Goal: Task Accomplishment & Management: Use online tool/utility

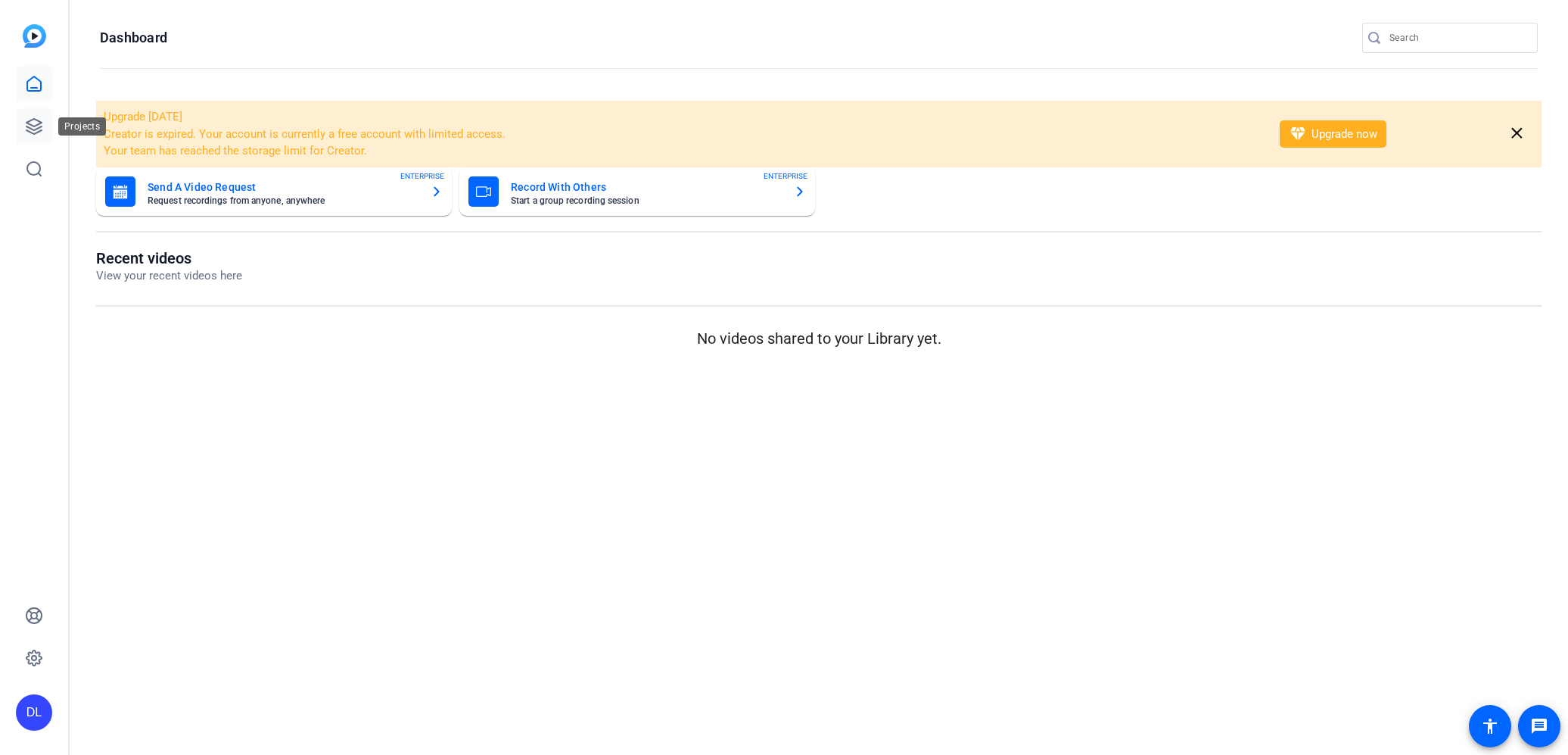
click at [49, 129] on link at bounding box center [34, 126] width 36 height 36
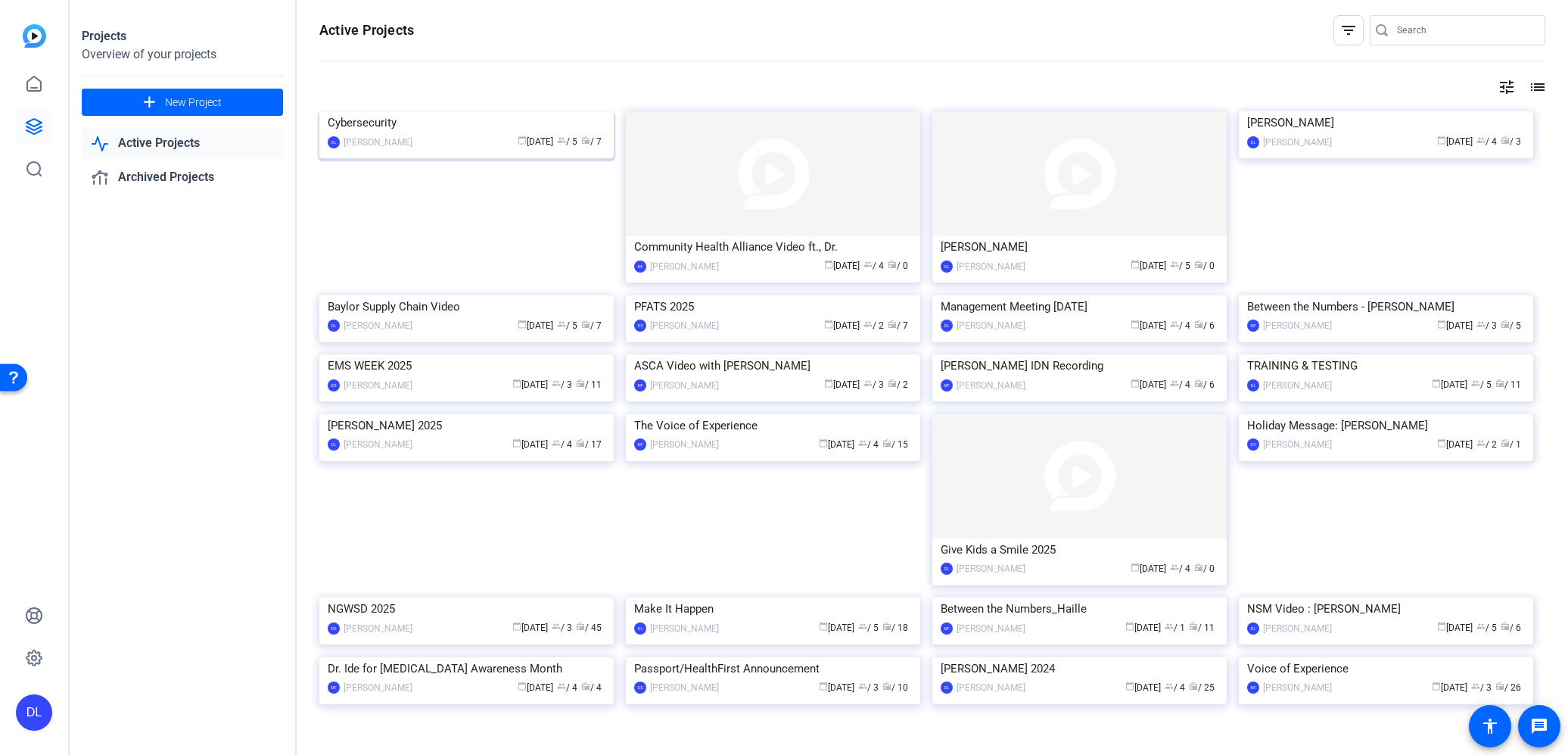
click at [451, 111] on img at bounding box center [466, 111] width 294 height 0
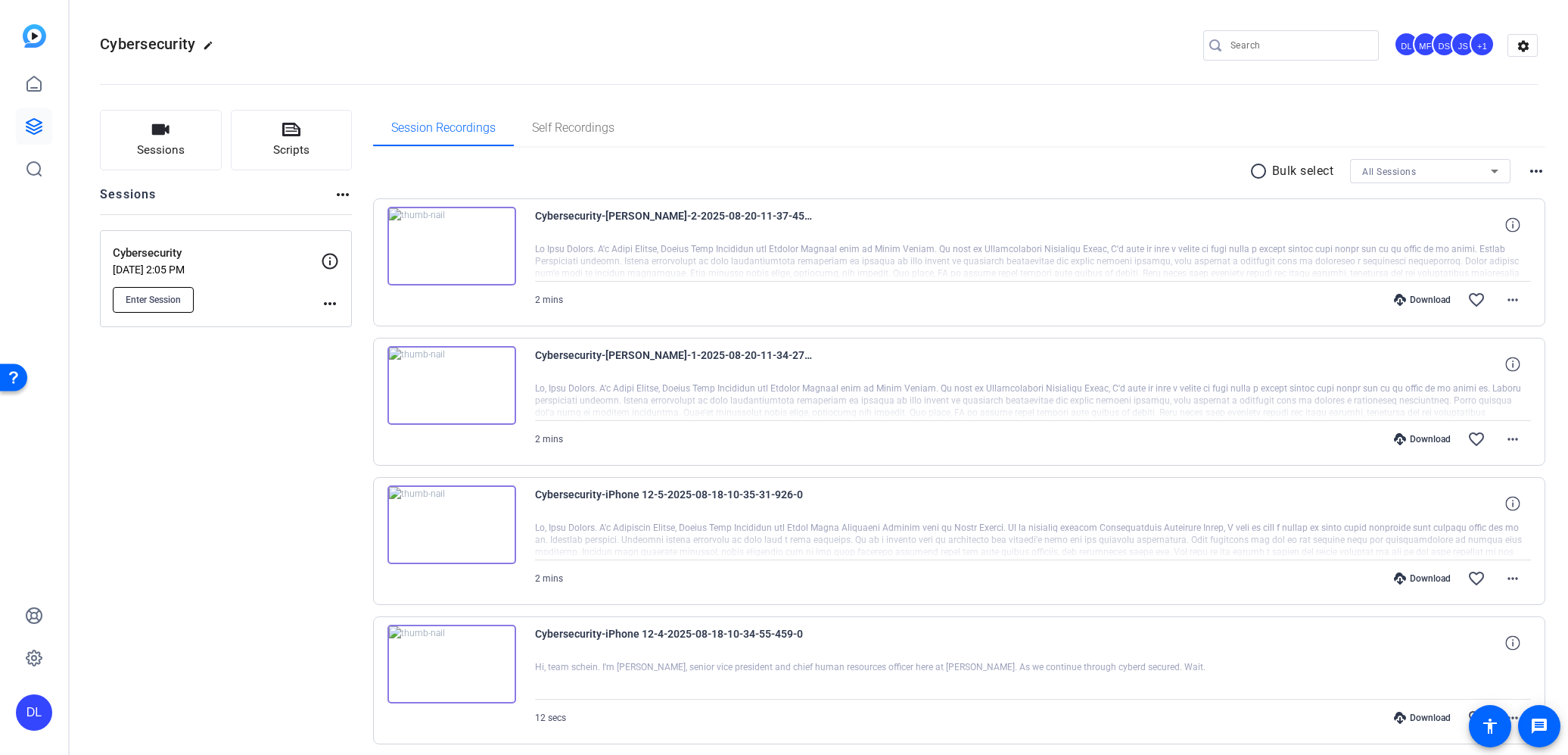
click at [160, 300] on span "Enter Session" at bounding box center [154, 300] width 56 height 12
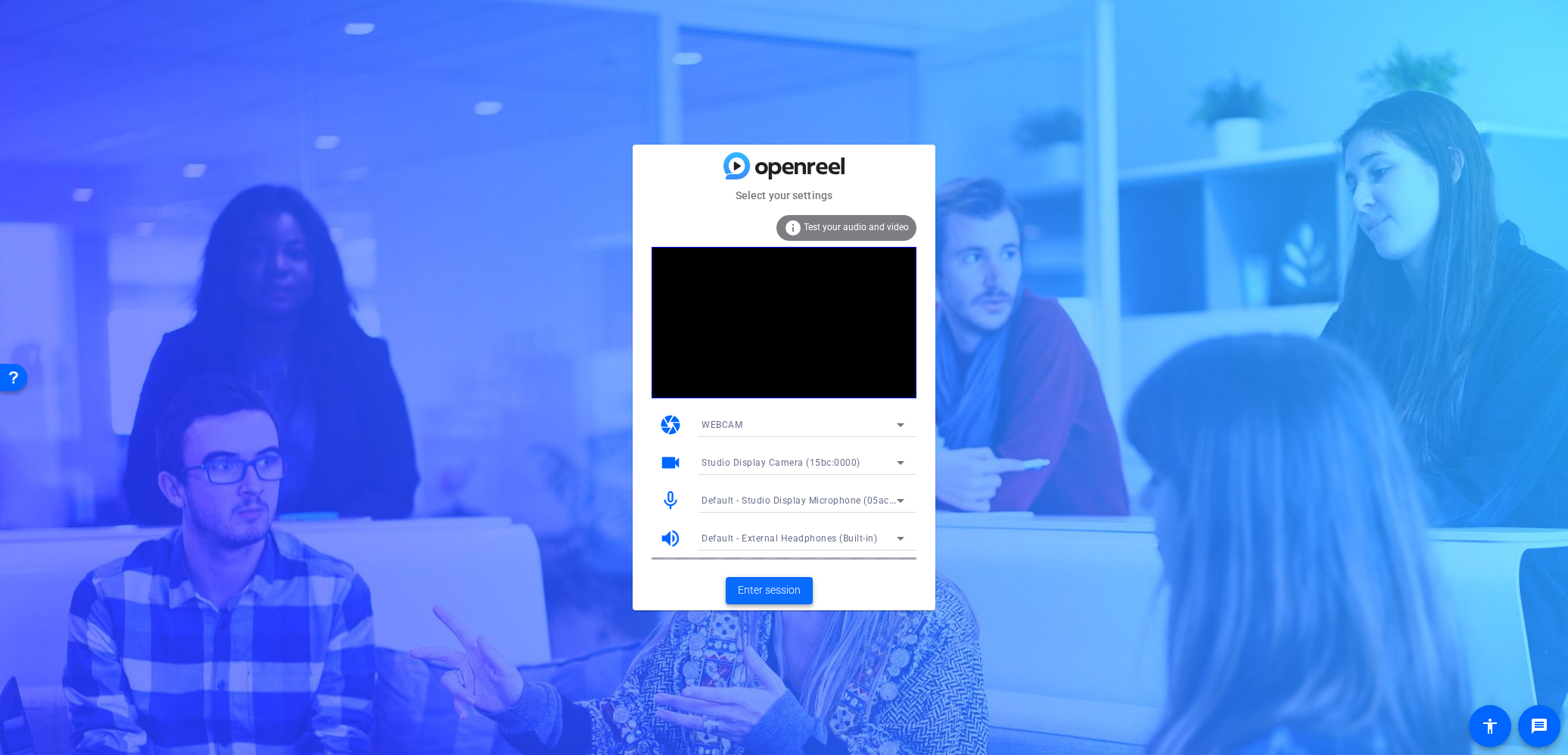
click at [765, 587] on span "Enter session" at bounding box center [769, 590] width 63 height 16
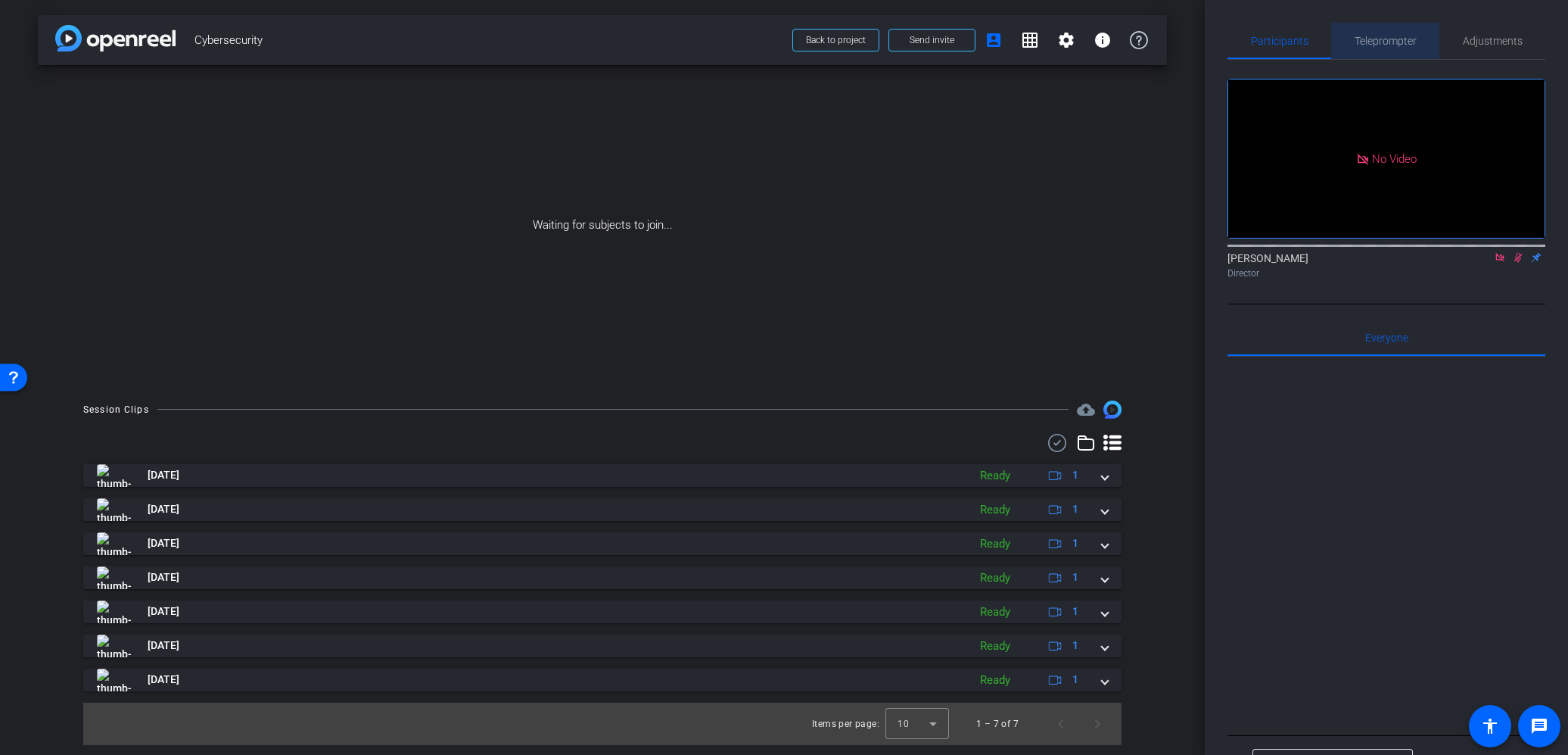
click at [1384, 39] on span "Teleprompter" at bounding box center [1385, 41] width 62 height 11
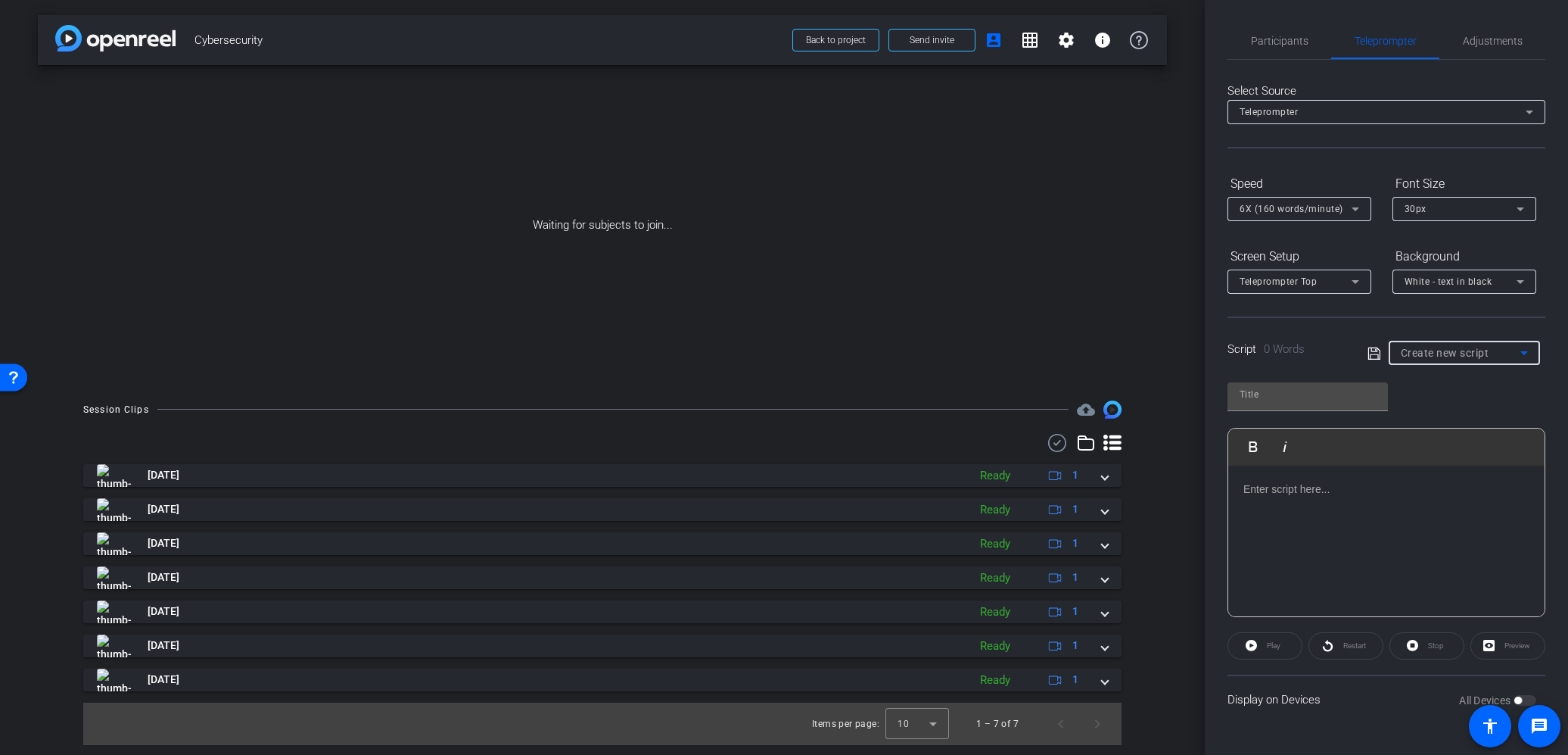
click at [1520, 350] on icon at bounding box center [1524, 353] width 19 height 19
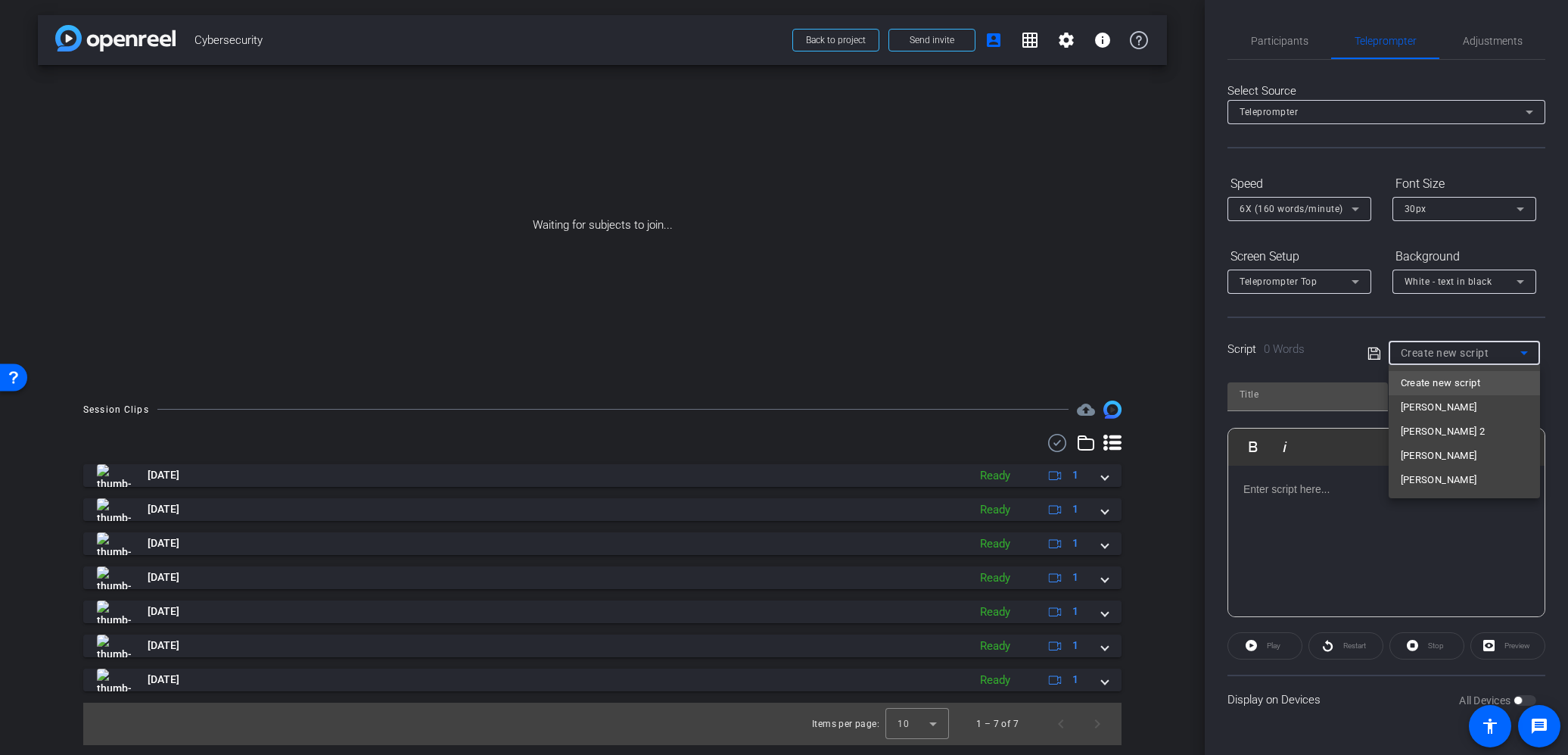
click at [1408, 478] on span "[PERSON_NAME]" at bounding box center [1438, 480] width 76 height 19
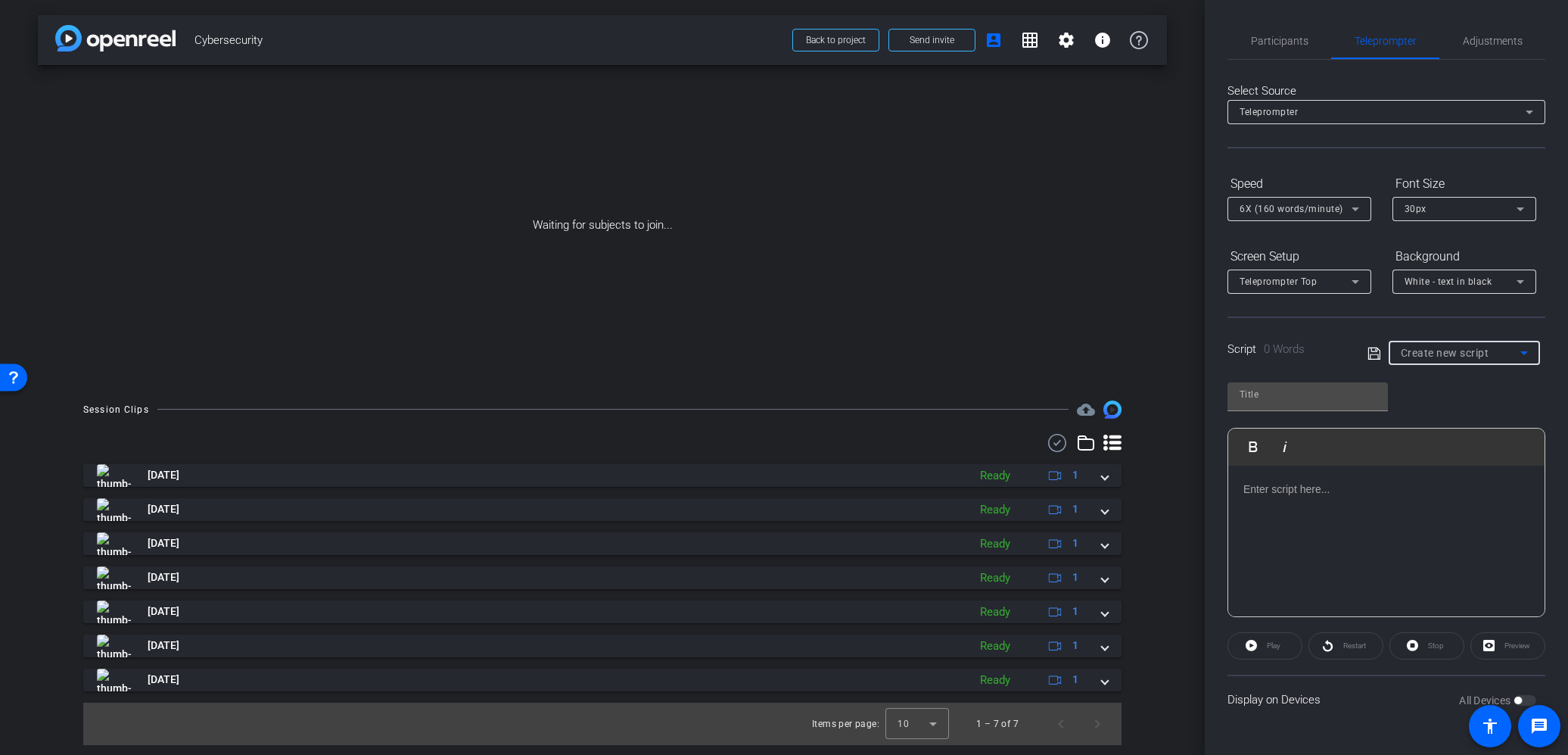
type input "[PERSON_NAME]"
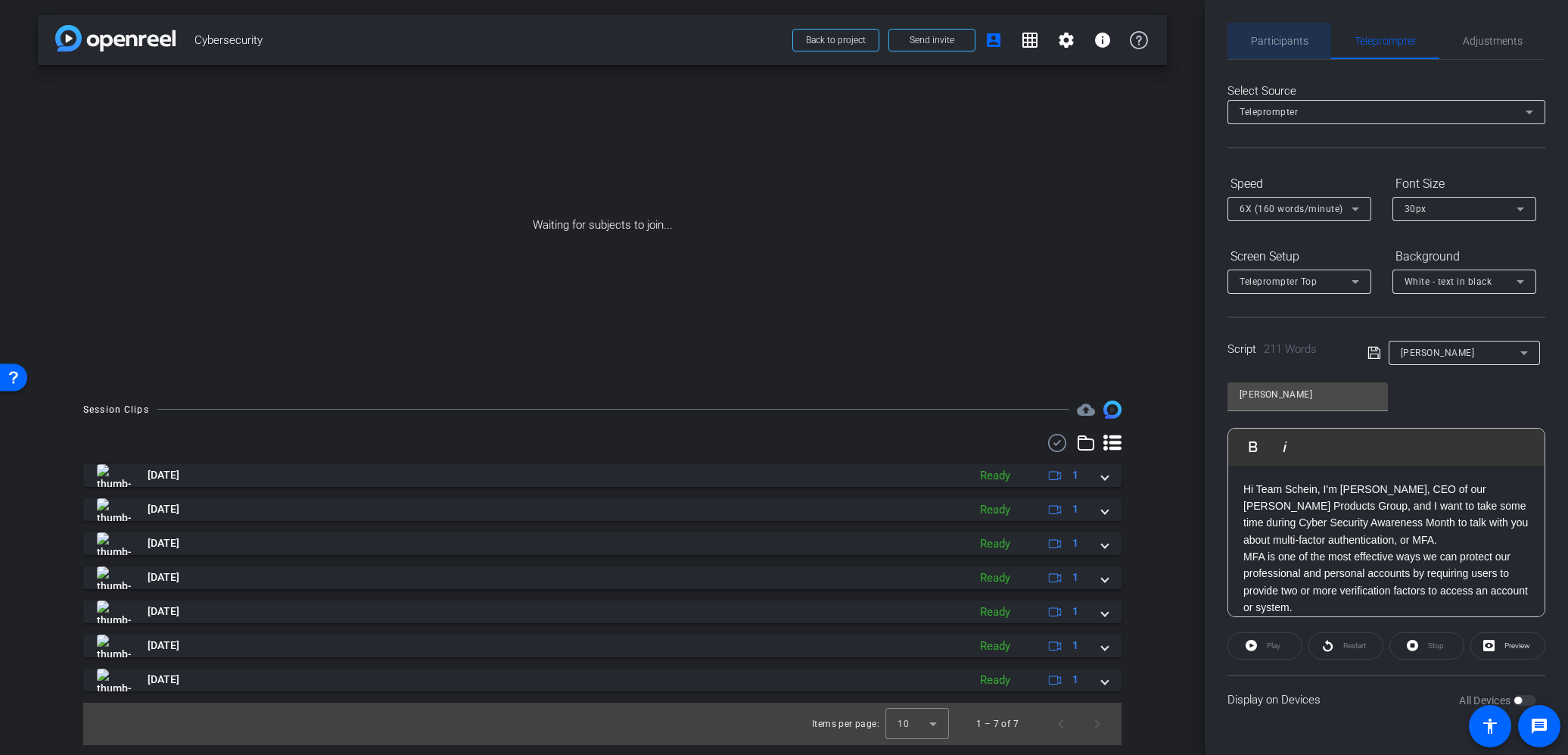
click at [1285, 46] on span "Participants" at bounding box center [1279, 41] width 58 height 11
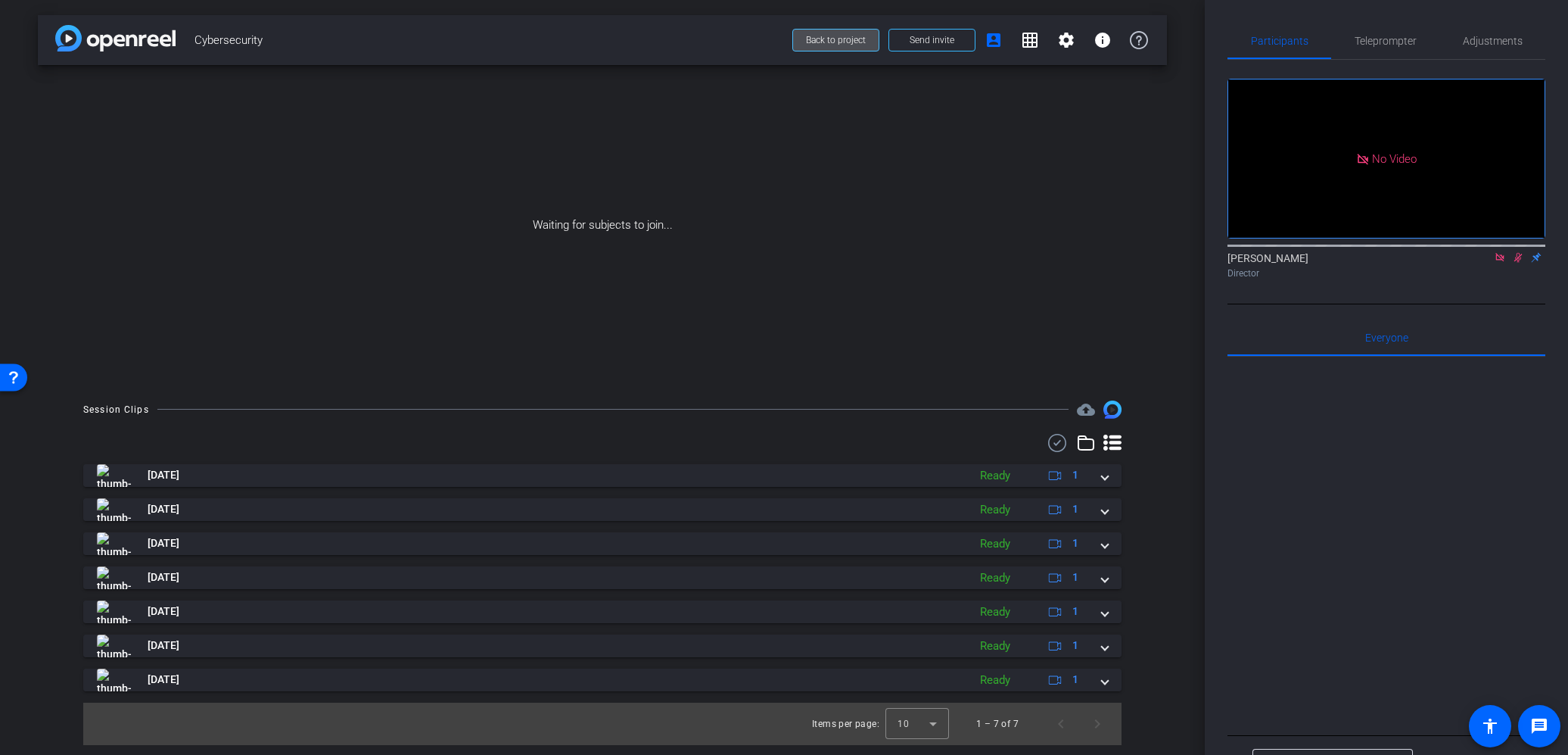
click at [808, 46] on span at bounding box center [836, 39] width 86 height 36
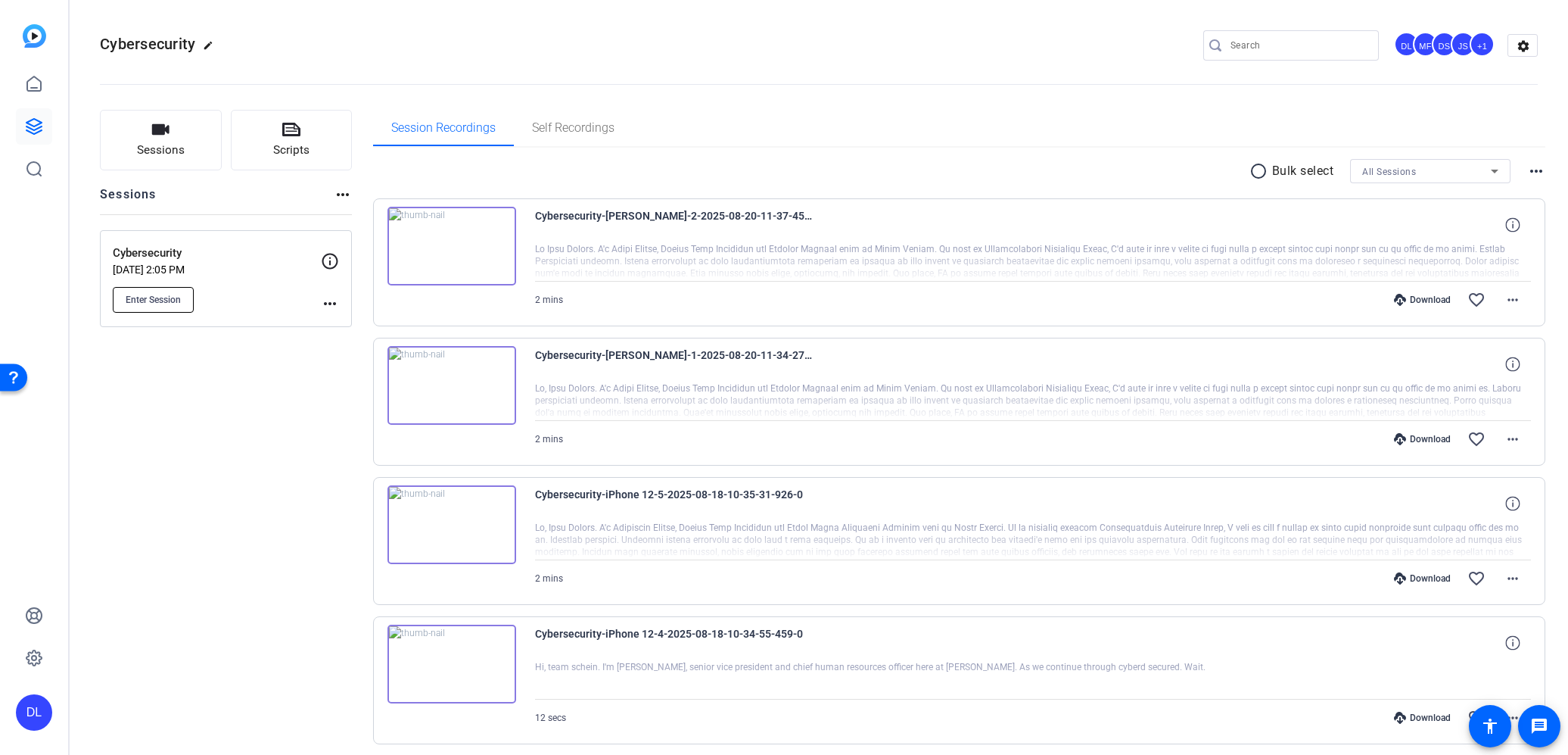
click at [134, 300] on span "Enter Session" at bounding box center [154, 300] width 56 height 12
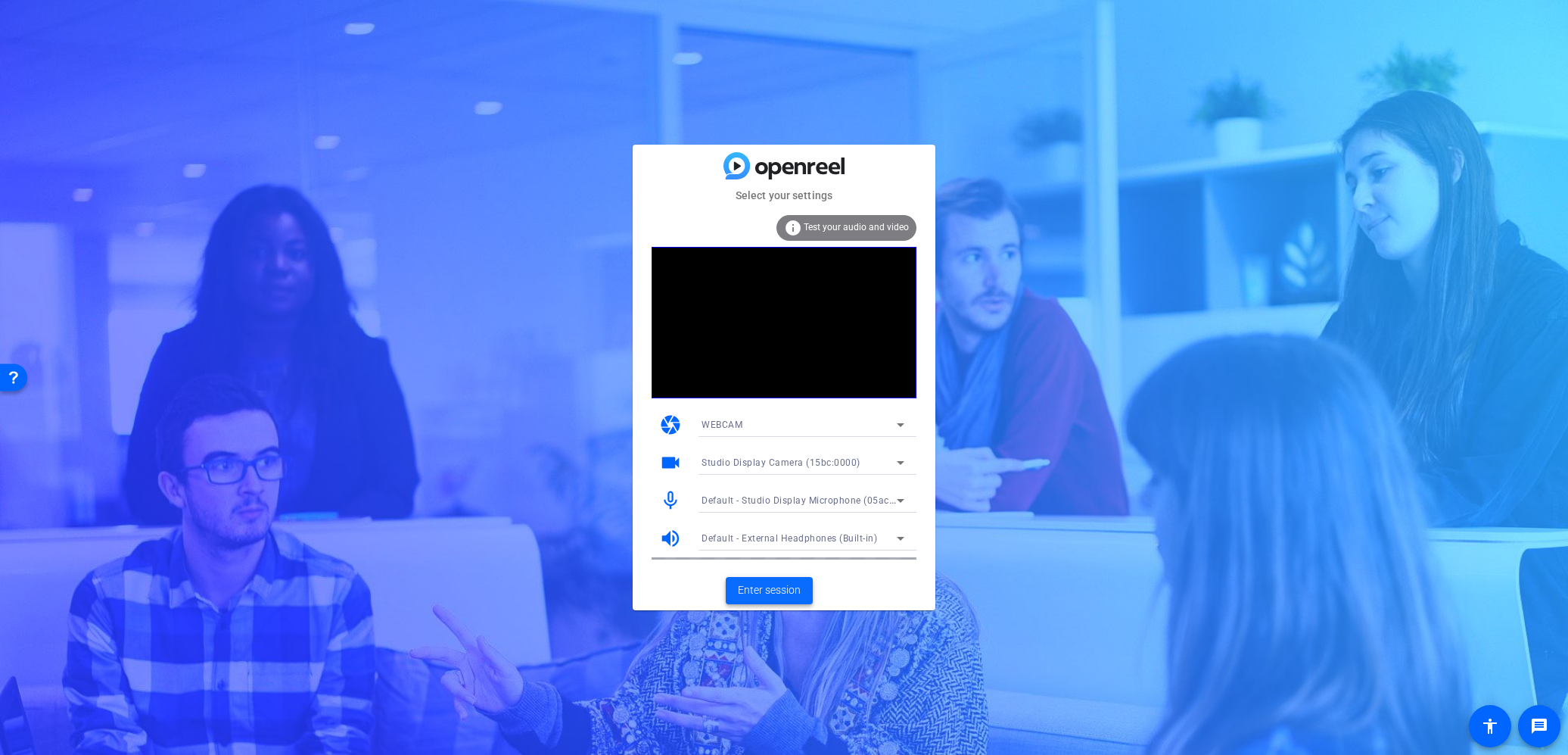
click at [764, 578] on span at bounding box center [769, 590] width 87 height 36
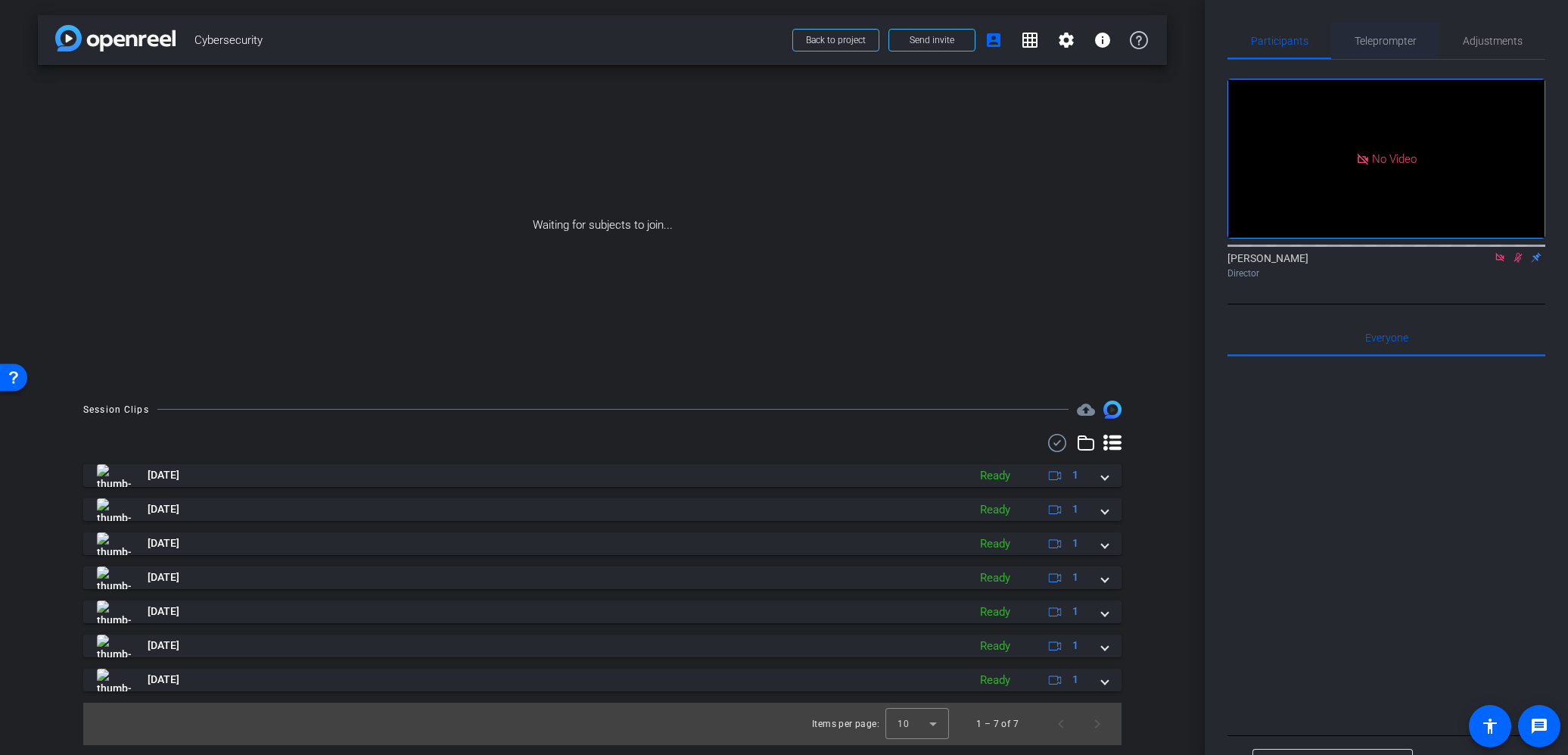
click at [1375, 36] on span "Teleprompter" at bounding box center [1385, 41] width 62 height 11
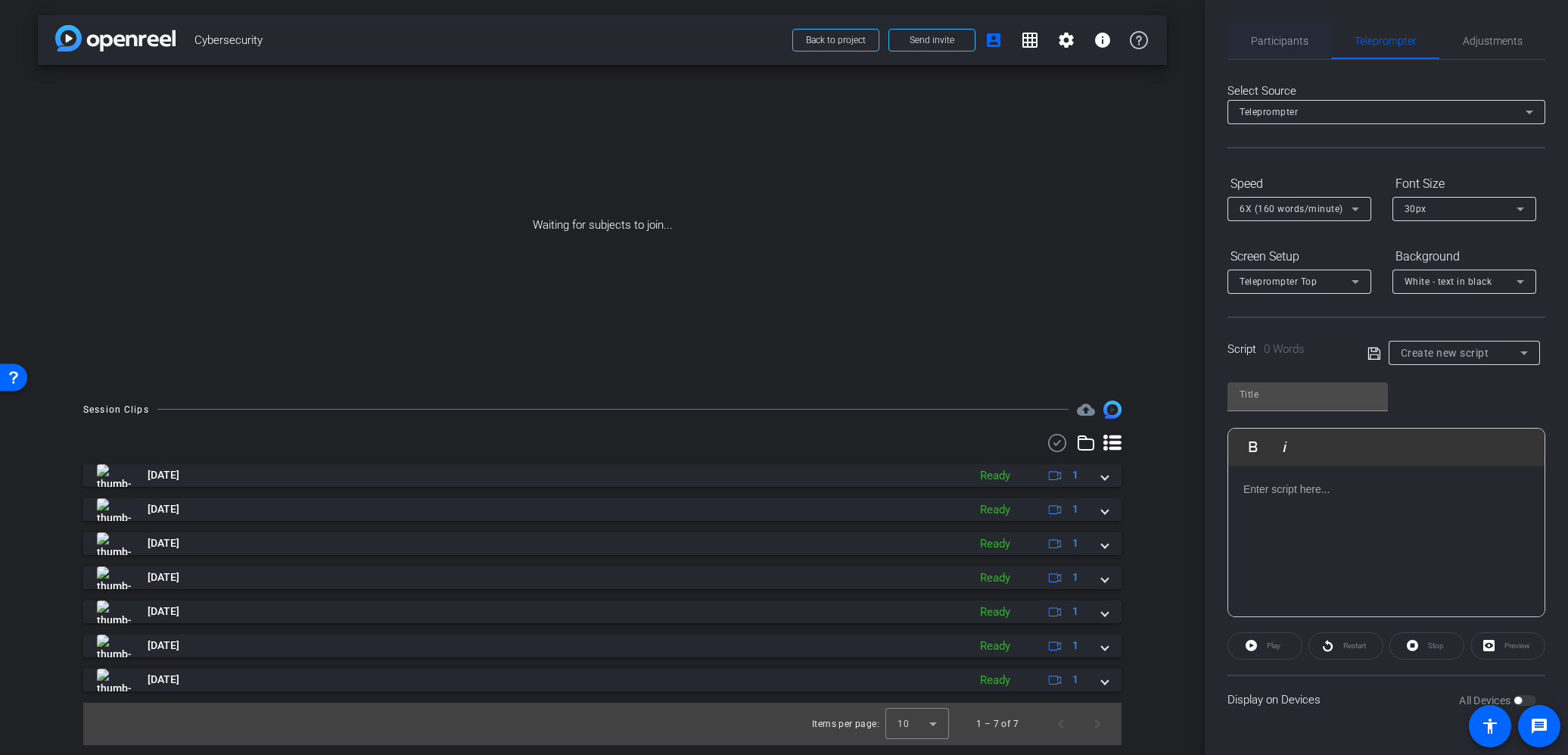
click at [1289, 36] on span "Participants" at bounding box center [1279, 41] width 58 height 11
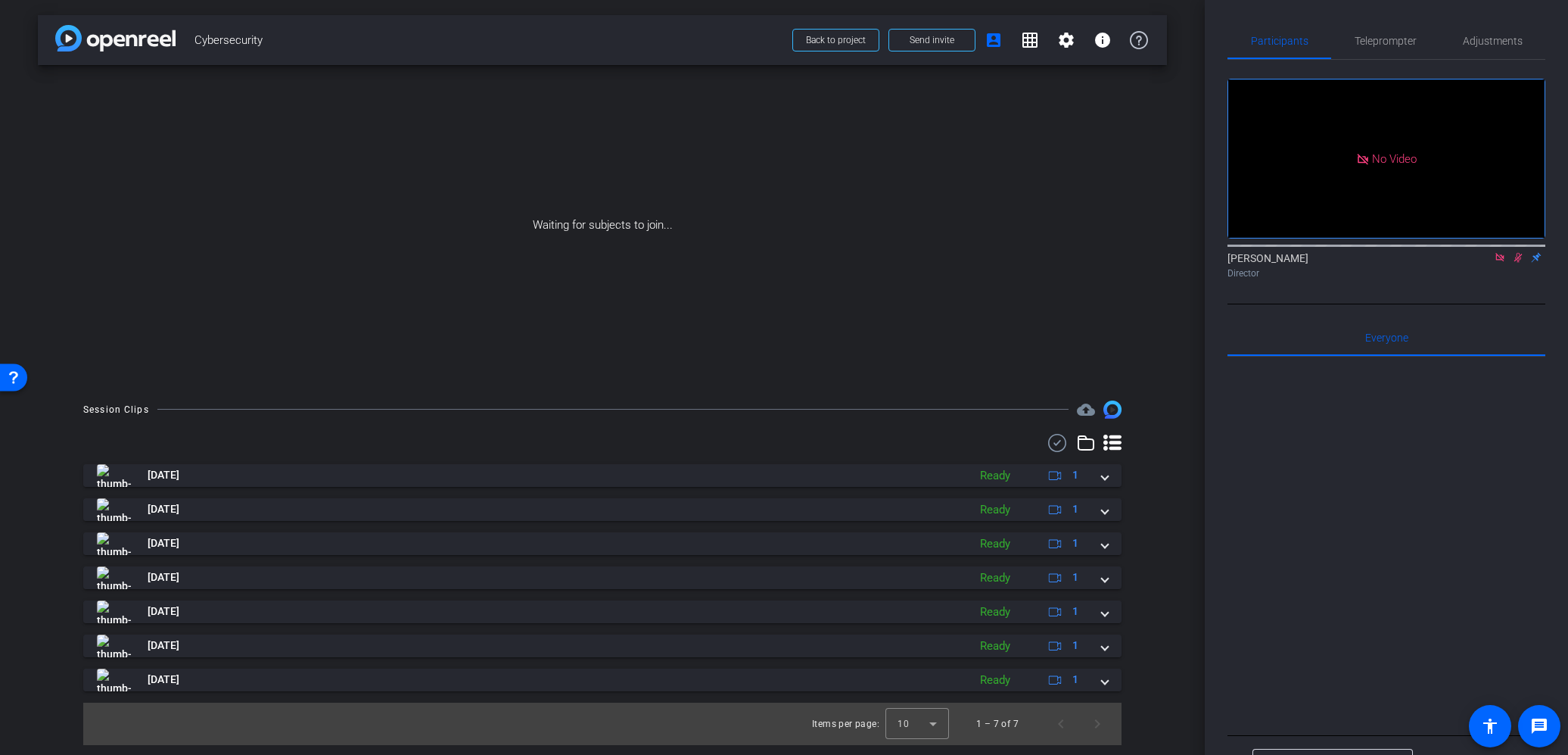
click at [1499, 252] on icon at bounding box center [1500, 258] width 12 height 11
click at [1484, 262] on icon at bounding box center [1482, 258] width 12 height 11
click at [1360, 44] on span "Teleprompter" at bounding box center [1385, 41] width 62 height 11
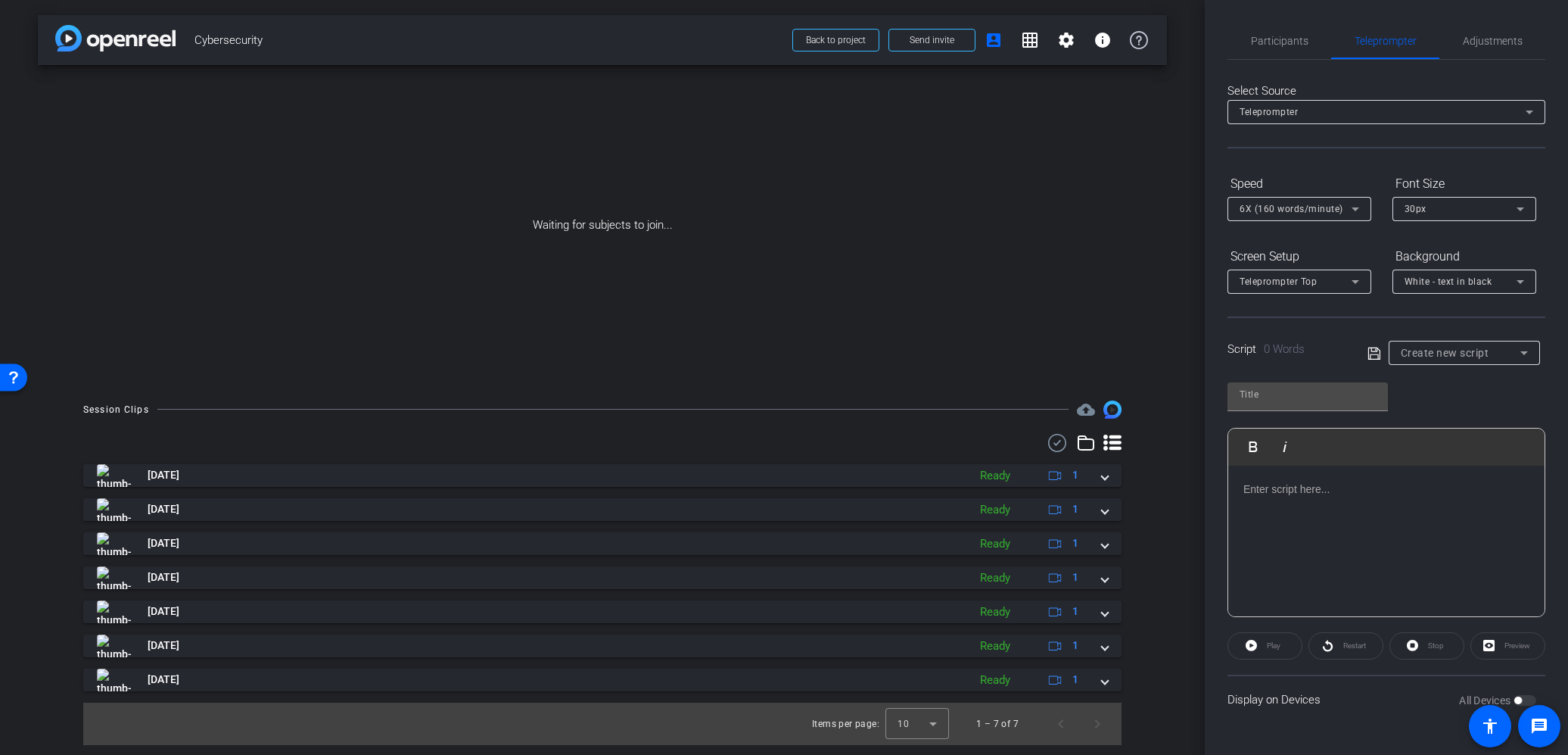
click at [1461, 344] on div "Create new script" at bounding box center [1460, 353] width 120 height 19
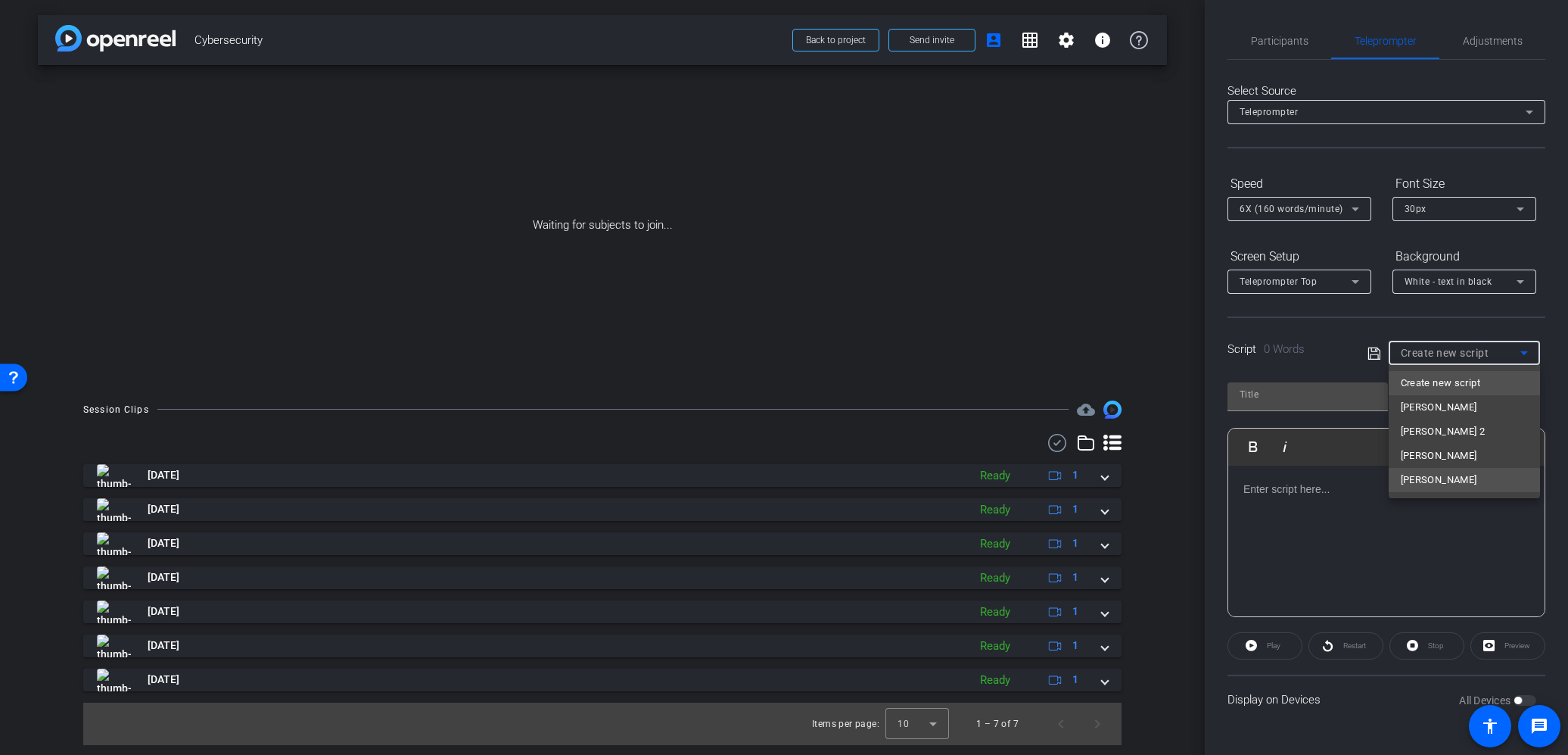
click at [1411, 480] on span "[PERSON_NAME]" at bounding box center [1438, 480] width 76 height 19
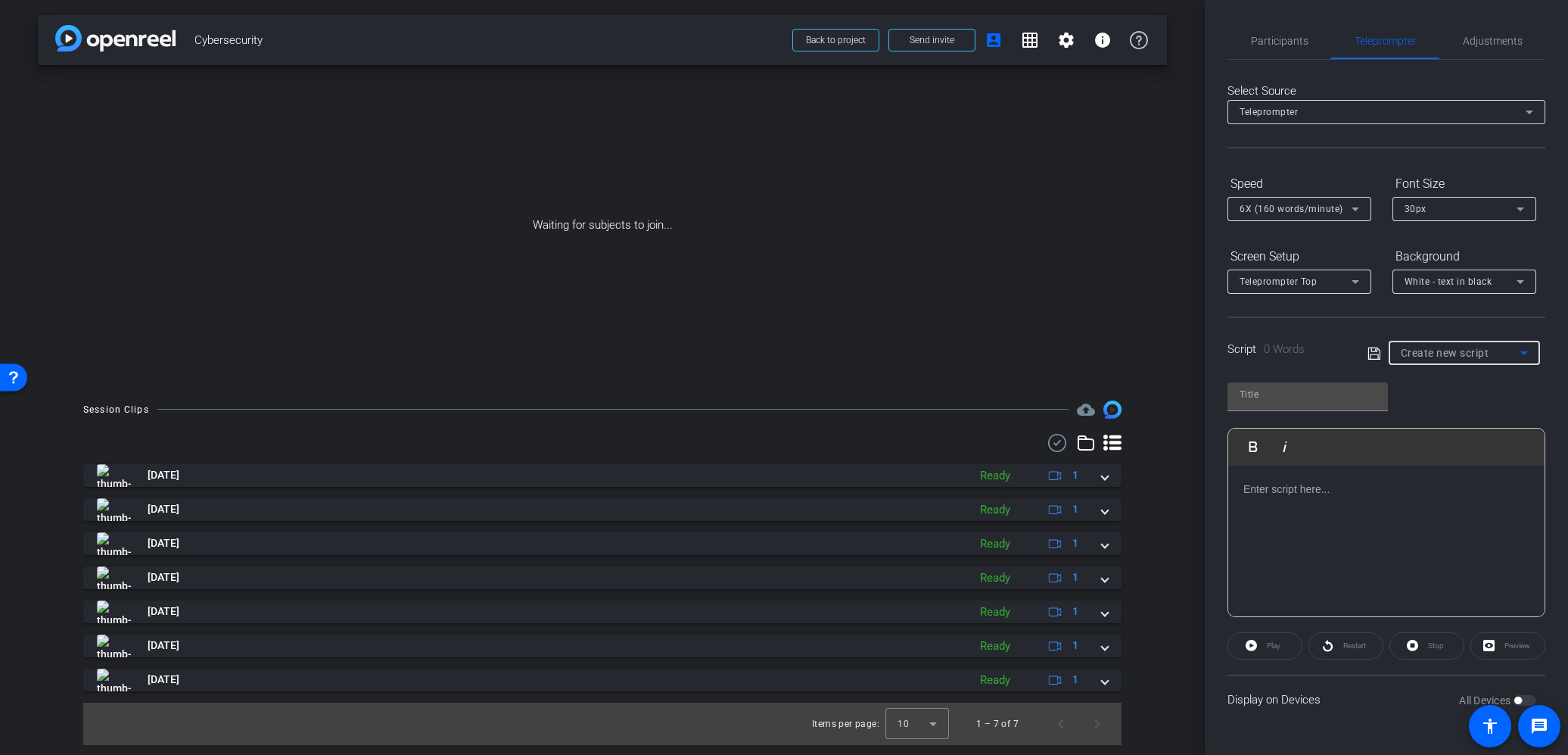
type input "[PERSON_NAME]"
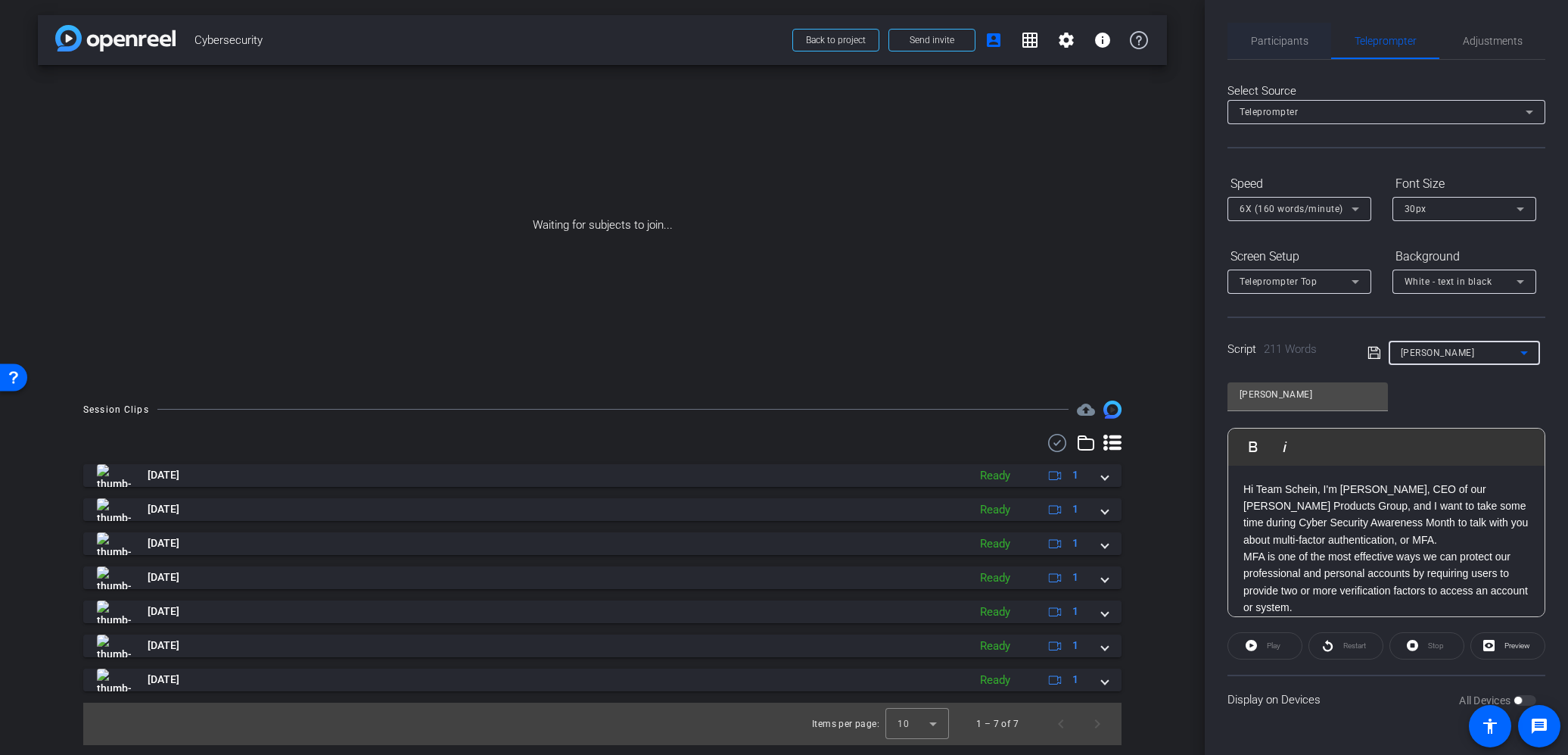
click at [1288, 38] on span "Participants" at bounding box center [1279, 41] width 58 height 11
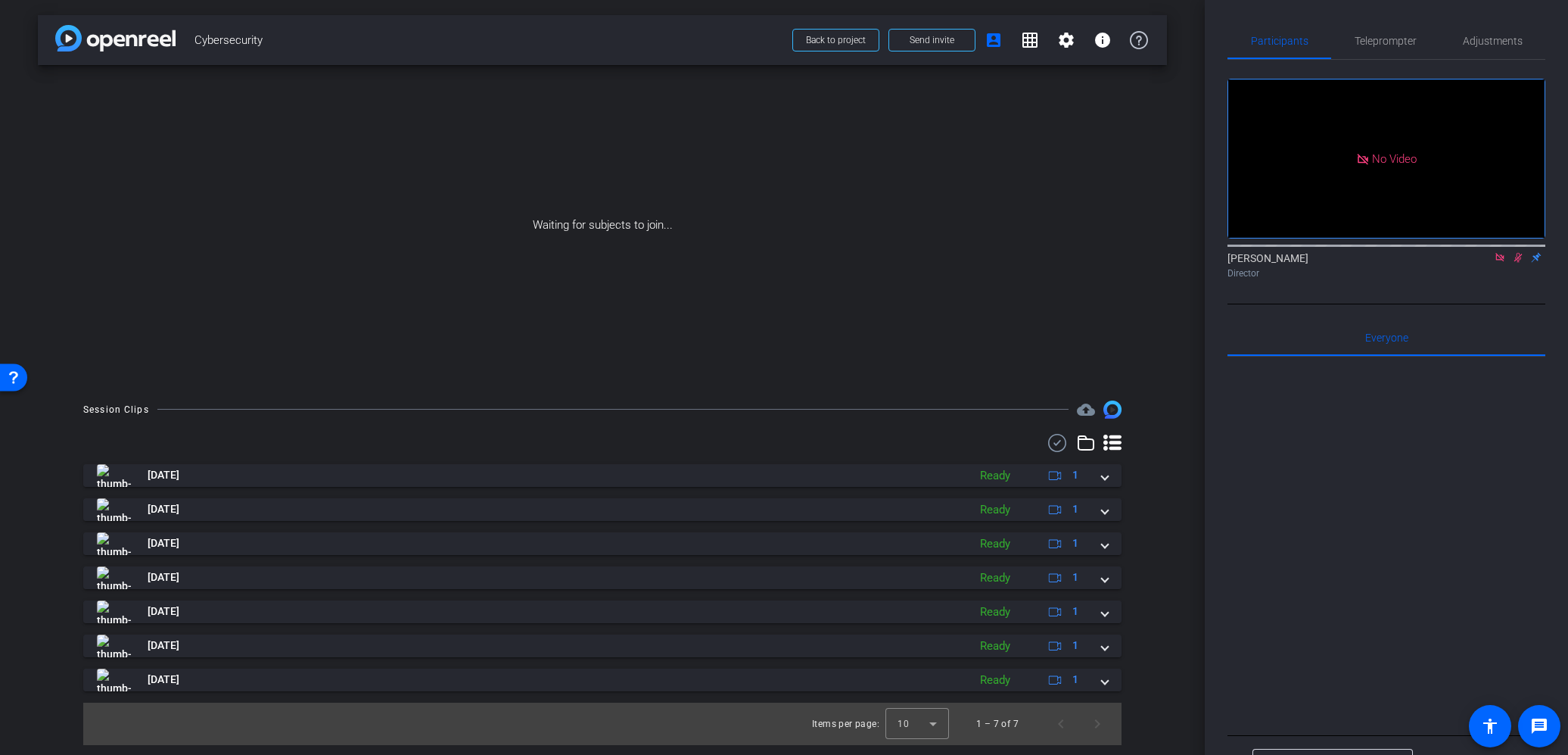
click at [1500, 252] on icon at bounding box center [1500, 258] width 12 height 11
drag, startPoint x: 1478, startPoint y: 276, endPoint x: 1475, endPoint y: 286, distance: 10.4
click at [1478, 262] on icon at bounding box center [1482, 258] width 12 height 11
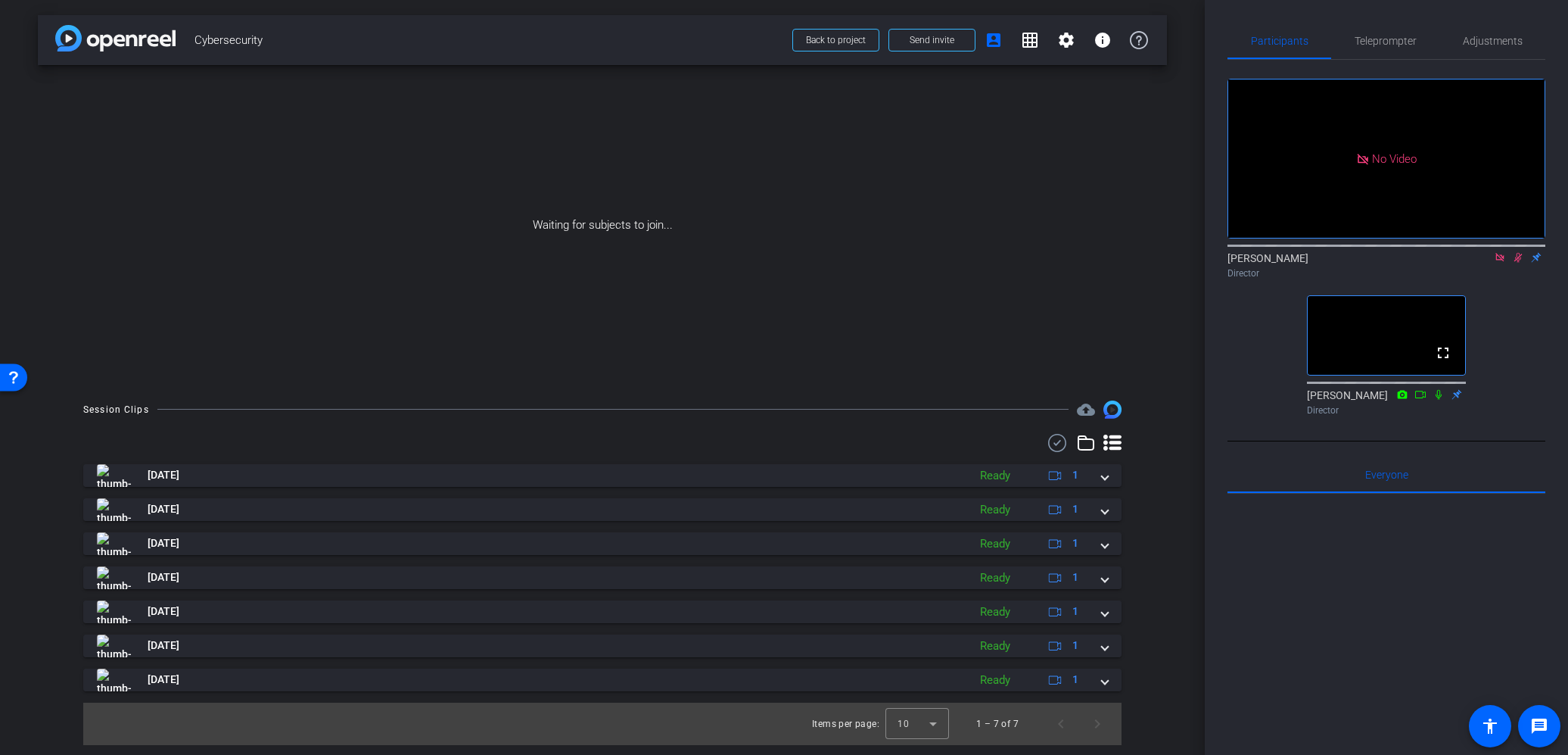
drag, startPoint x: 1499, startPoint y: 277, endPoint x: 1507, endPoint y: 279, distance: 8.2
click at [1499, 261] on icon at bounding box center [1499, 257] width 8 height 8
click at [1502, 262] on icon at bounding box center [1500, 258] width 12 height 11
click at [1515, 263] on mat-icon "flip" at bounding box center [1518, 257] width 19 height 14
click at [1518, 263] on mat-icon "flip" at bounding box center [1518, 257] width 19 height 14
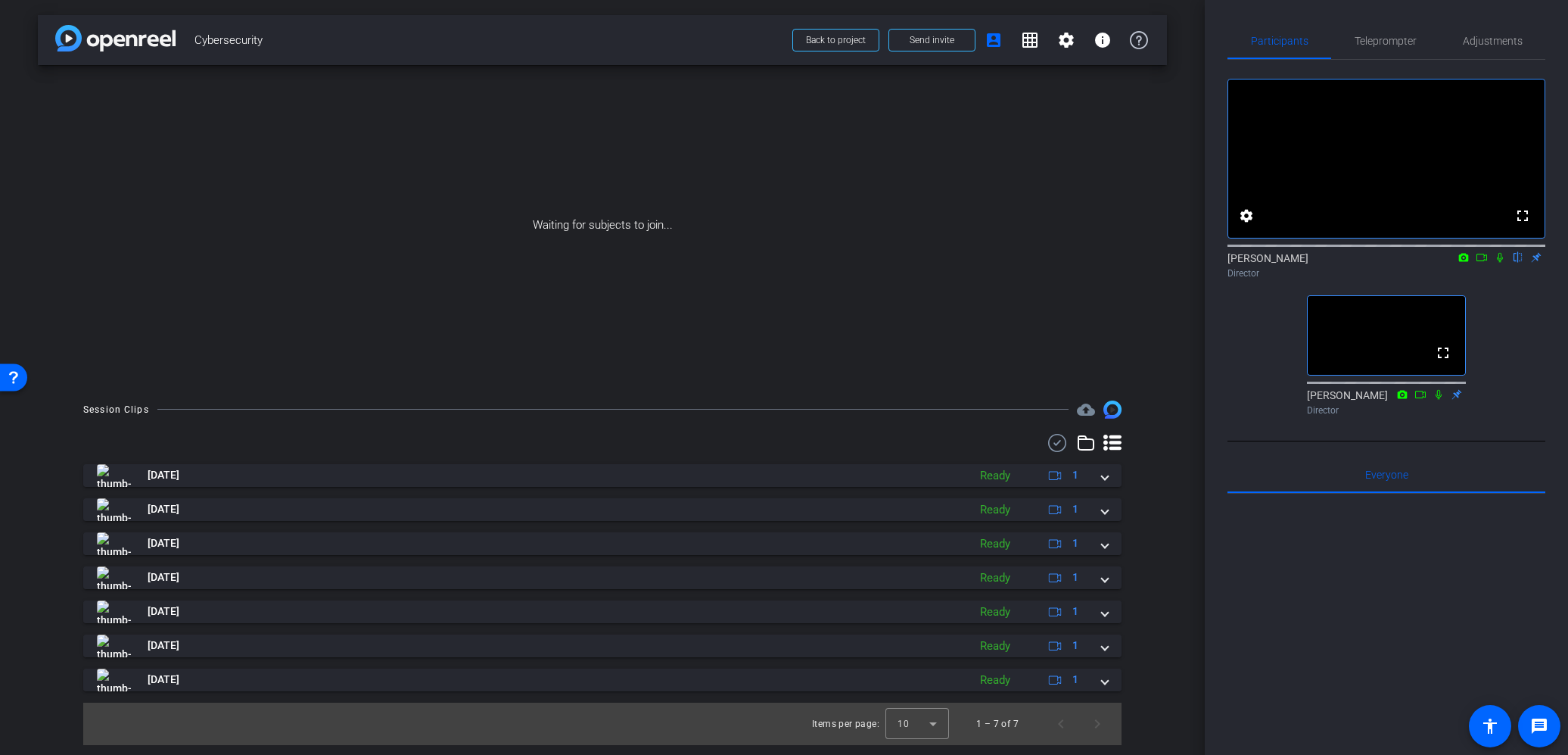
click at [1516, 263] on mat-icon "flip" at bounding box center [1518, 257] width 19 height 14
click at [1517, 263] on mat-icon "flip" at bounding box center [1518, 257] width 19 height 14
click at [1516, 263] on mat-icon "flip" at bounding box center [1518, 257] width 19 height 14
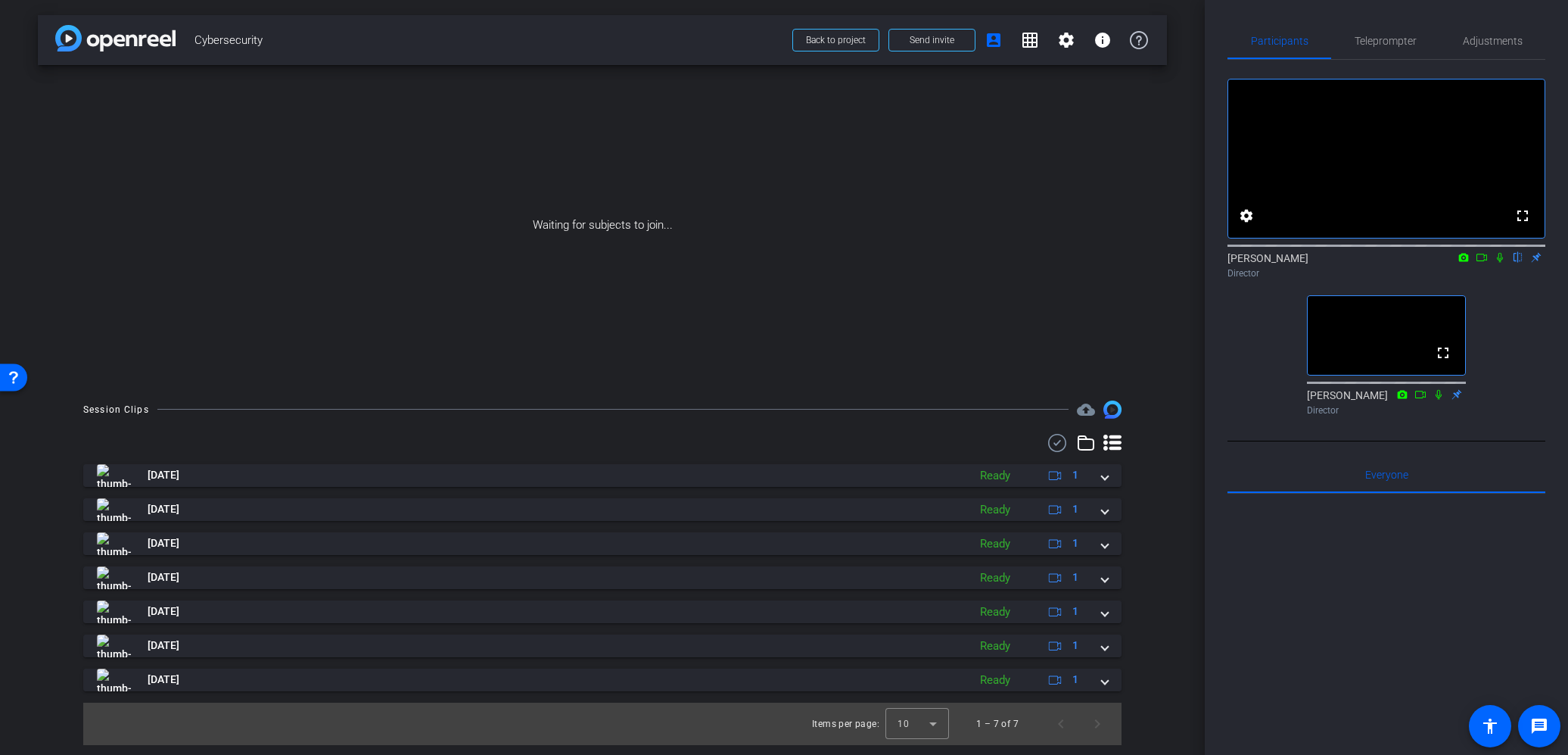
click at [1517, 263] on mat-icon "flip" at bounding box center [1518, 257] width 19 height 14
click at [1397, 49] on span "Teleprompter" at bounding box center [1385, 40] width 62 height 36
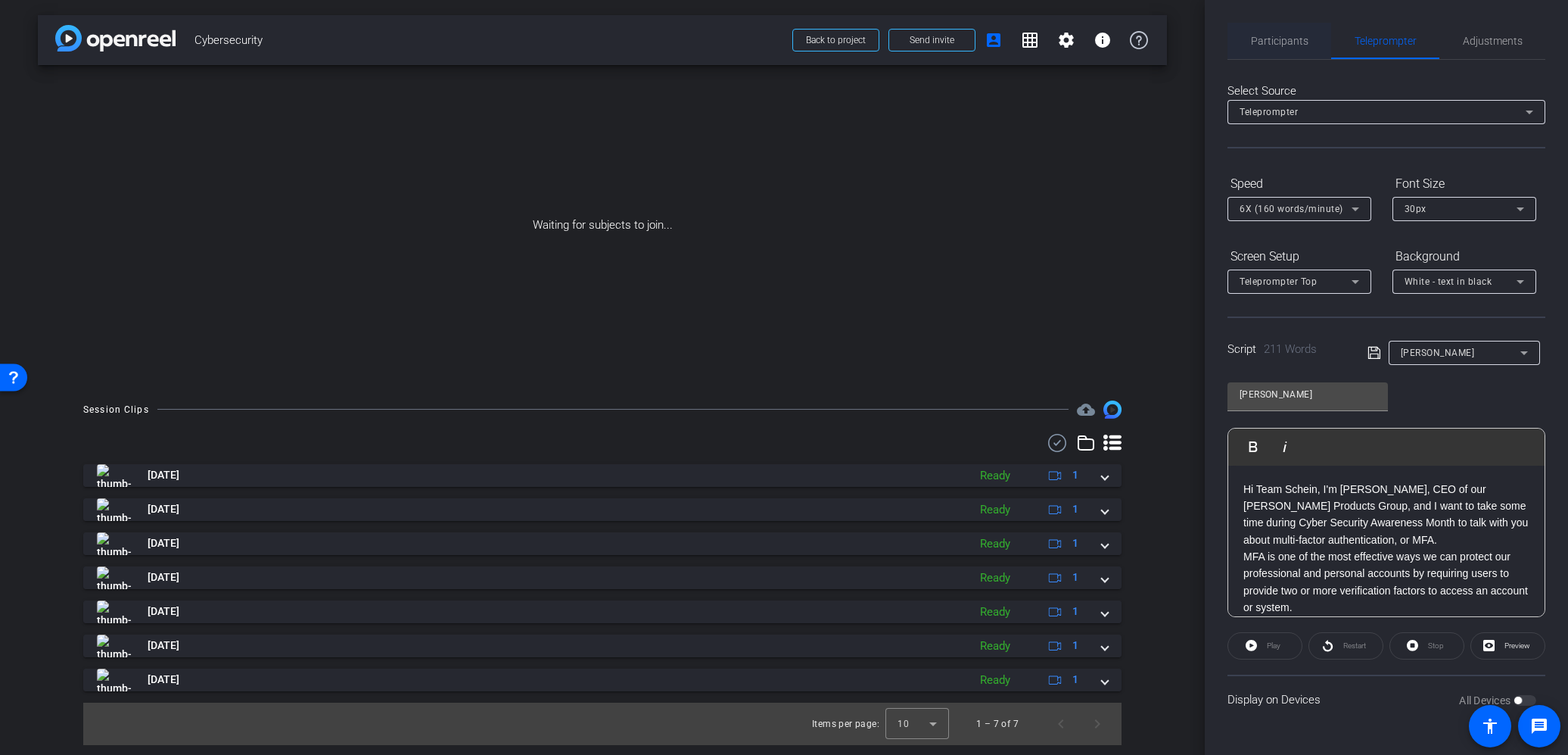
click at [1277, 45] on span "Participants" at bounding box center [1279, 41] width 58 height 11
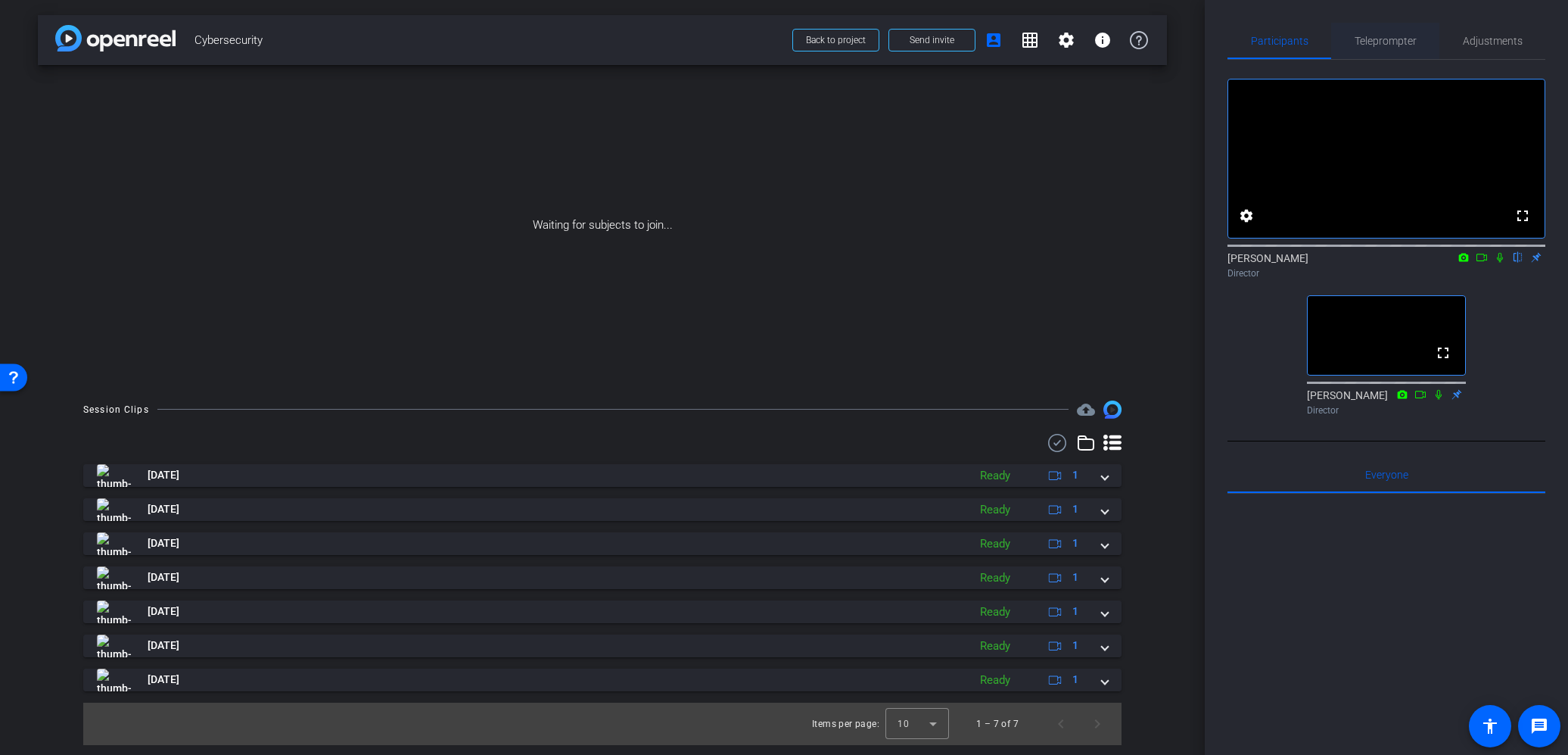
click at [1383, 42] on span "Teleprompter" at bounding box center [1385, 41] width 62 height 11
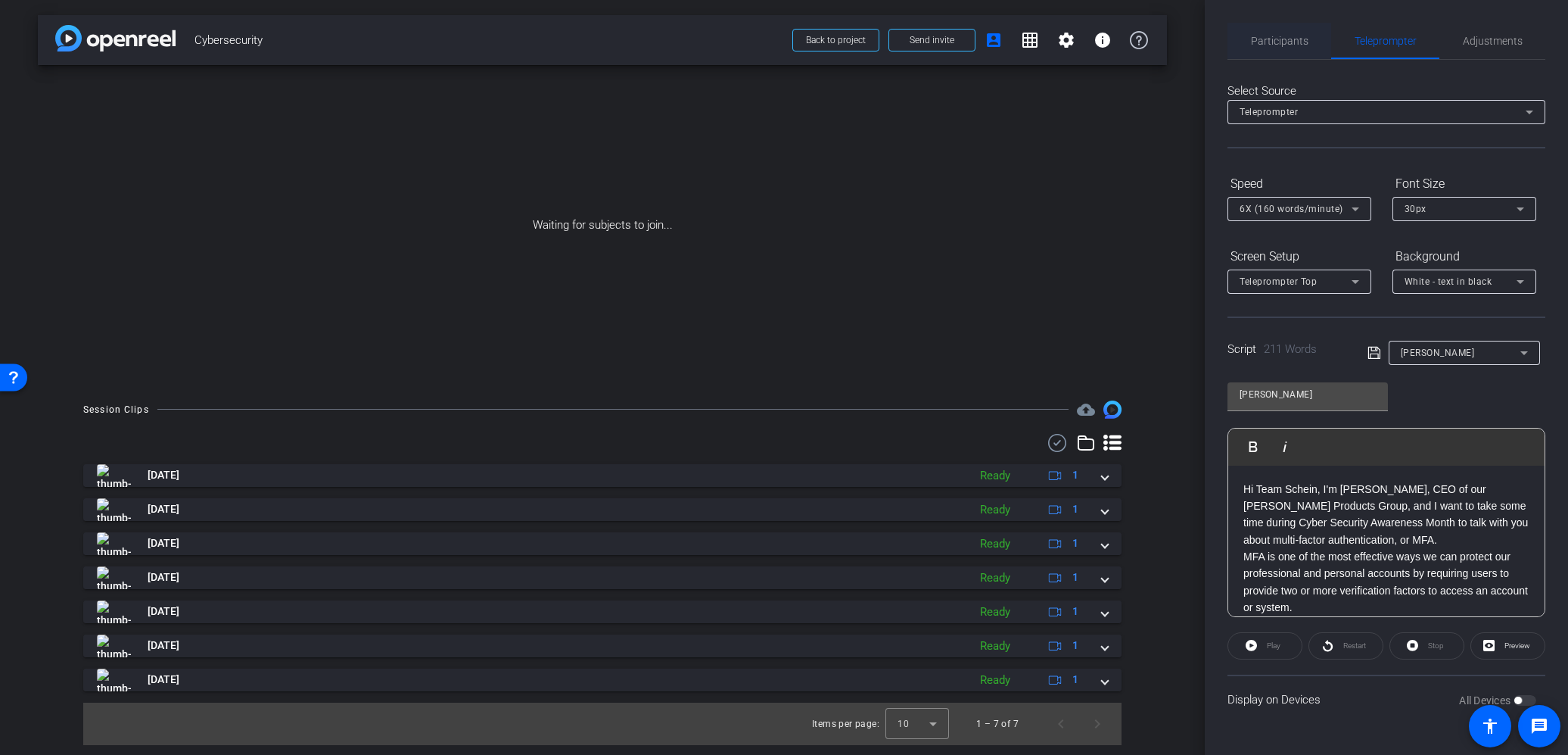
click at [1282, 44] on span "Participants" at bounding box center [1279, 41] width 58 height 11
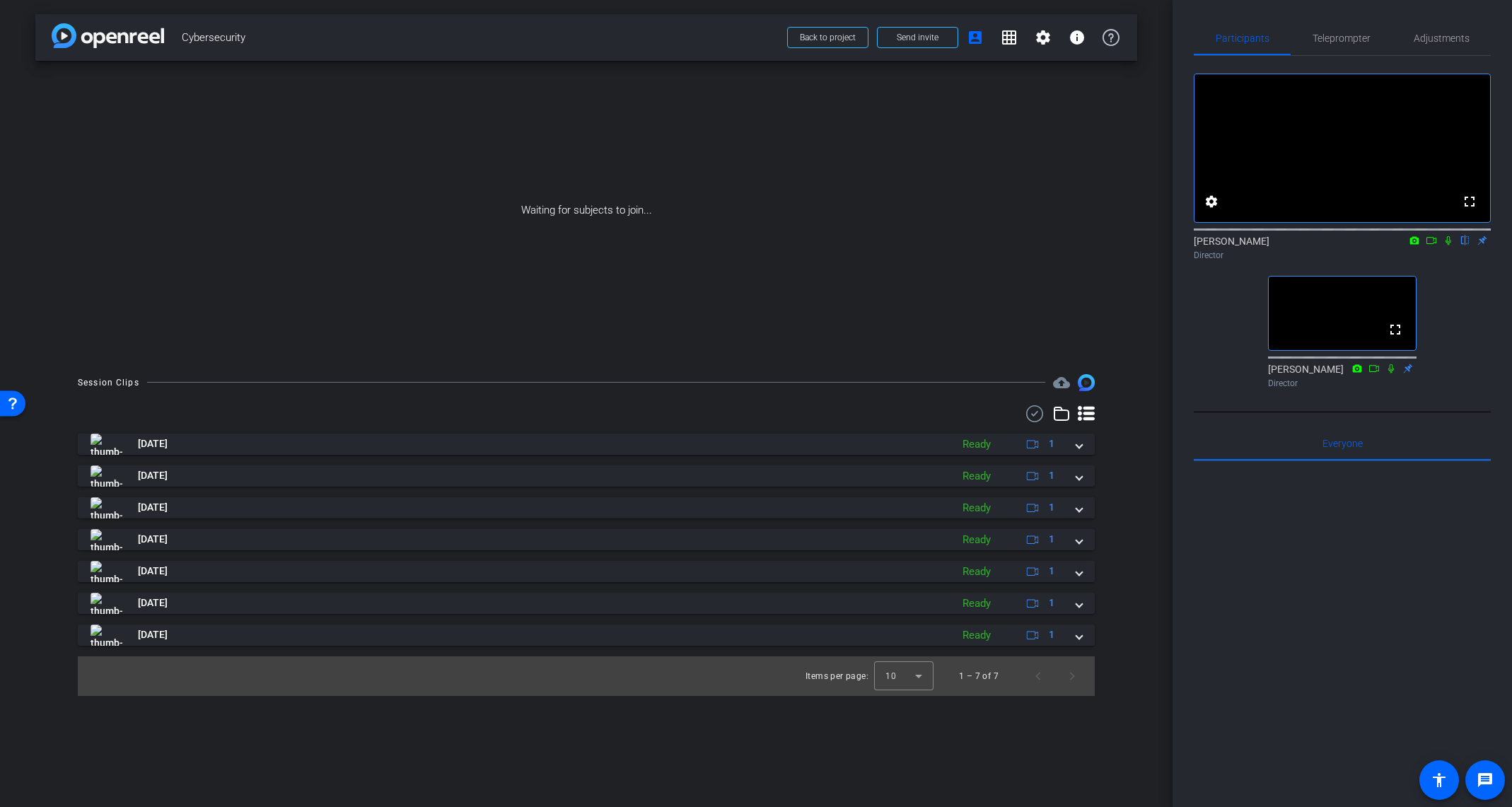
click at [1449, 245] on icon at bounding box center [1449, 241] width 12 height 10
click at [932, 39] on span "Send invite" at bounding box center [918, 38] width 42 height 12
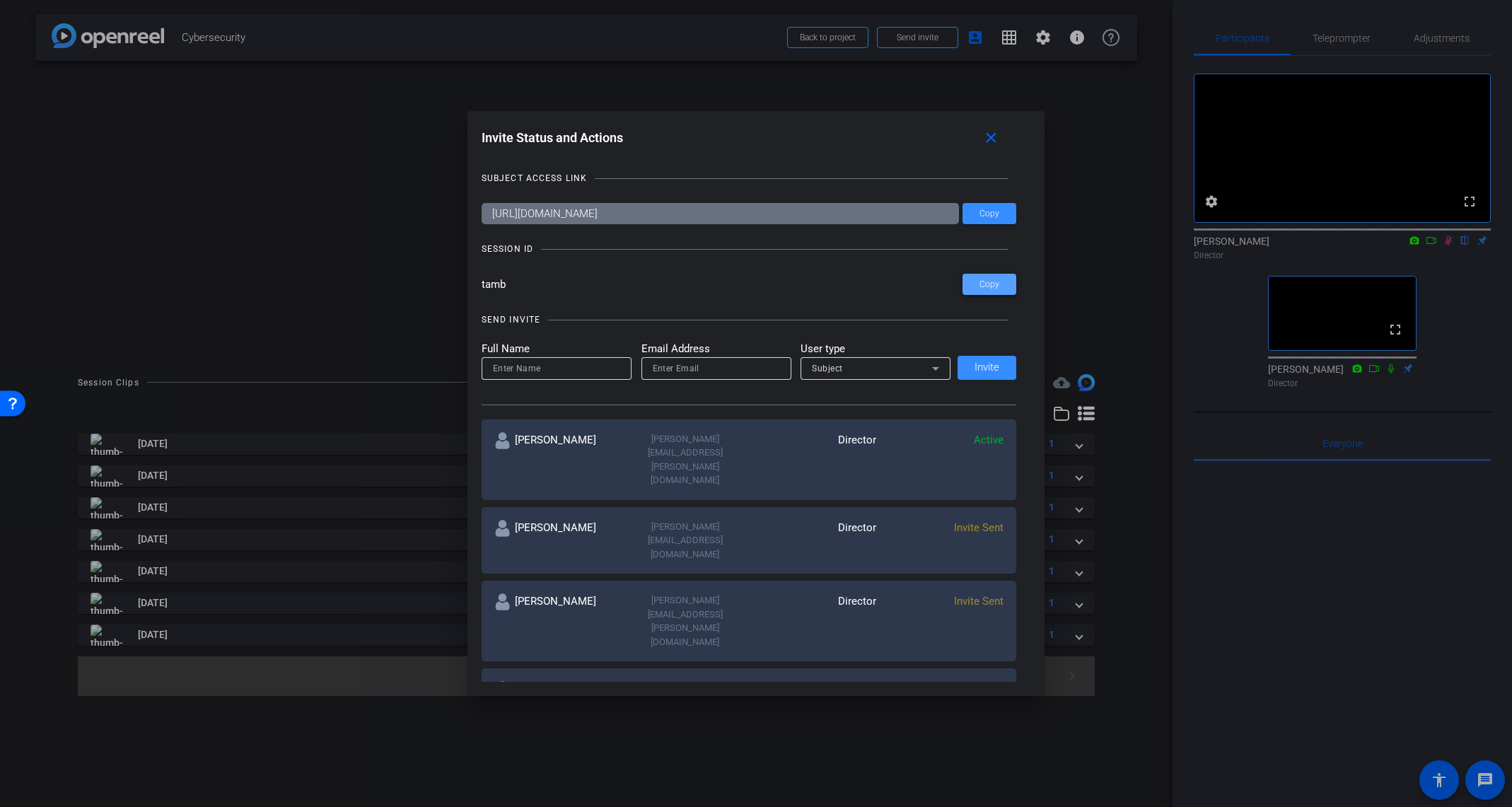
click at [988, 284] on span "Copy" at bounding box center [989, 284] width 19 height 11
click at [995, 139] on mat-icon "close" at bounding box center [991, 138] width 18 height 18
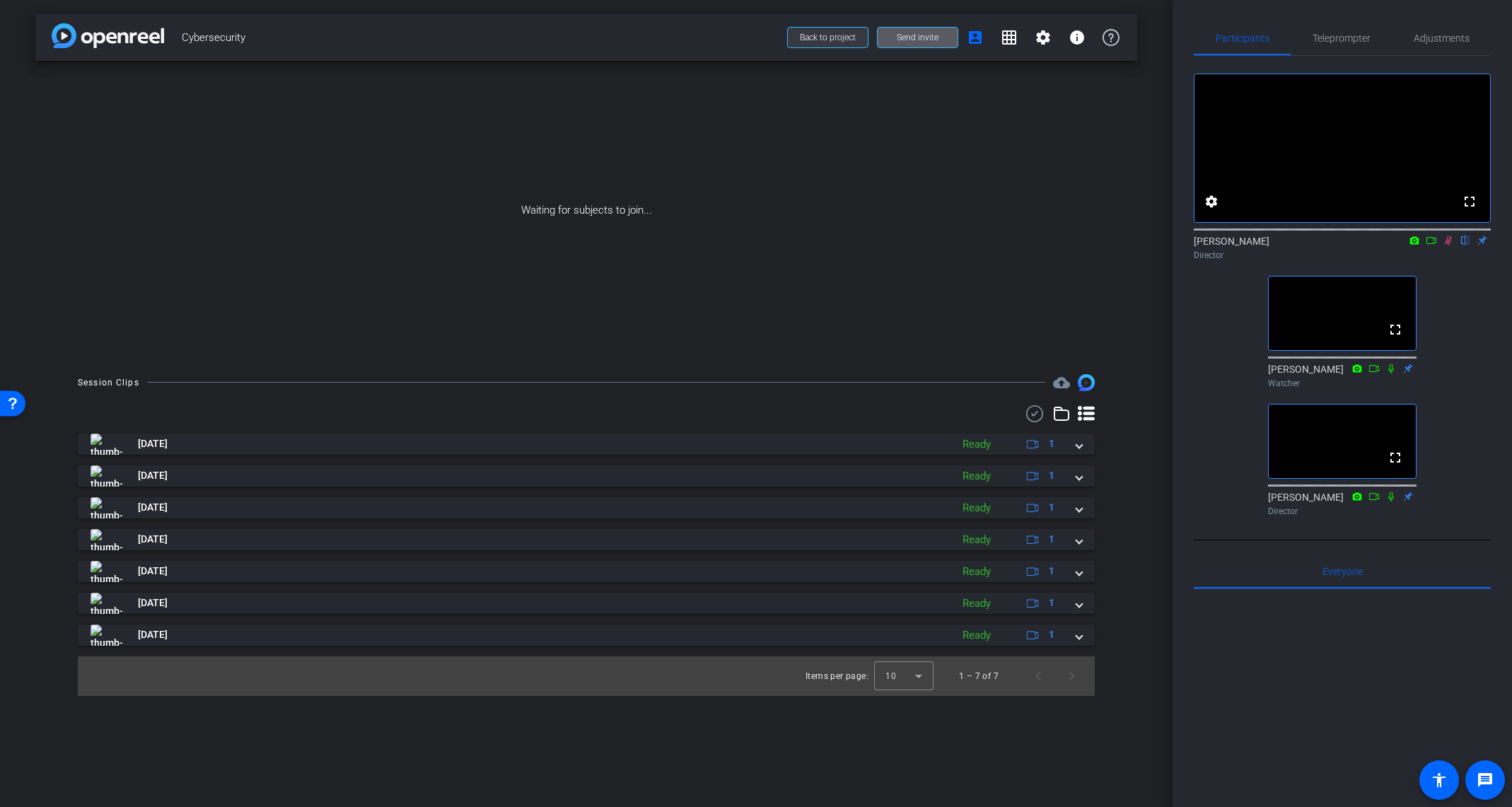
click at [818, 42] on span "Back to project" at bounding box center [827, 38] width 56 height 10
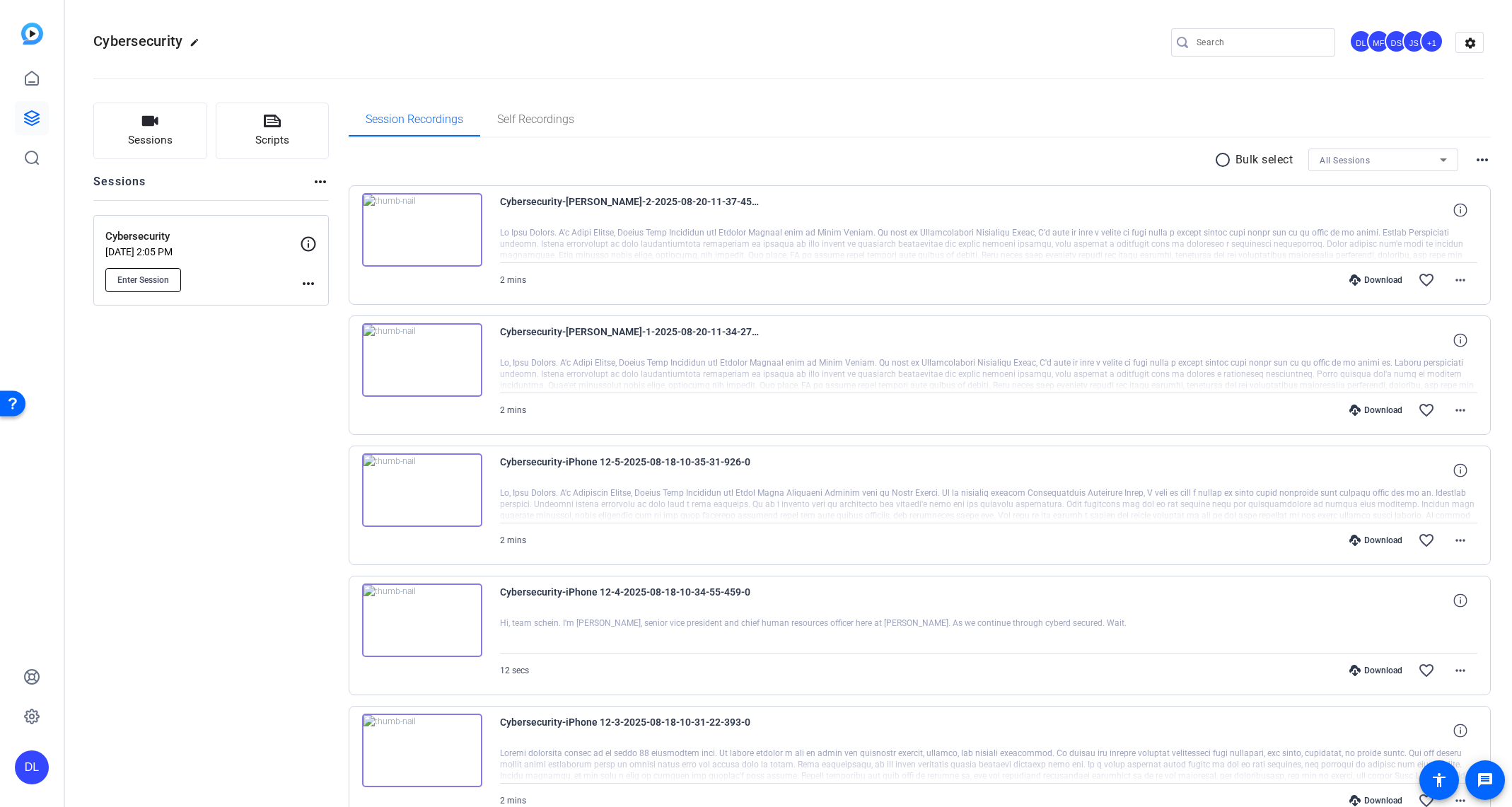
click at [154, 278] on span "Enter Session" at bounding box center [144, 280] width 52 height 12
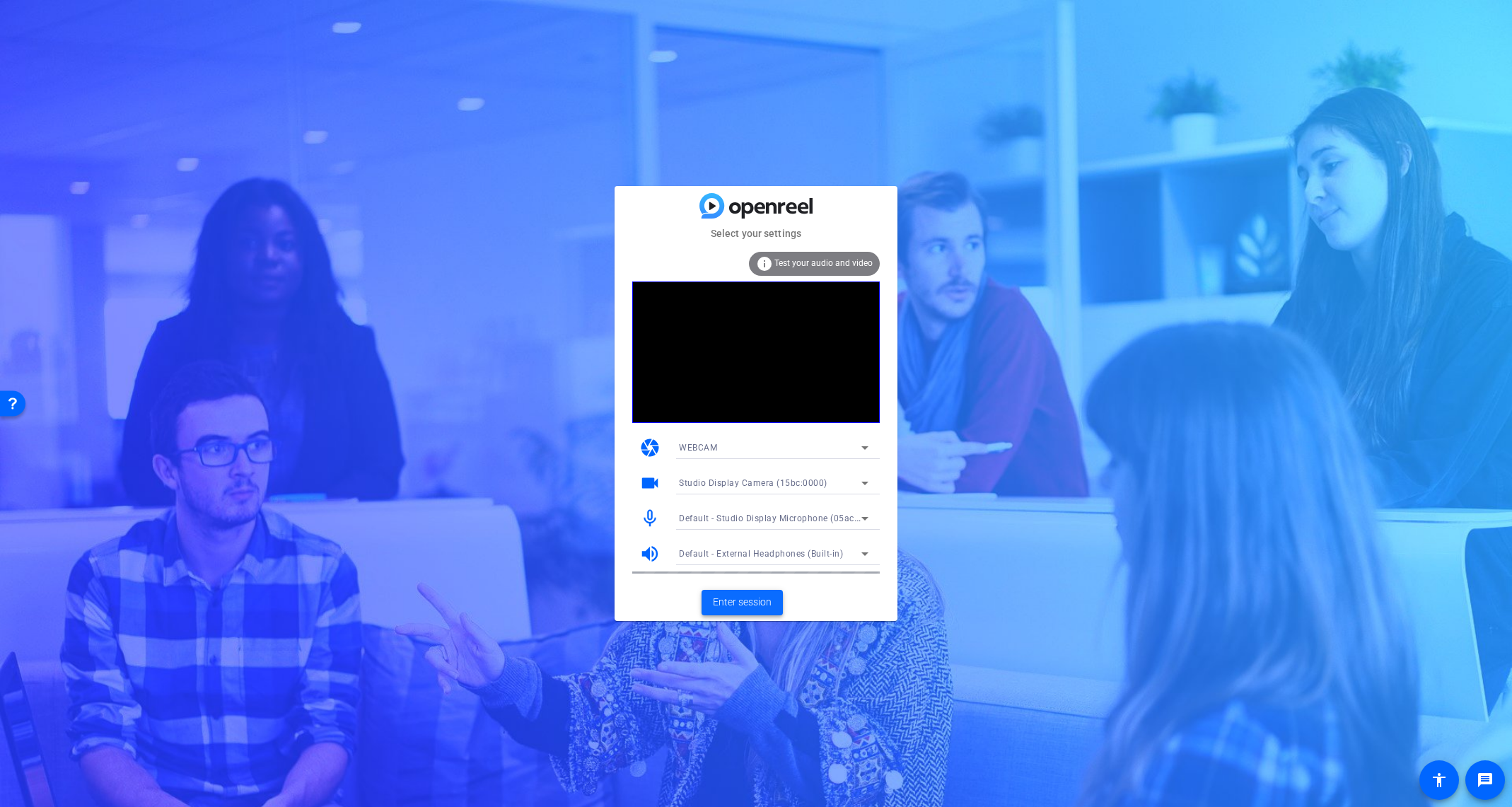
click at [755, 603] on span "Enter session" at bounding box center [742, 602] width 58 height 15
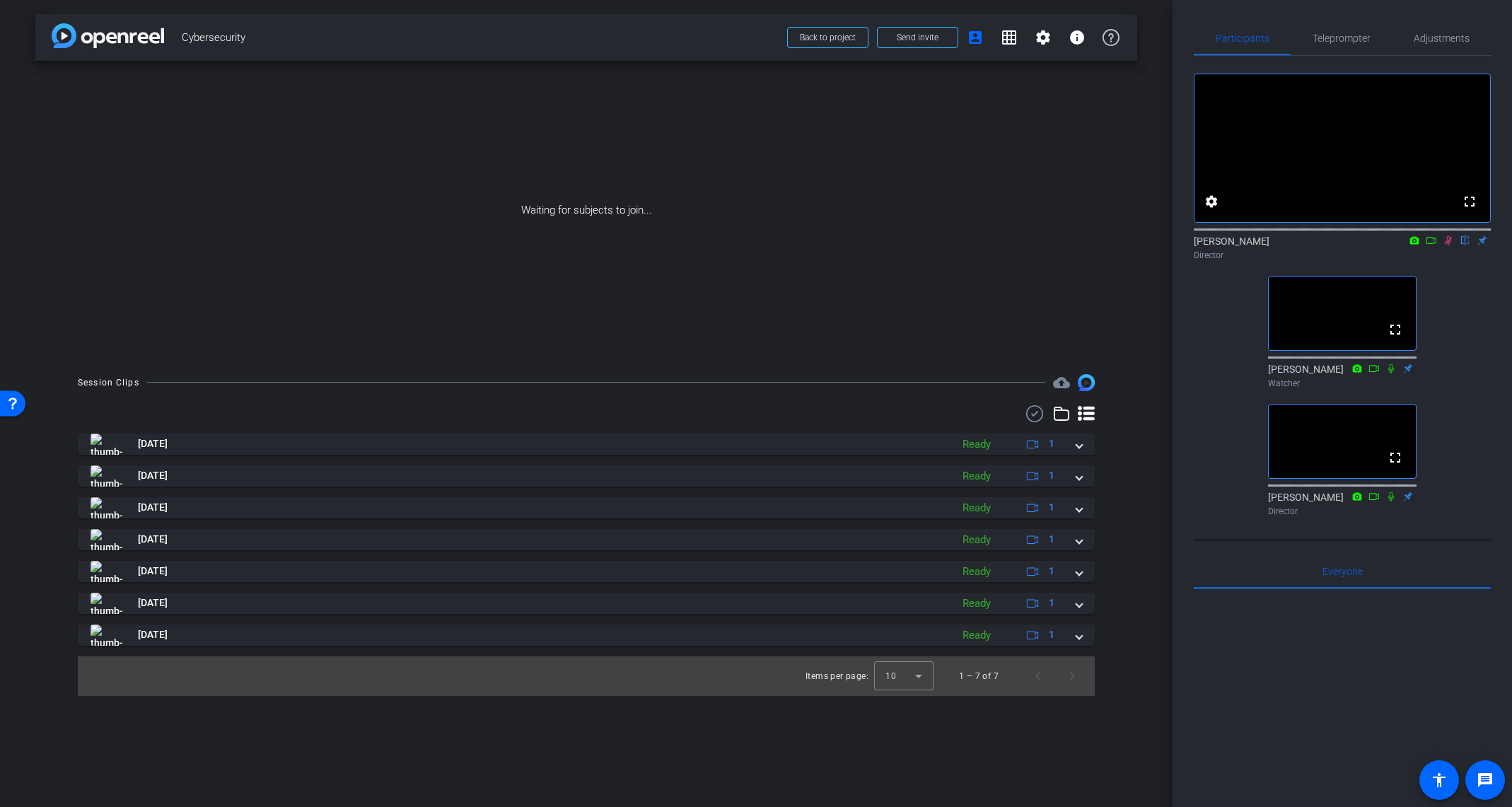
click at [1449, 245] on icon at bounding box center [1449, 241] width 8 height 9
drag, startPoint x: 1449, startPoint y: 257, endPoint x: 1451, endPoint y: 274, distance: 17.1
click at [1449, 245] on icon at bounding box center [1449, 241] width 12 height 10
click at [1451, 245] on icon at bounding box center [1449, 241] width 12 height 10
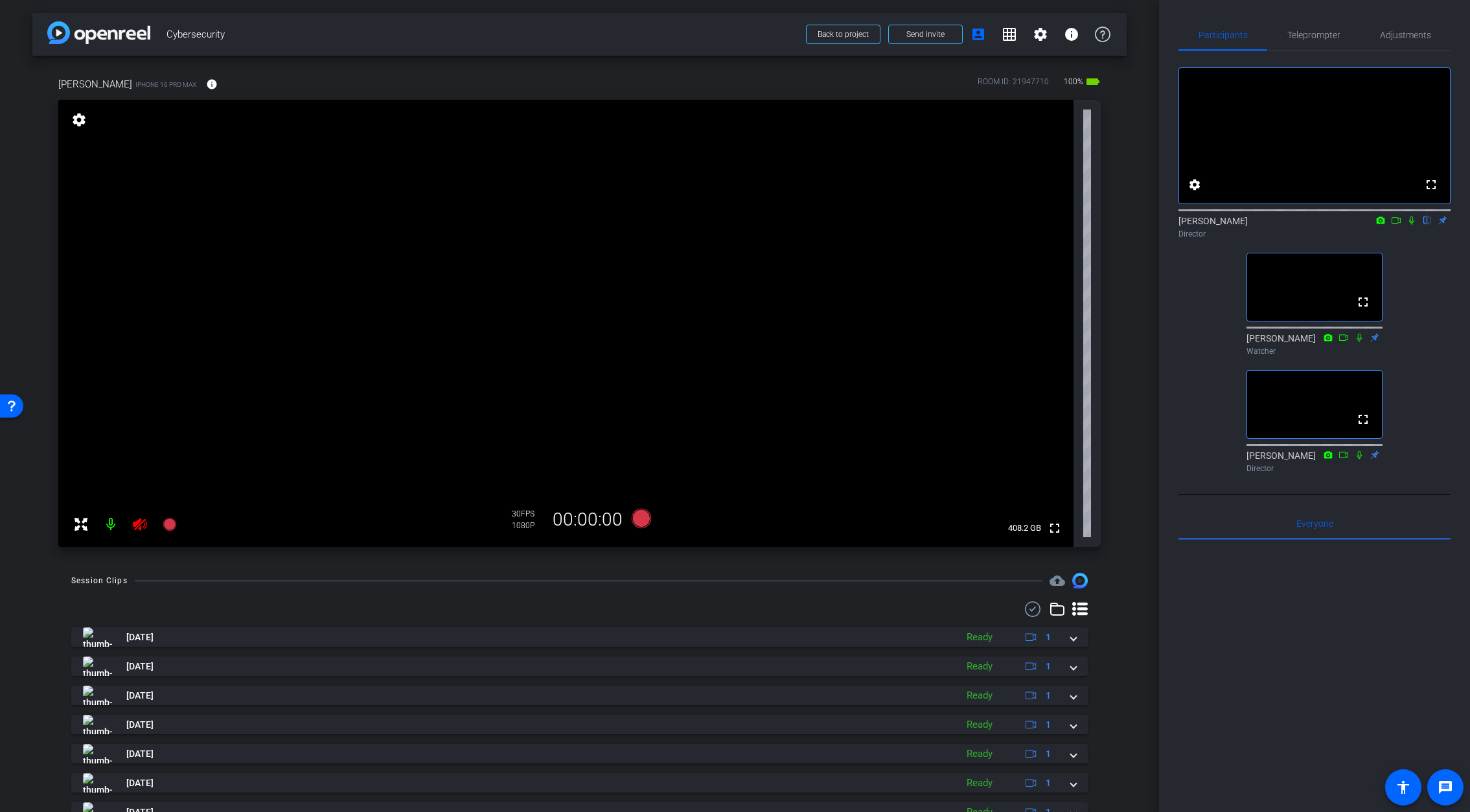
click at [142, 523] on icon at bounding box center [140, 525] width 16 height 16
click at [1384, 468] on div "fullscreen settings David Levitsky flip Director fullscreen Chris Watcher fulls…" at bounding box center [1315, 264] width 272 height 427
click at [1331, 38] on span "Teleprompter" at bounding box center [1313, 35] width 53 height 9
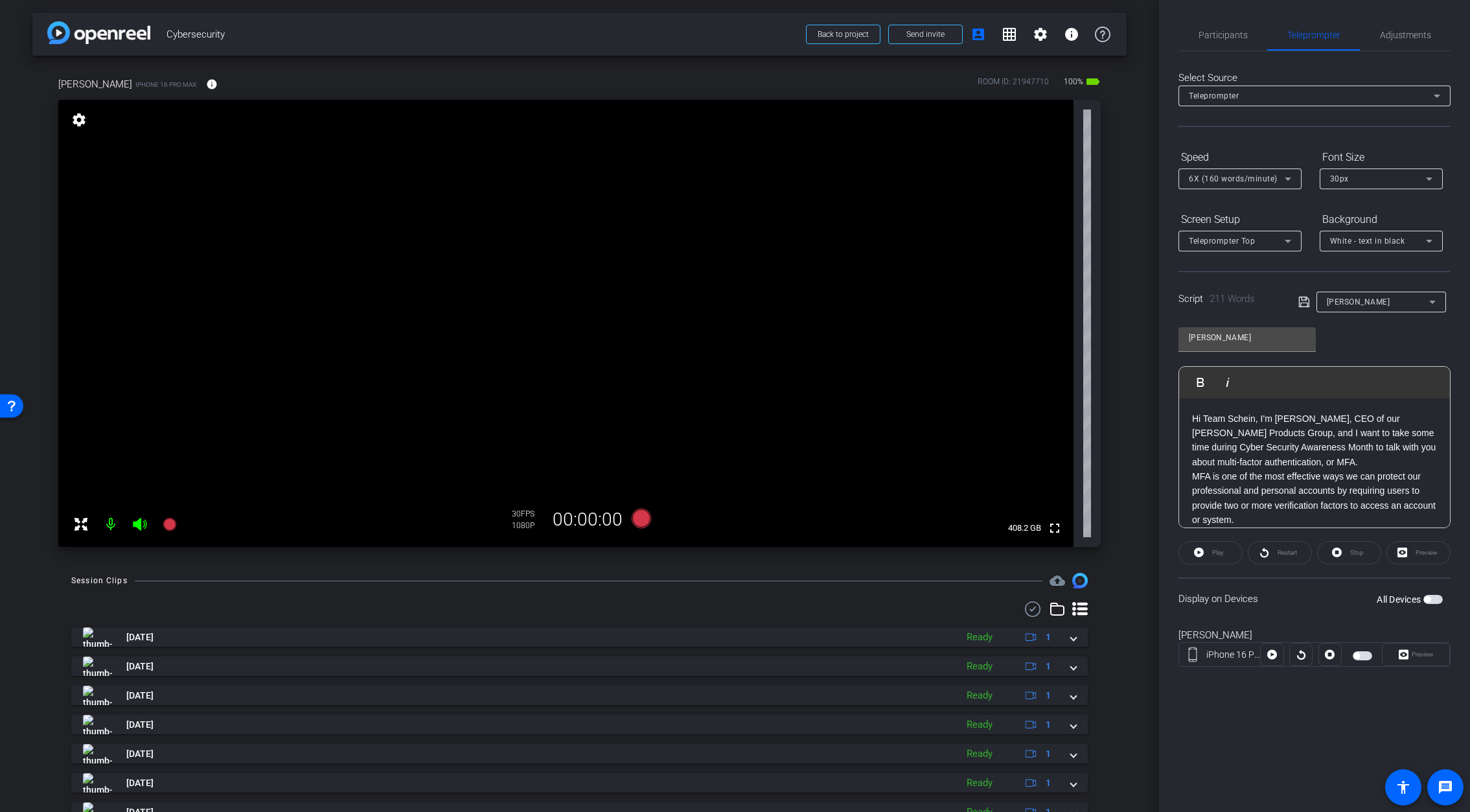
click at [1384, 598] on span "button" at bounding box center [1427, 599] width 7 height 7
click at [1384, 660] on span "Preview" at bounding box center [1421, 654] width 25 height 18
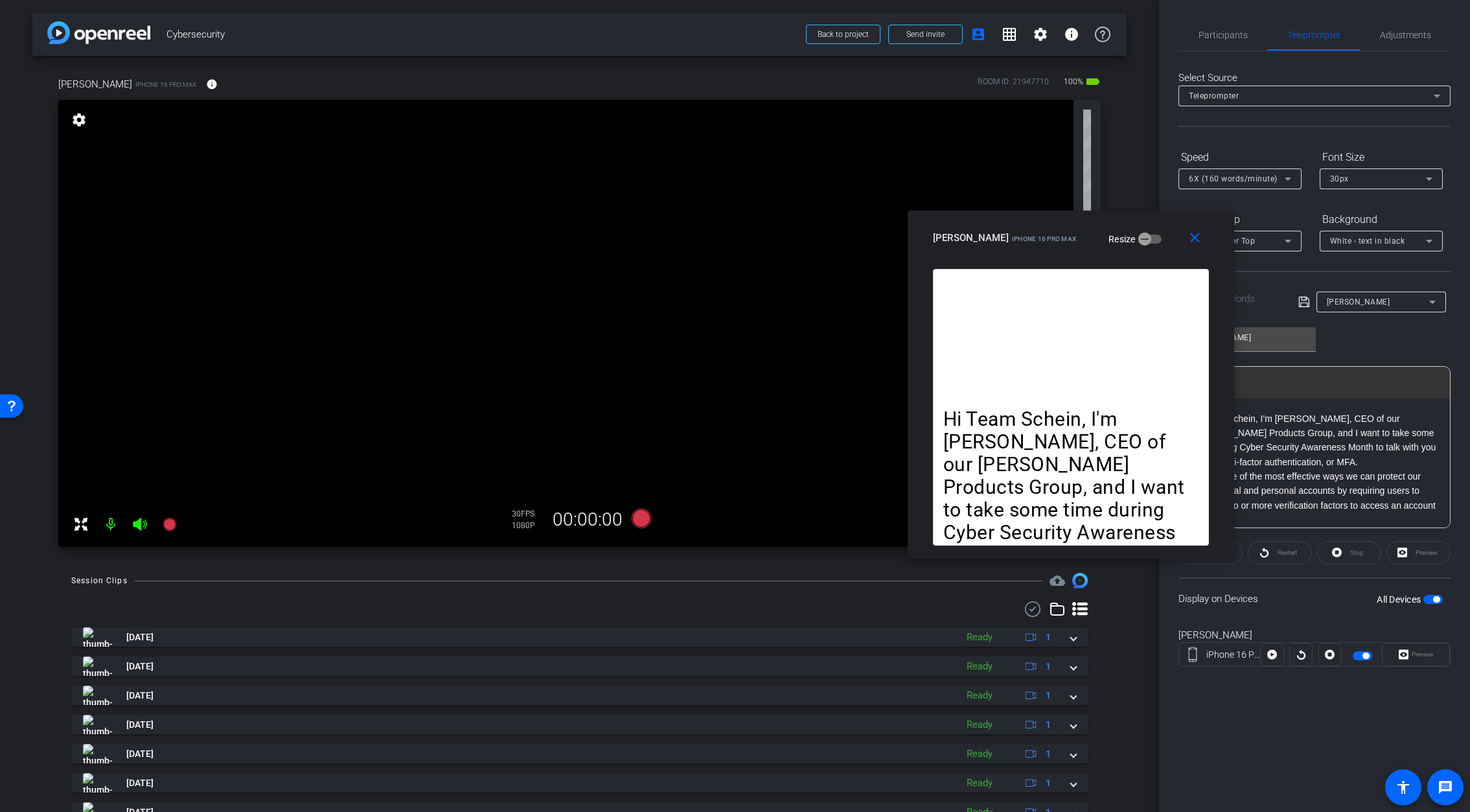
drag, startPoint x: 801, startPoint y: 248, endPoint x: 1136, endPoint y: 226, distance: 335.7
click at [1136, 226] on div "Tom iPhone 16 Pro Max Resize" at bounding box center [1076, 237] width 285 height 23
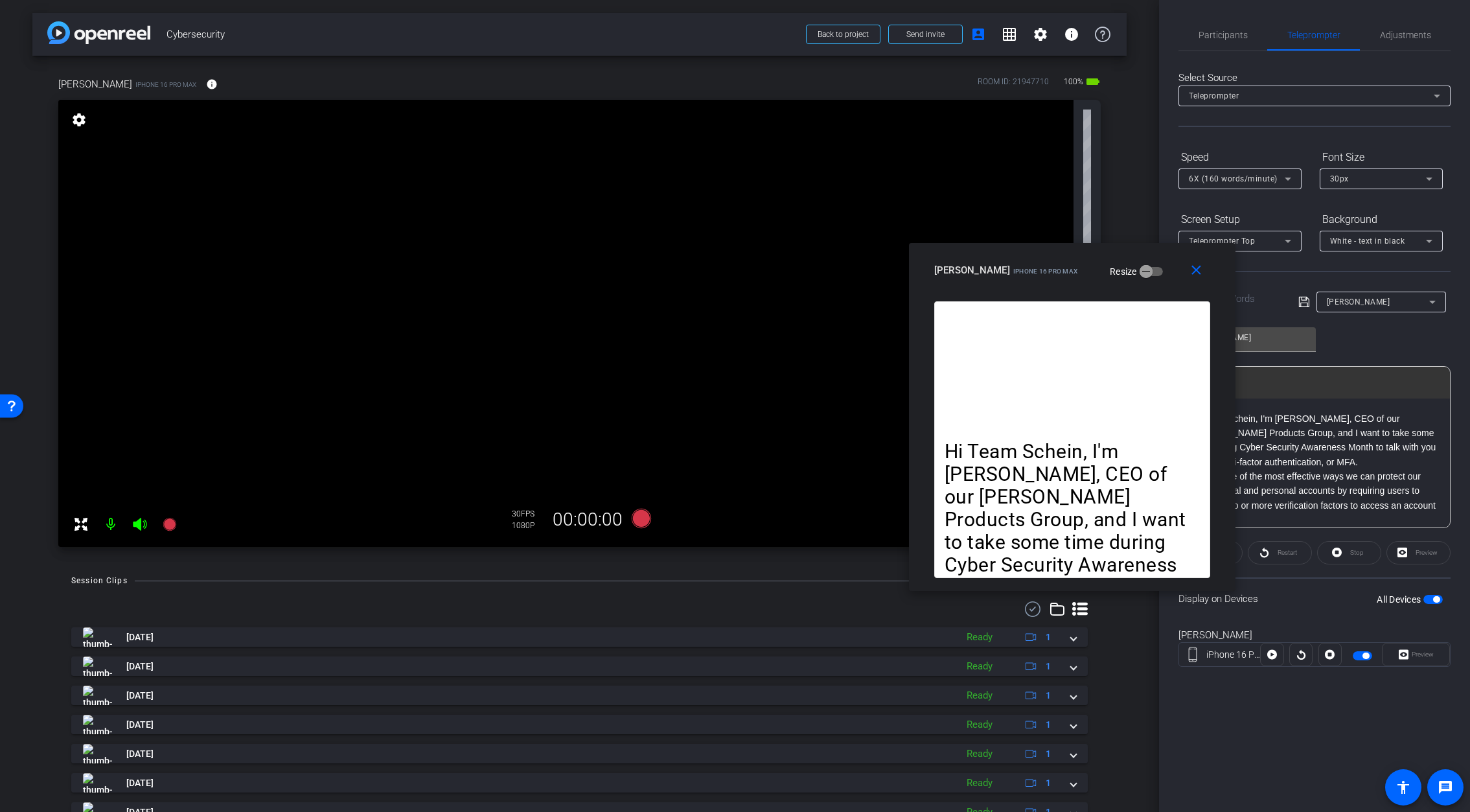
drag, startPoint x: 1148, startPoint y: 238, endPoint x: 1150, endPoint y: 270, distance: 32.1
click at [1150, 270] on div "Tom iPhone 16 Pro Max Resize" at bounding box center [1077, 270] width 285 height 23
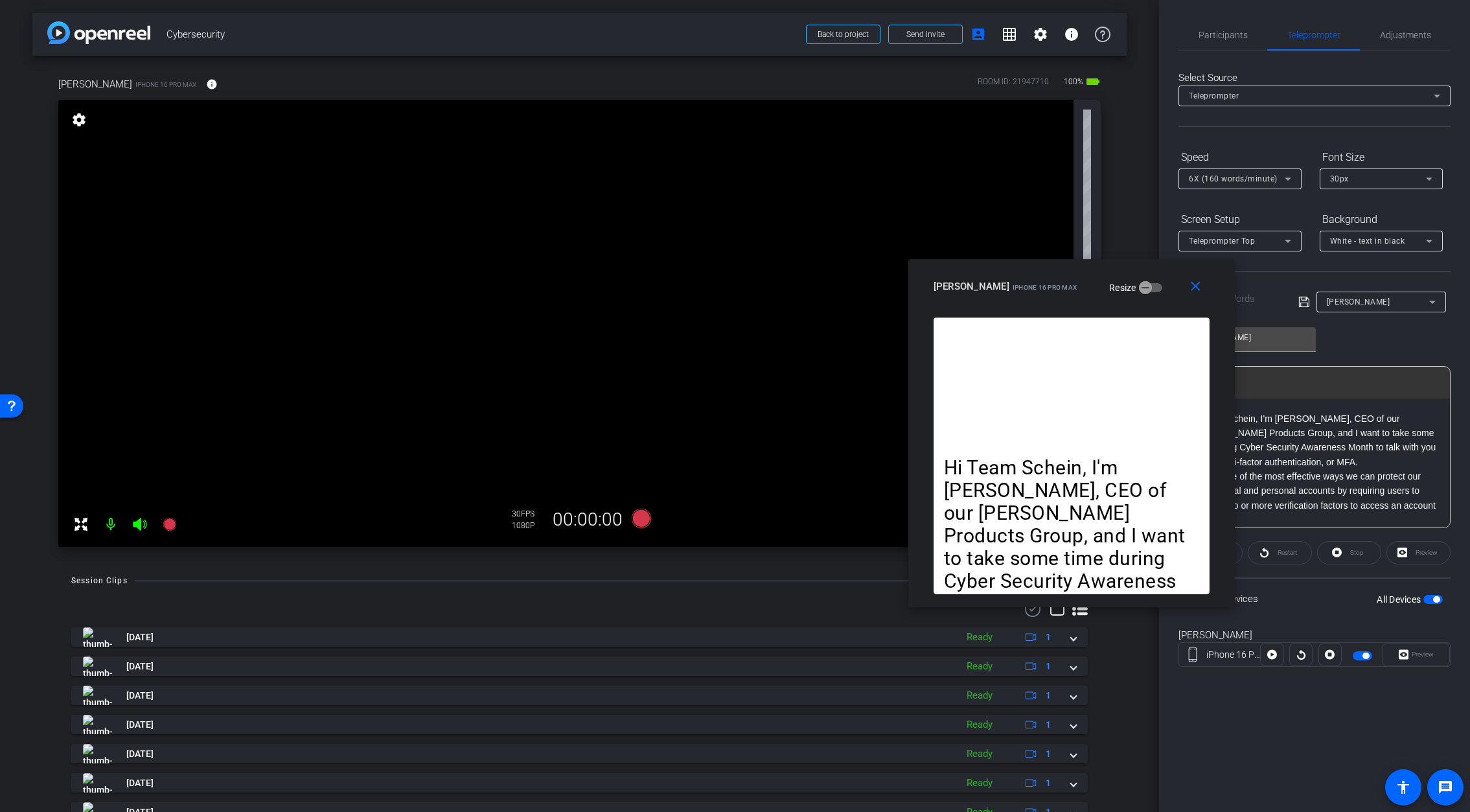
drag, startPoint x: 1149, startPoint y: 270, endPoint x: 1150, endPoint y: 285, distance: 15.0
click at [1150, 285] on div "Tom iPhone 16 Pro Max Resize" at bounding box center [1076, 286] width 285 height 23
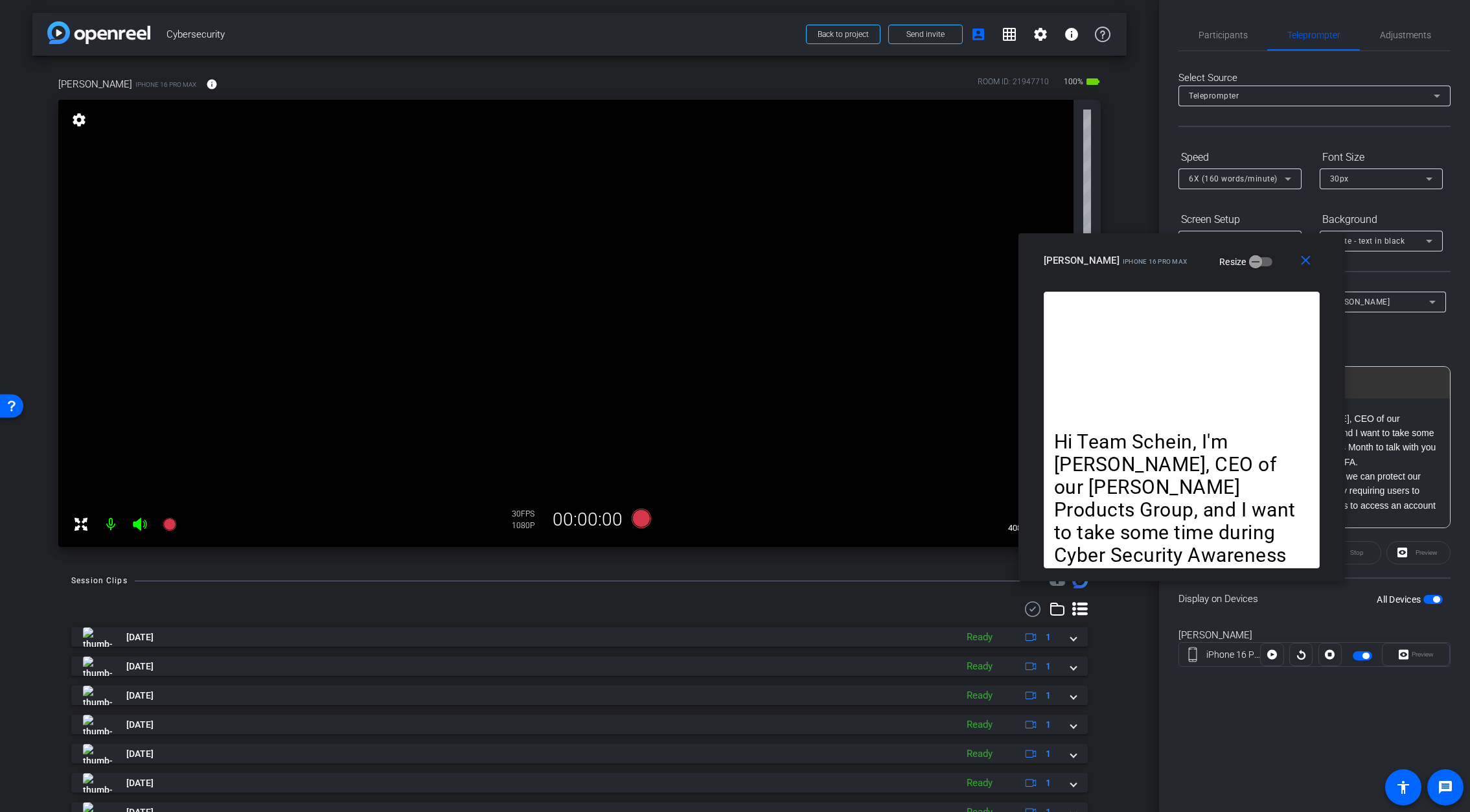
drag, startPoint x: 1146, startPoint y: 285, endPoint x: 1255, endPoint y: 256, distance: 112.8
click at [1255, 256] on div "Tom iPhone 16 Pro Max Resize" at bounding box center [1187, 260] width 285 height 23
click at [640, 519] on icon at bounding box center [640, 518] width 19 height 19
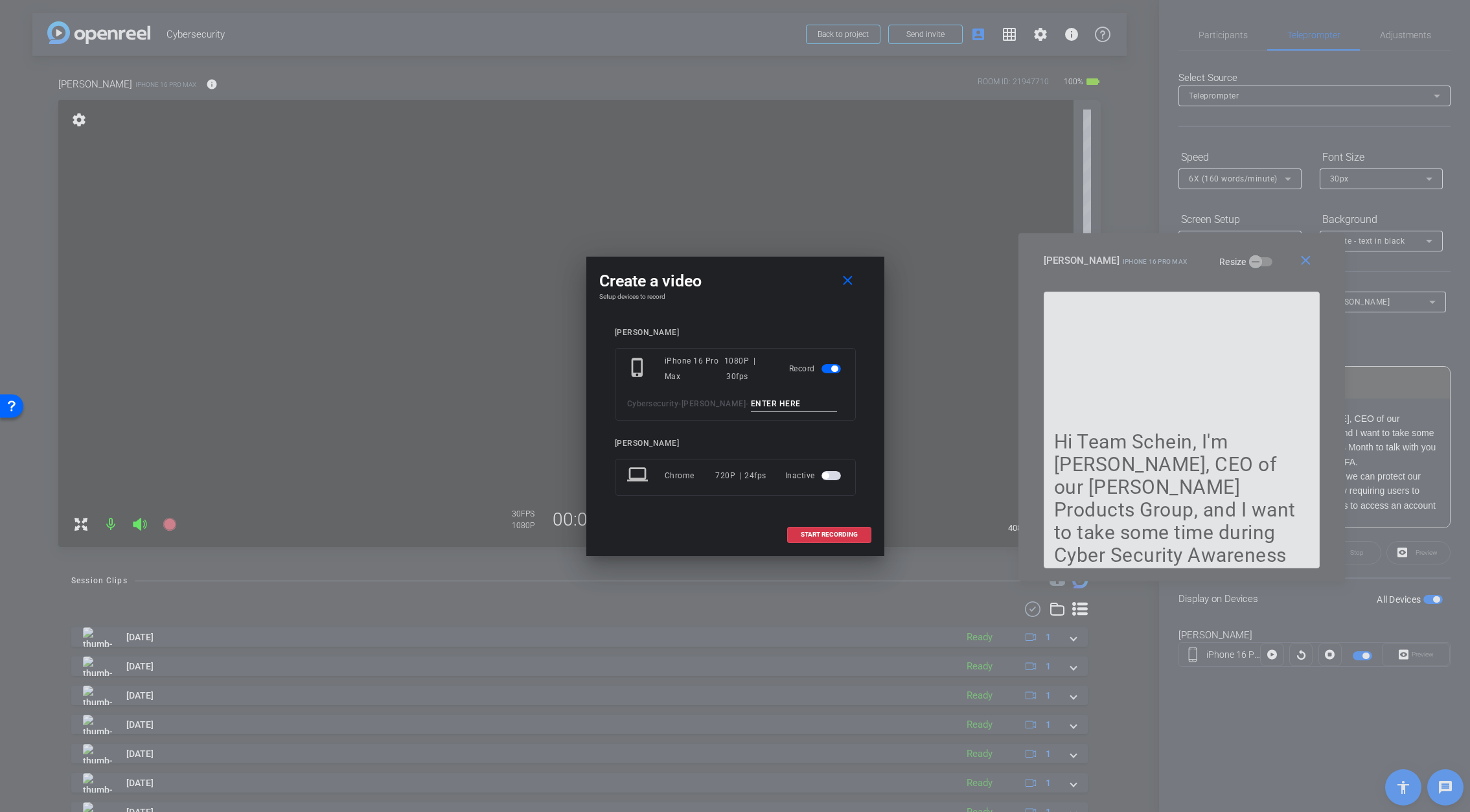
click at [751, 401] on input at bounding box center [793, 404] width 87 height 17
type input "1"
click at [842, 536] on span "START RECORDING" at bounding box center [829, 535] width 57 height 7
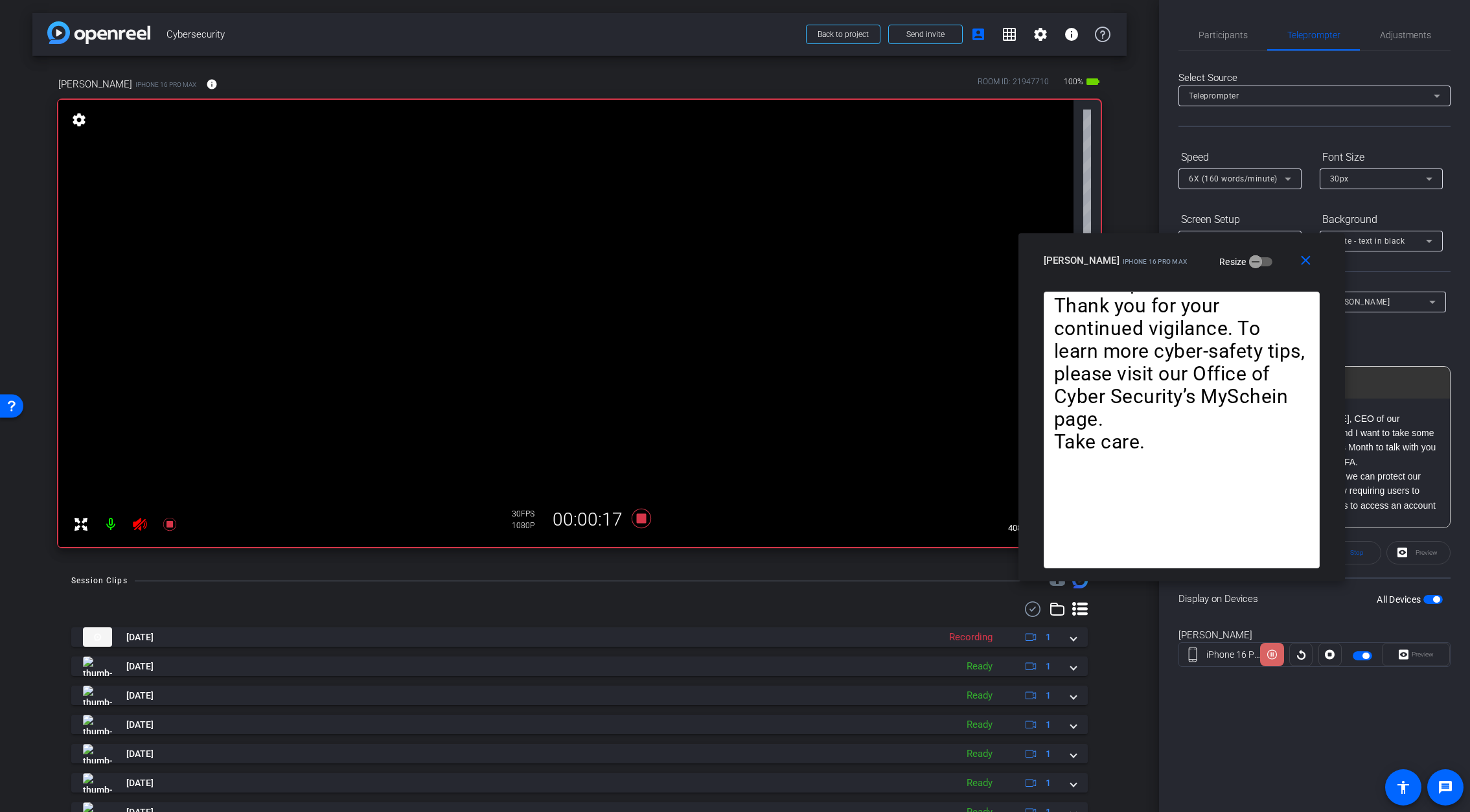
click at [1272, 655] on icon at bounding box center [1272, 655] width 10 height 10
click at [642, 520] on icon at bounding box center [640, 518] width 19 height 19
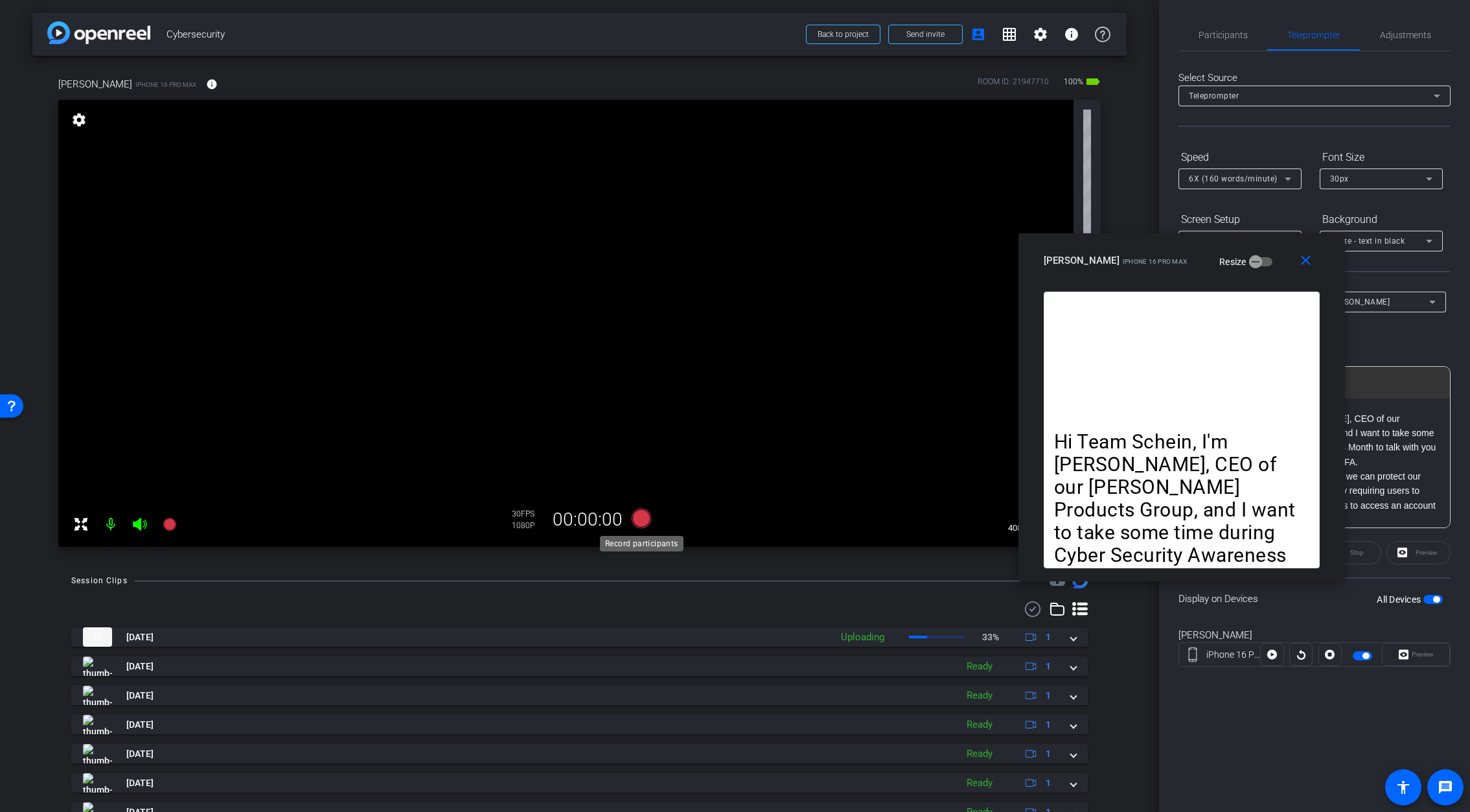
click at [644, 517] on icon at bounding box center [640, 518] width 19 height 19
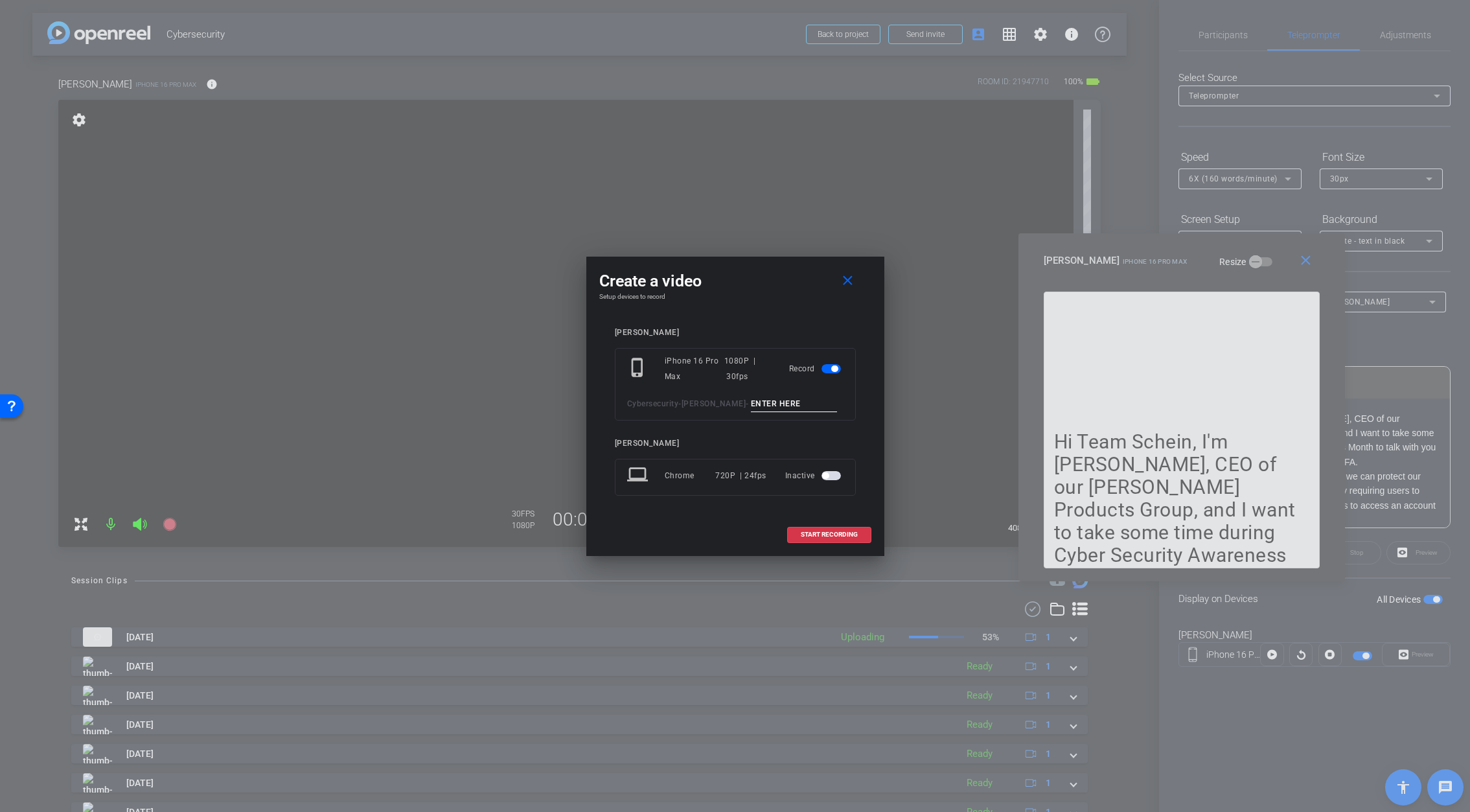
click at [751, 406] on input at bounding box center [793, 404] width 87 height 17
type input "2"
click at [828, 536] on span "START RECORDING" at bounding box center [829, 535] width 57 height 7
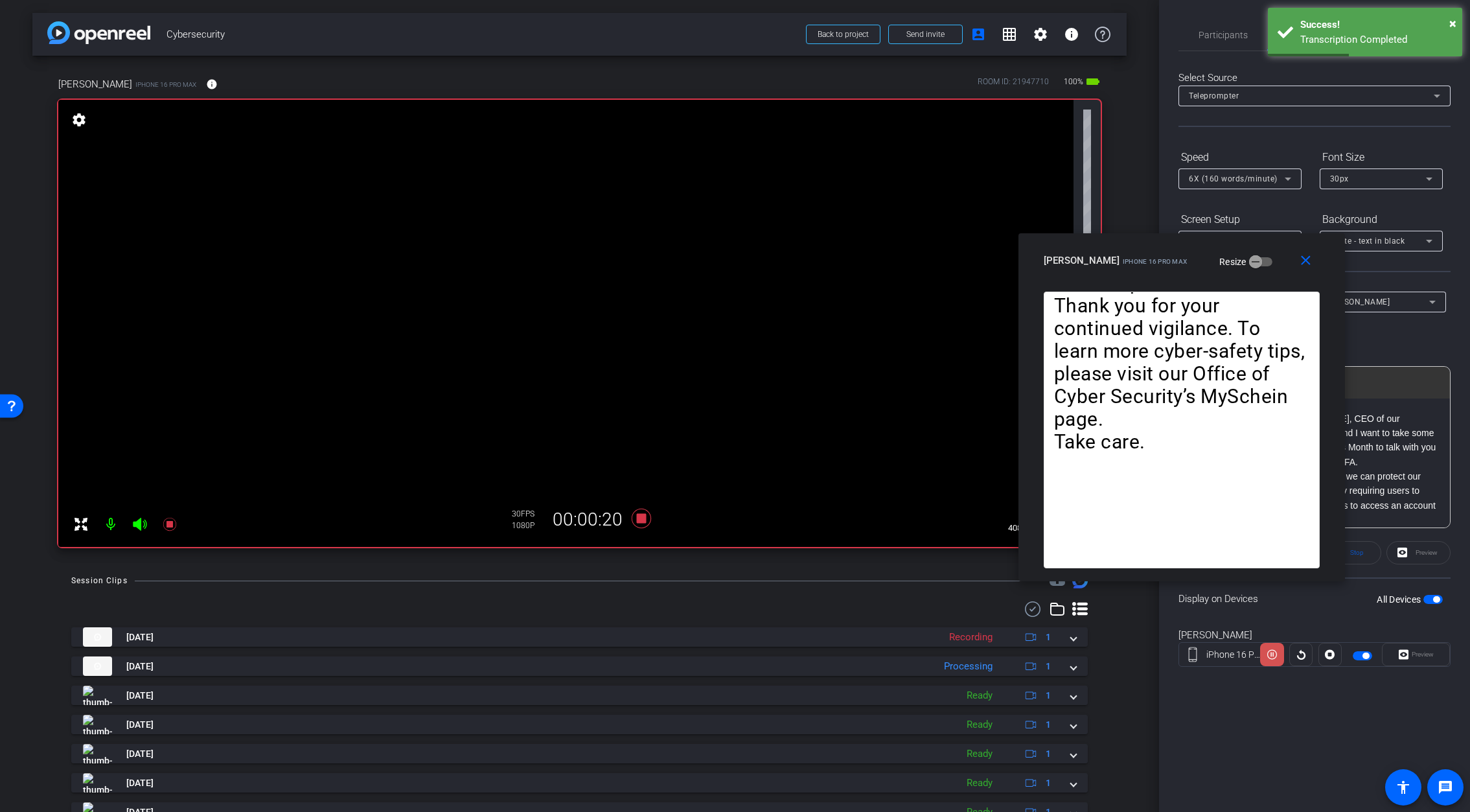
click at [1272, 658] on icon at bounding box center [1272, 655] width 10 height 10
click at [640, 521] on icon at bounding box center [640, 518] width 19 height 19
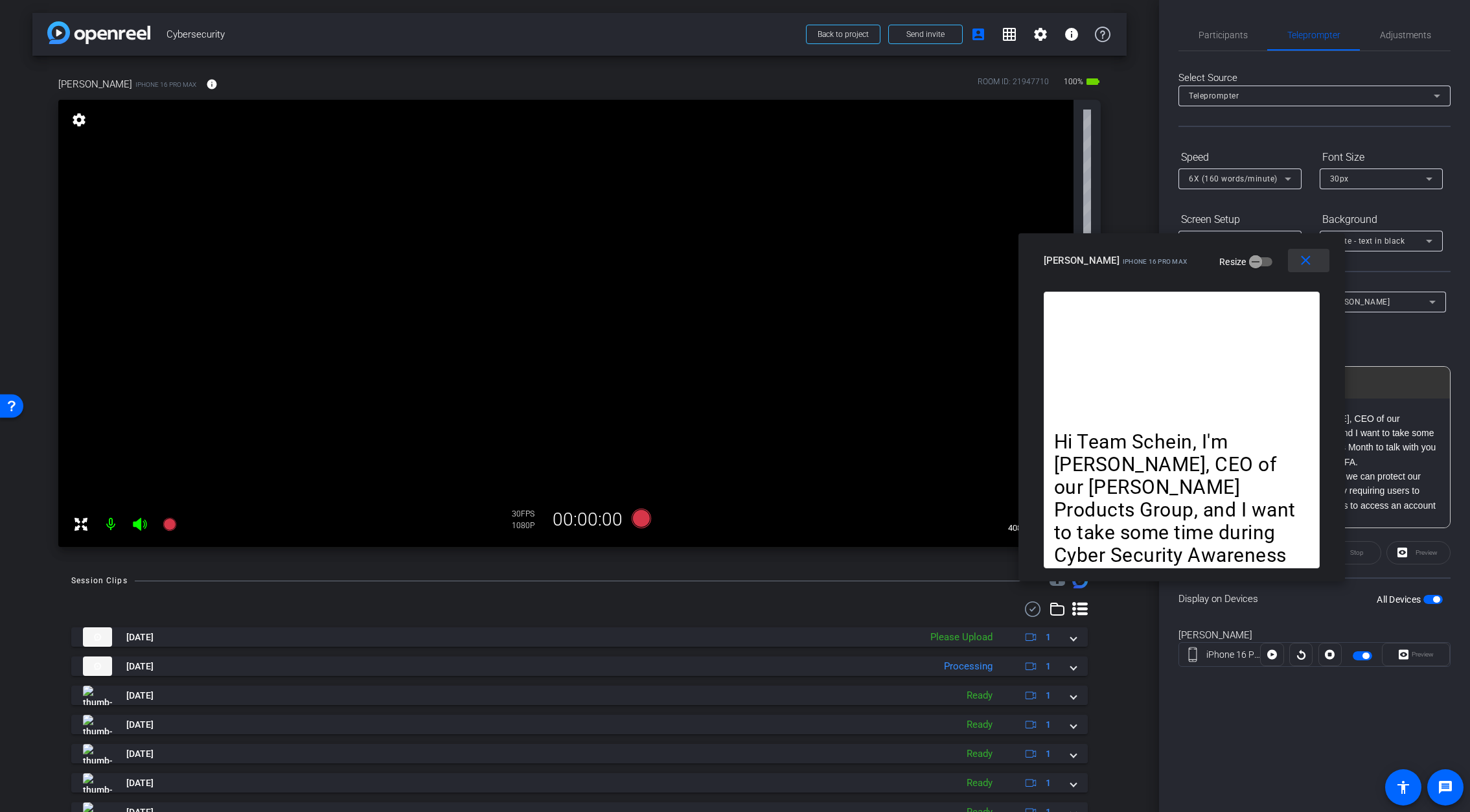
click at [1305, 266] on mat-icon "close" at bounding box center [1305, 260] width 17 height 17
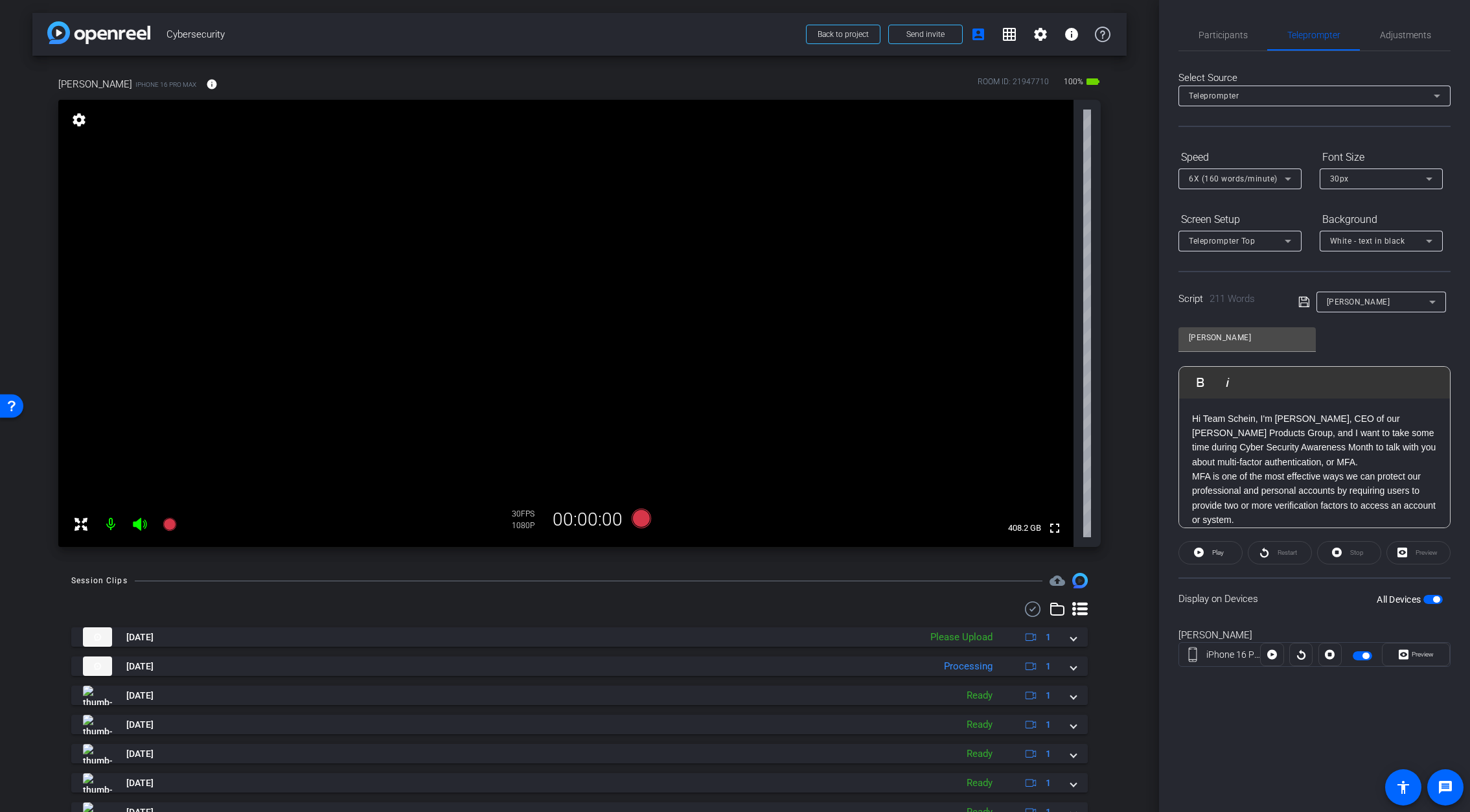
click at [1384, 599] on span "button" at bounding box center [1436, 599] width 7 height 7
click at [1384, 600] on span "button" at bounding box center [1427, 599] width 7 height 7
click at [1384, 661] on span "Preview" at bounding box center [1421, 654] width 25 height 18
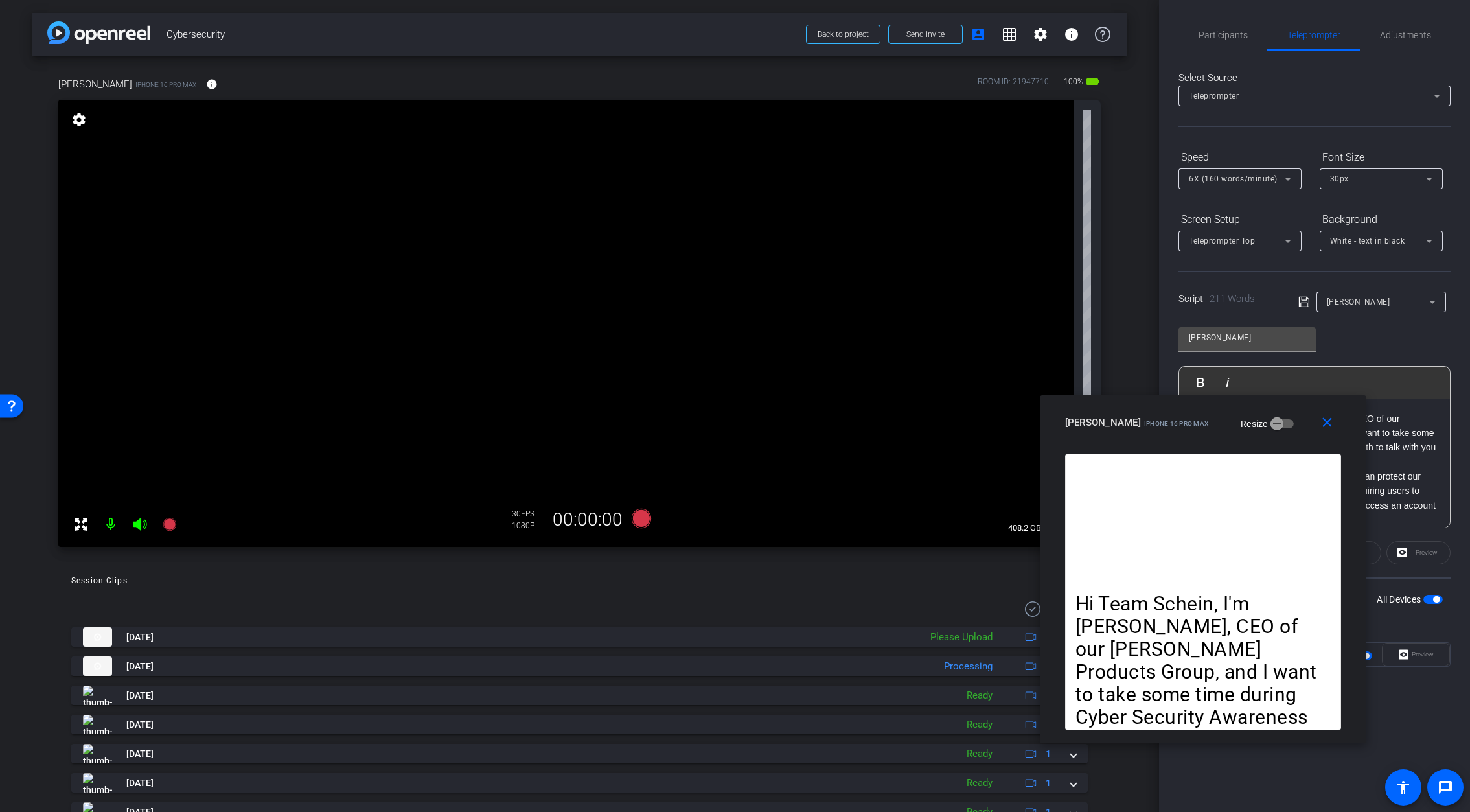
drag, startPoint x: 793, startPoint y: 250, endPoint x: 1270, endPoint y: 404, distance: 501.2
click at [1261, 414] on div "Tom iPhone 16 Pro Max Resize" at bounding box center [1208, 422] width 285 height 23
click at [1219, 174] on span "6X (160 words/minute)" at bounding box center [1233, 179] width 89 height 9
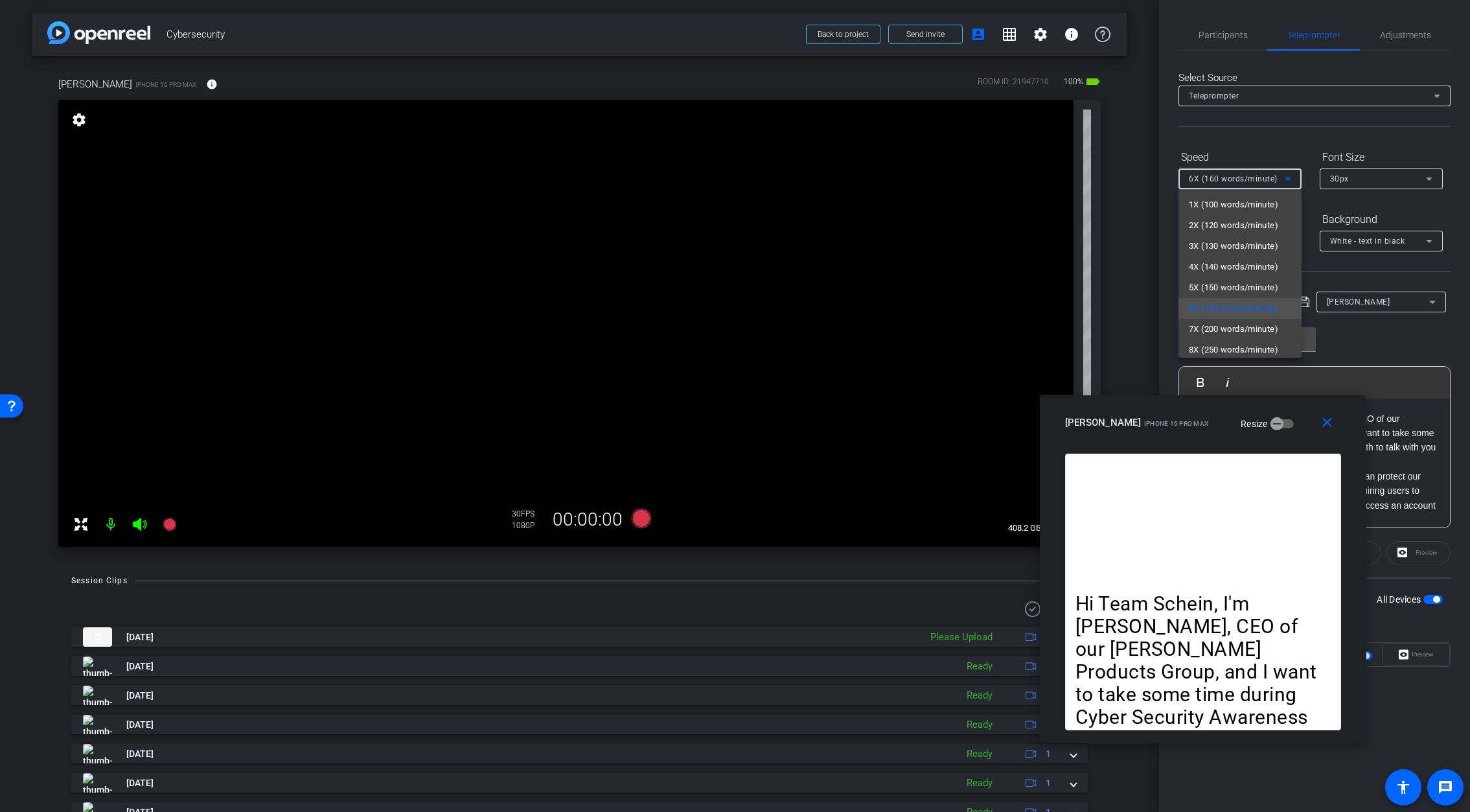
click at [1213, 284] on span "5X (150 words/minute)" at bounding box center [1233, 288] width 89 height 16
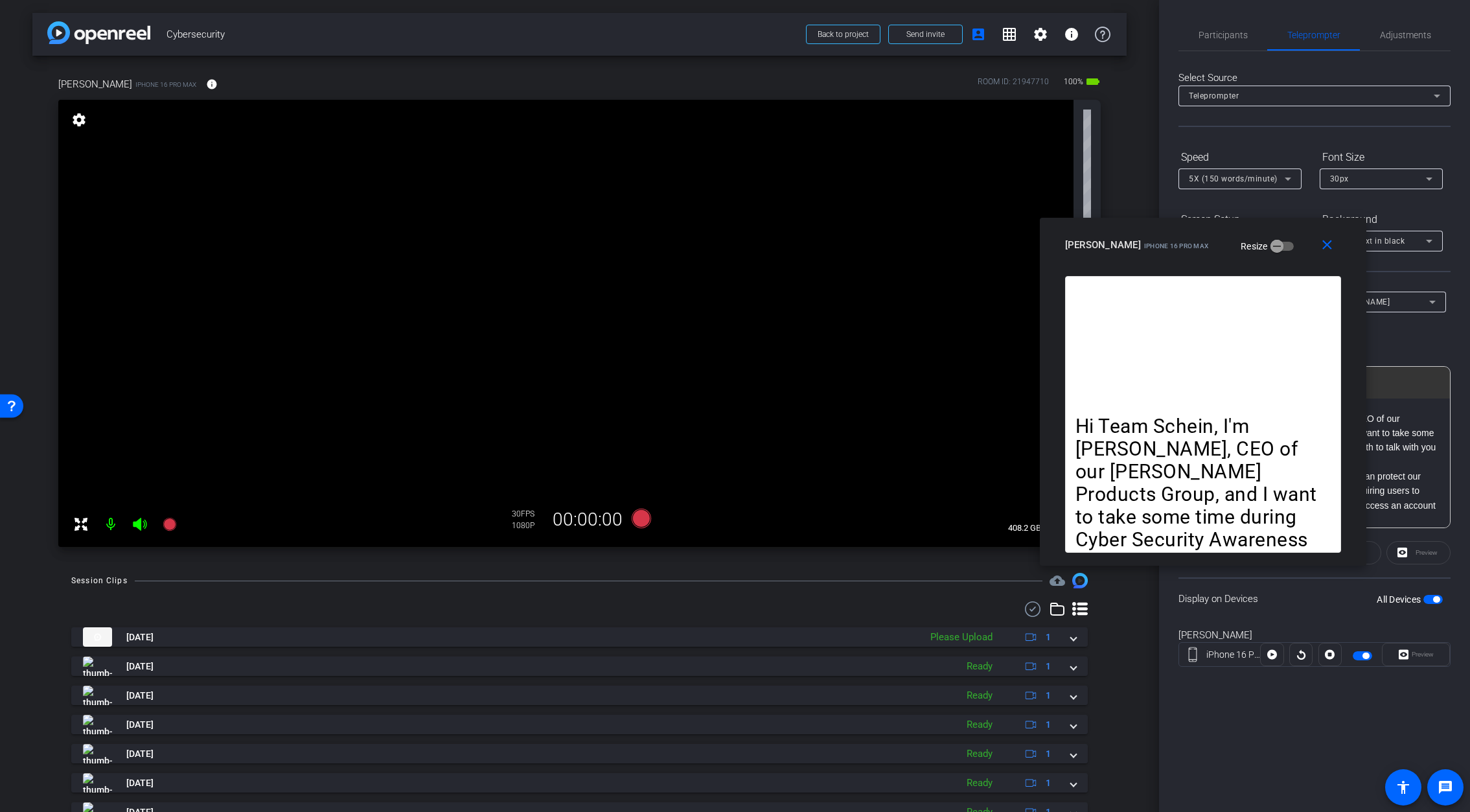
drag, startPoint x: 1280, startPoint y: 414, endPoint x: 1280, endPoint y: 236, distance: 178.0
click at [1280, 236] on div "Tom iPhone 16 Pro Max Resize" at bounding box center [1208, 244] width 285 height 23
click at [643, 517] on icon at bounding box center [640, 518] width 19 height 19
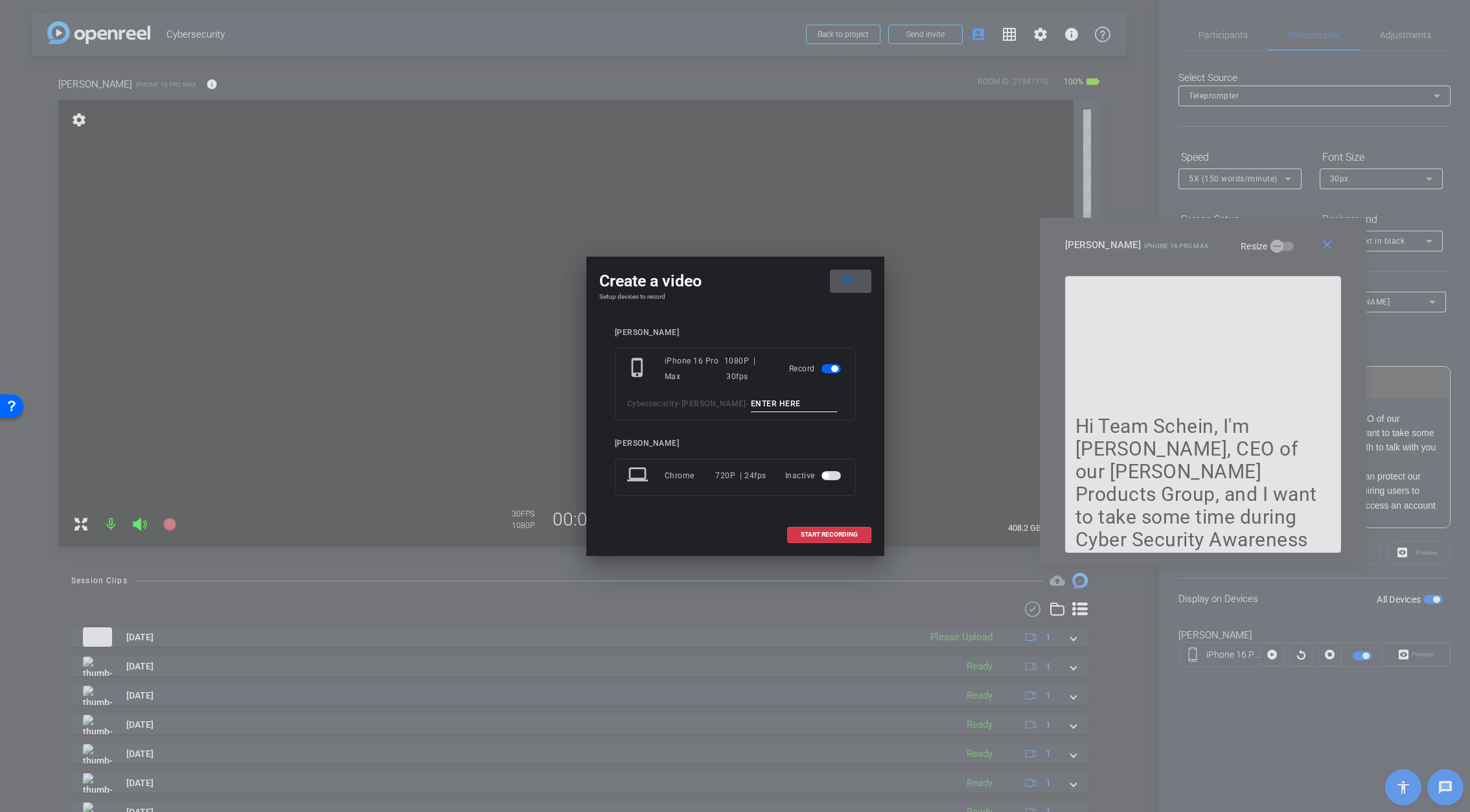
click at [751, 402] on input at bounding box center [793, 404] width 87 height 17
type input "3"
click at [824, 537] on span "START RECORDING" at bounding box center [829, 535] width 57 height 7
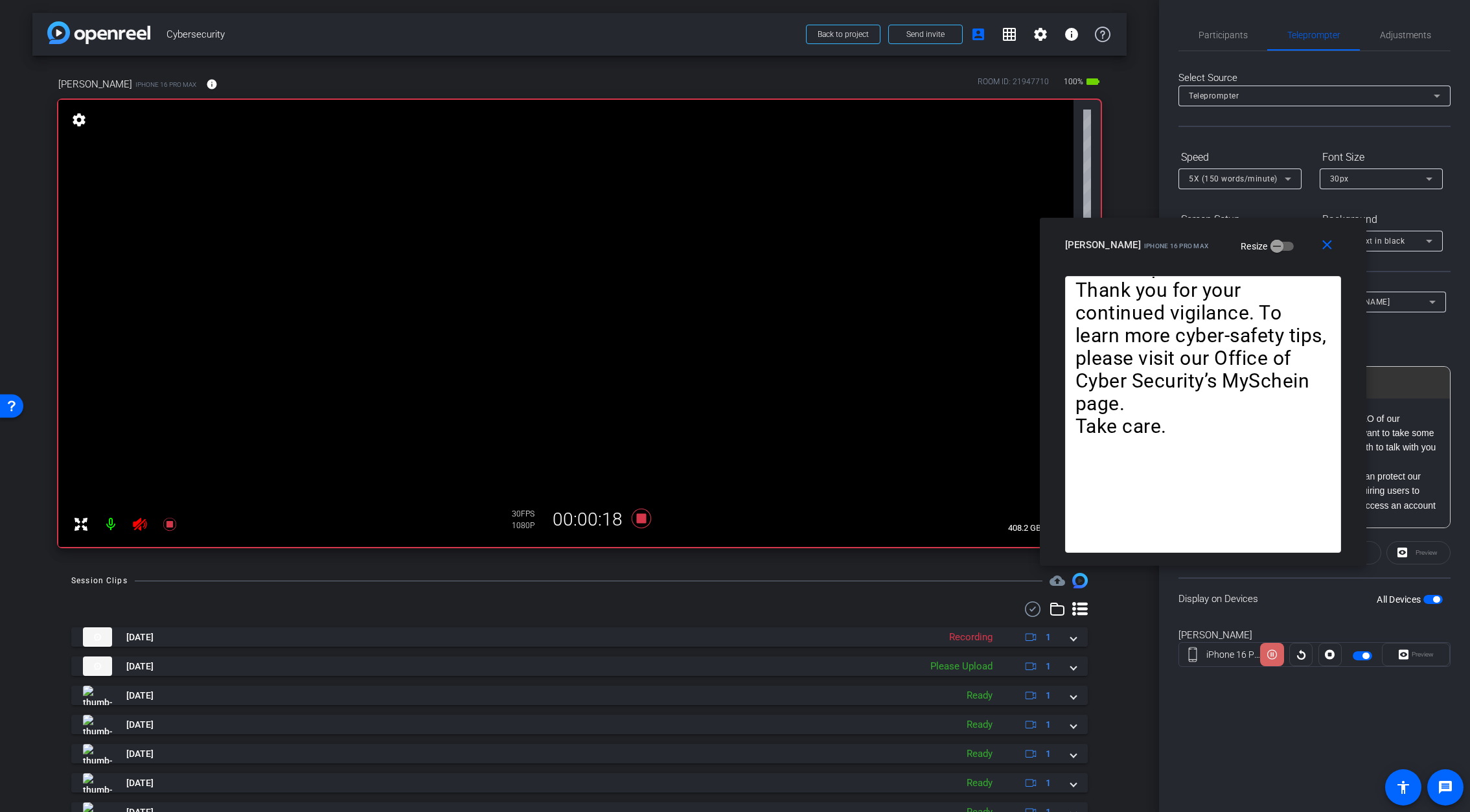
click at [1273, 658] on icon at bounding box center [1272, 655] width 10 height 10
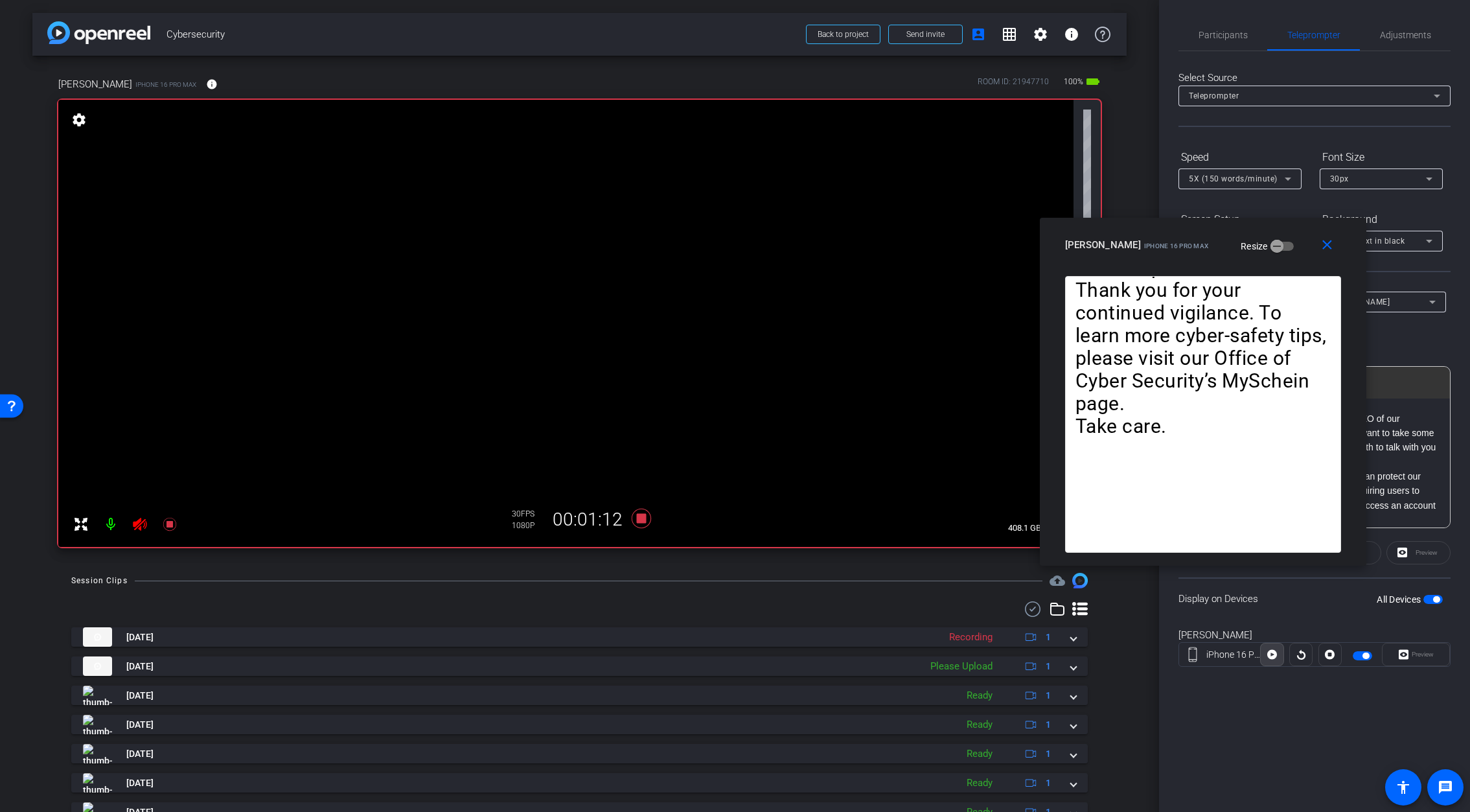
click at [1273, 658] on icon at bounding box center [1272, 655] width 10 height 10
click at [640, 517] on icon at bounding box center [640, 518] width 19 height 19
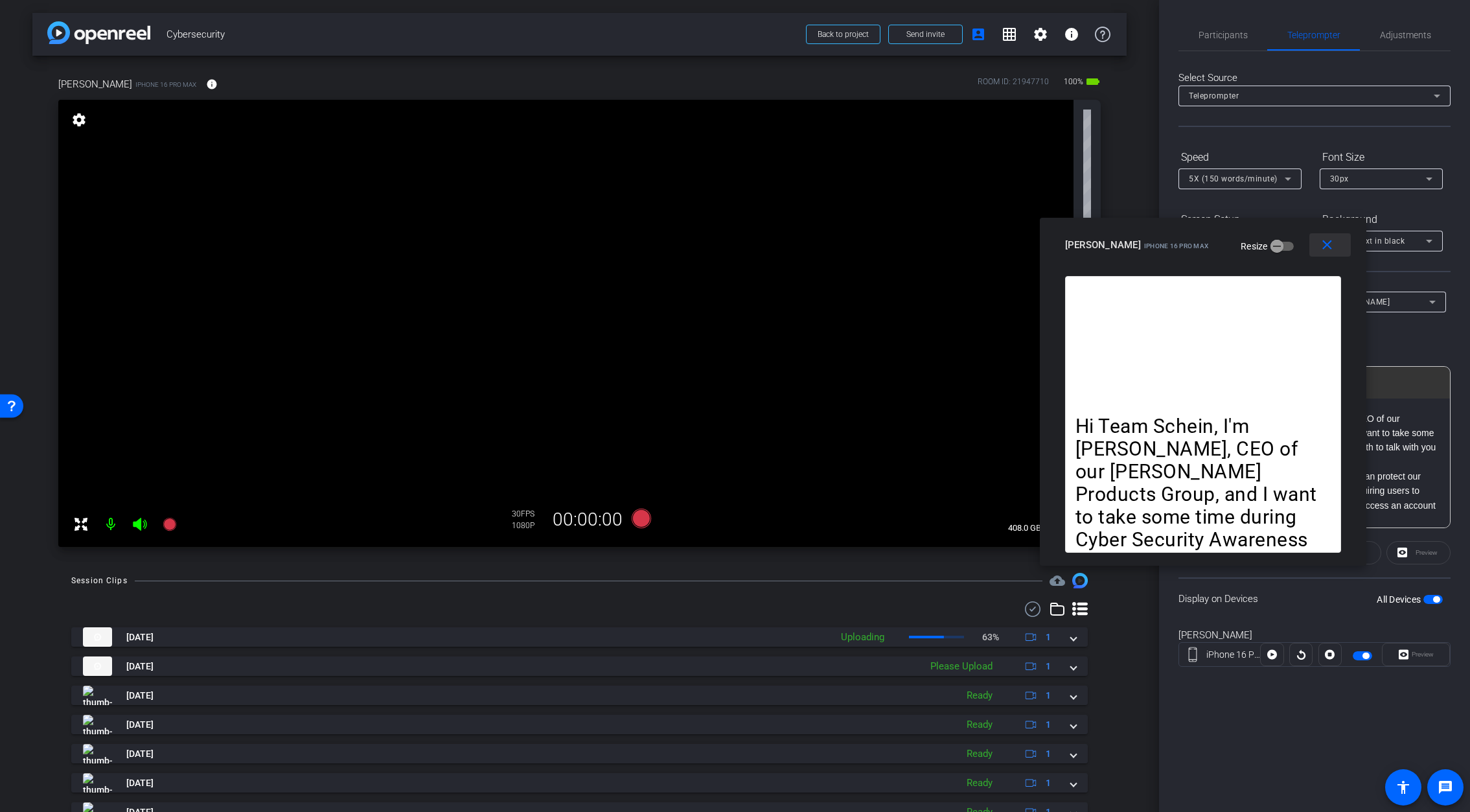
click at [1326, 247] on mat-icon "close" at bounding box center [1327, 245] width 17 height 17
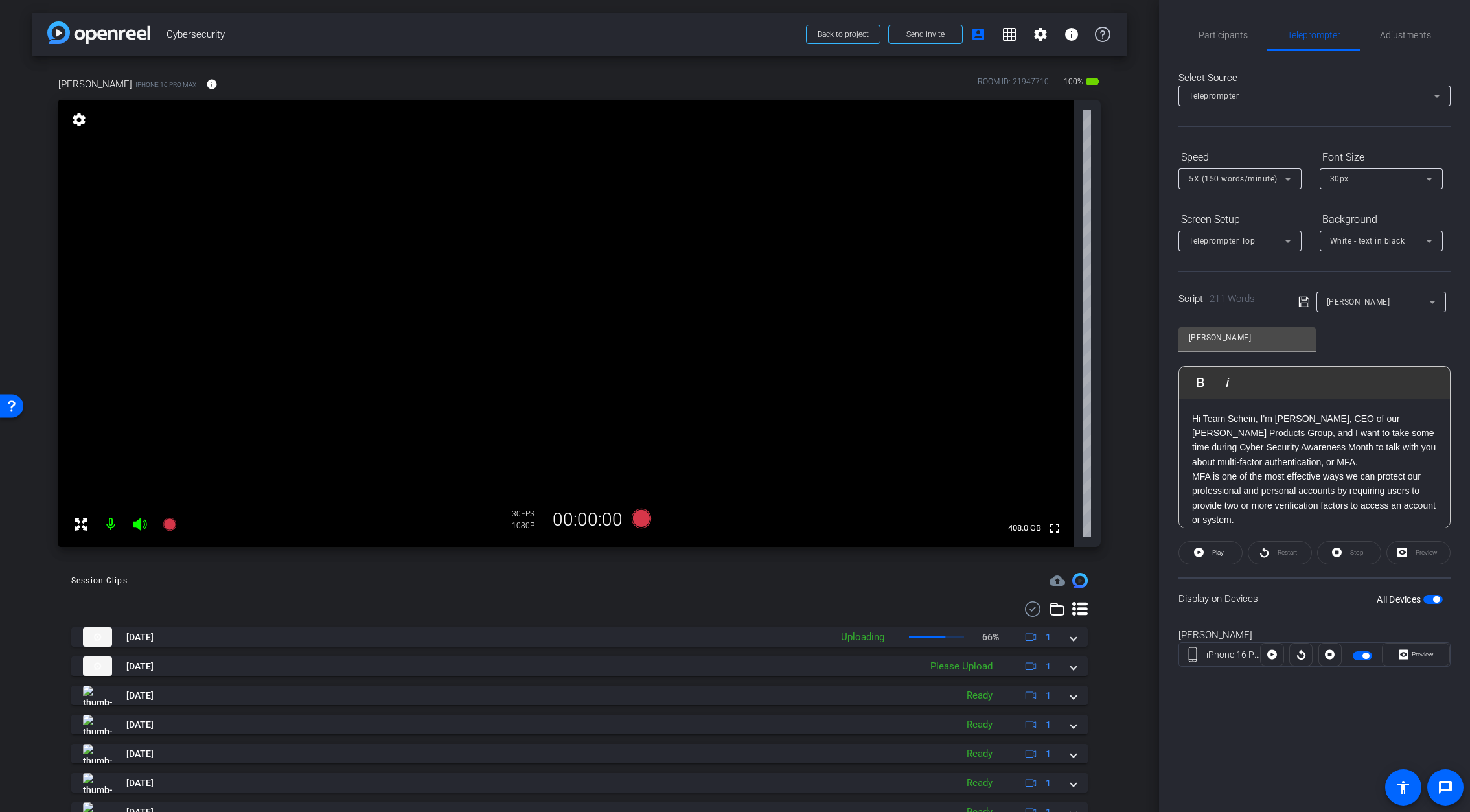
click at [1384, 600] on span "button" at bounding box center [1436, 599] width 7 height 7
click at [1384, 598] on span "button" at bounding box center [1427, 599] width 7 height 7
click at [1384, 651] on span "Preview" at bounding box center [1422, 653] width 22 height 7
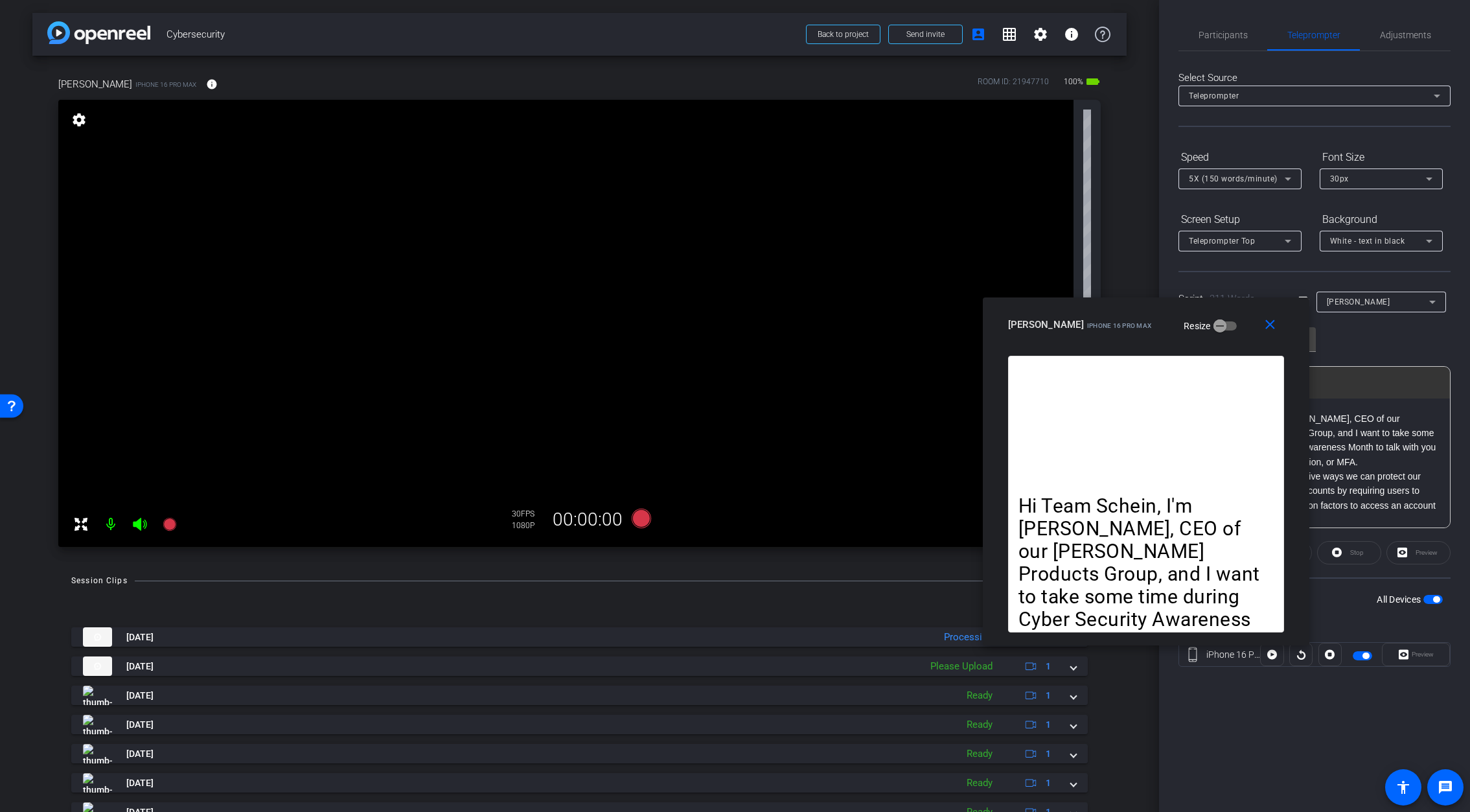
drag, startPoint x: 778, startPoint y: 250, endPoint x: 1185, endPoint y: 314, distance: 412.0
click at [1185, 314] on div "Tom iPhone 16 Pro Max Resize" at bounding box center [1151, 324] width 285 height 23
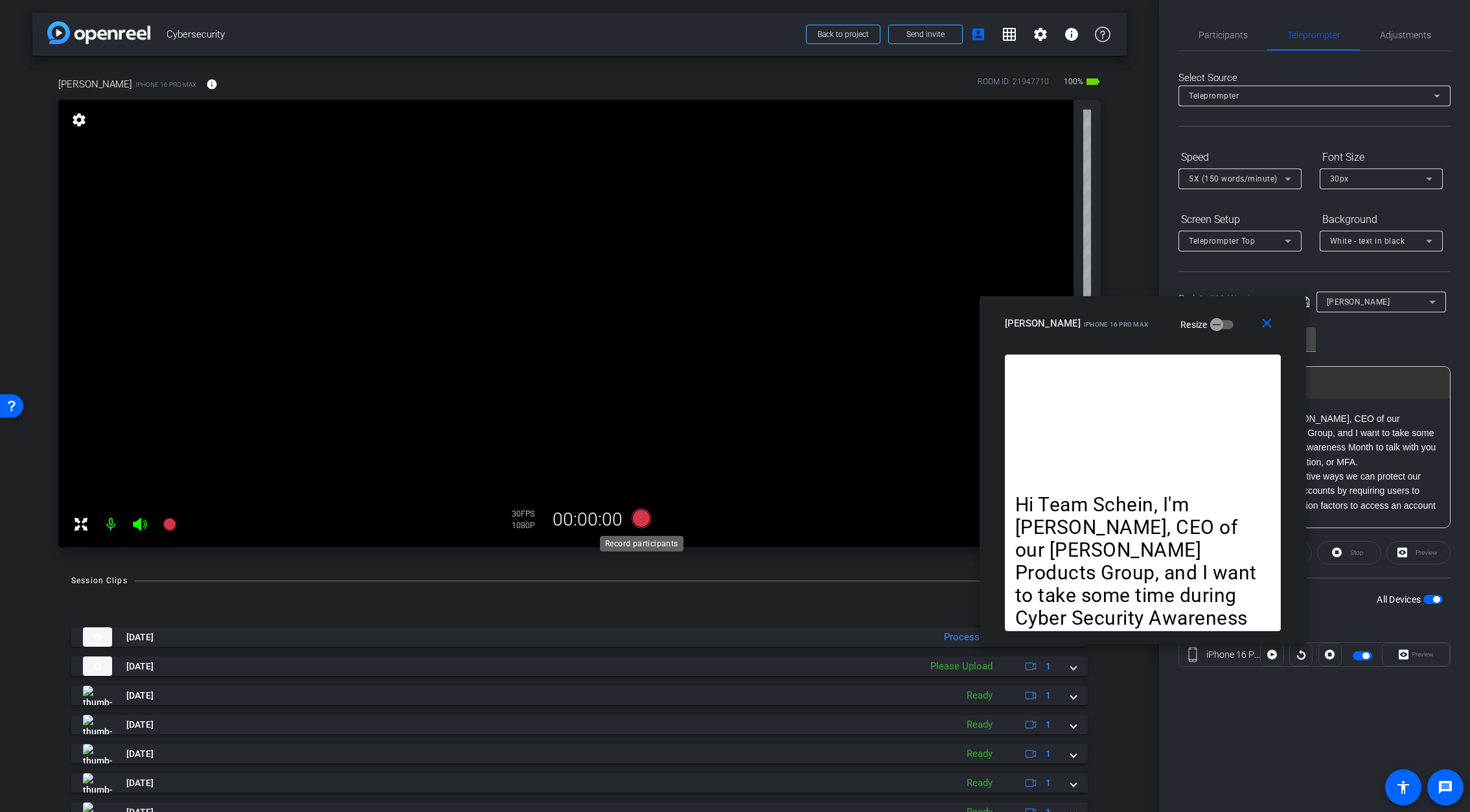
click at [643, 517] on icon at bounding box center [640, 518] width 19 height 19
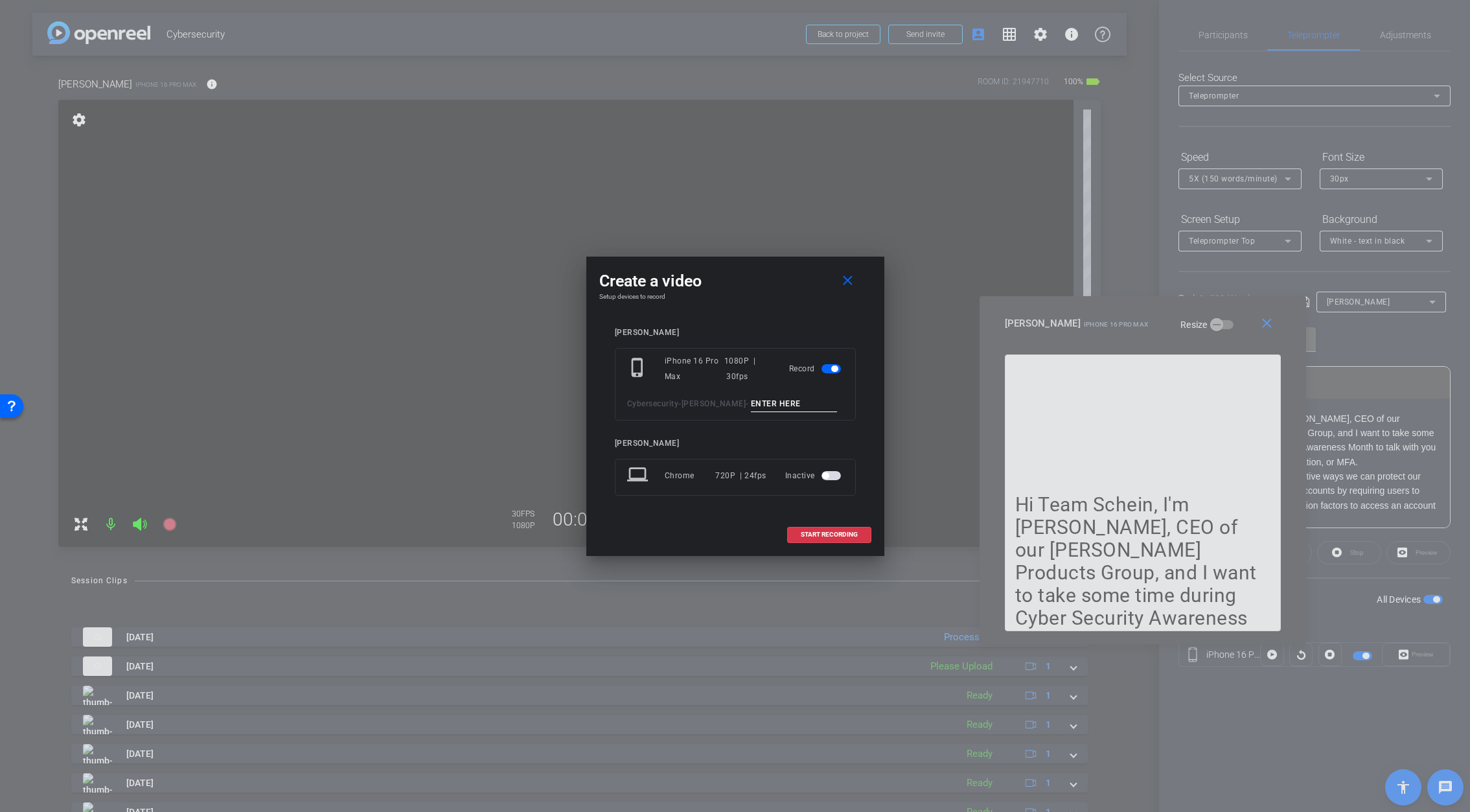
click at [751, 404] on input at bounding box center [793, 404] width 87 height 17
type input "4"
click at [840, 529] on span at bounding box center [829, 534] width 83 height 31
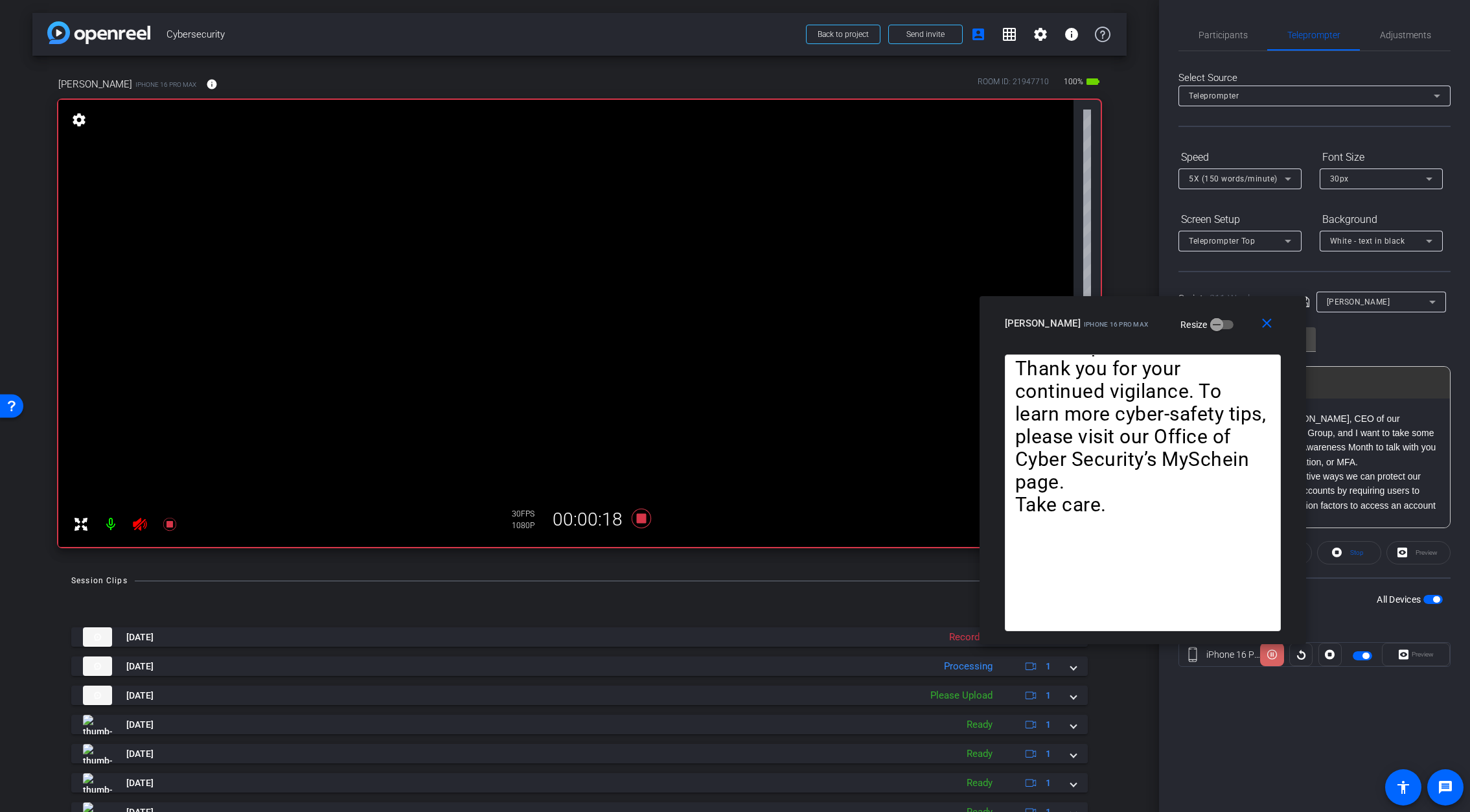
click at [1272, 658] on icon at bounding box center [1272, 655] width 10 height 10
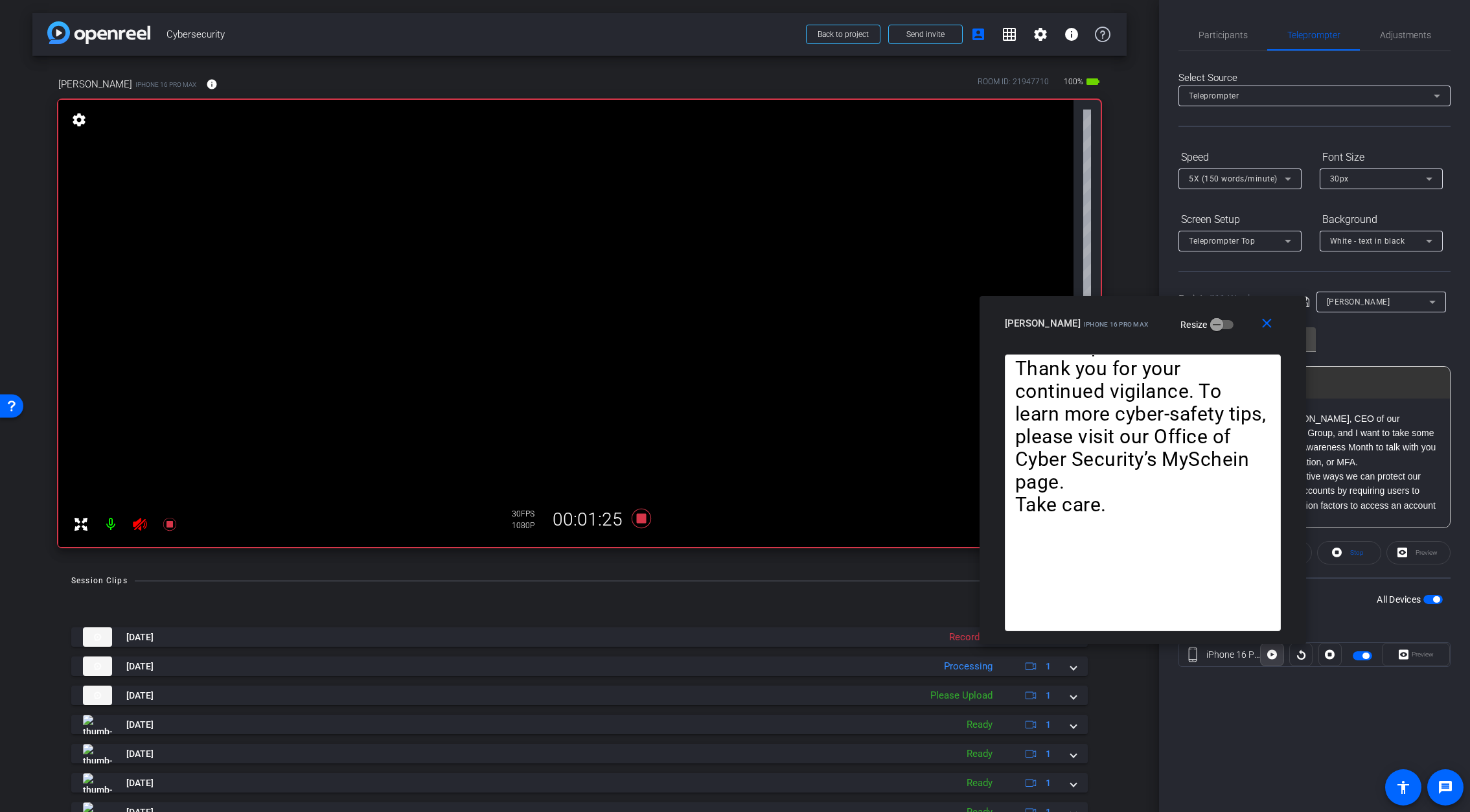
click at [1272, 658] on icon at bounding box center [1272, 655] width 10 height 10
click at [640, 521] on icon at bounding box center [640, 518] width 19 height 19
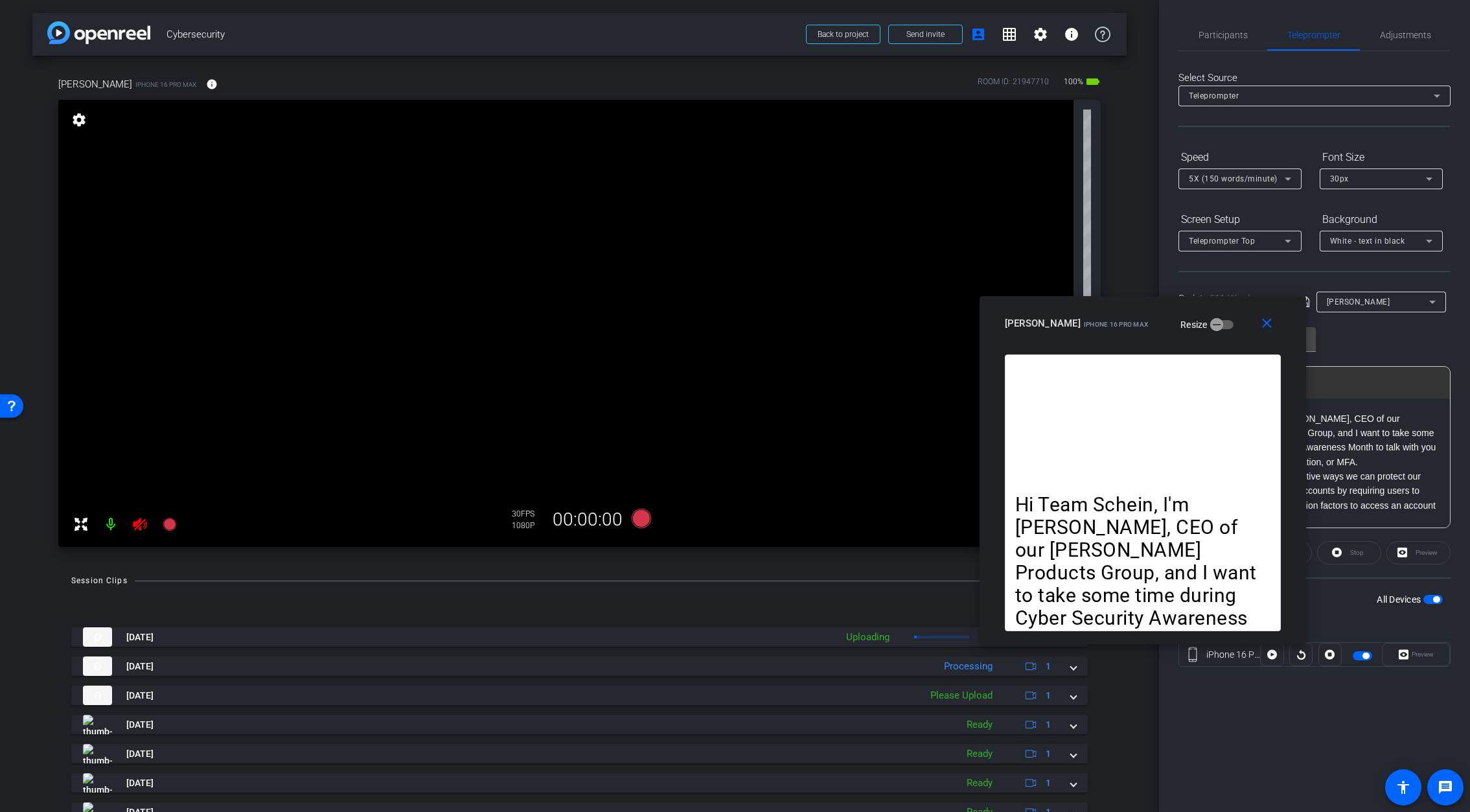
click at [139, 525] on icon at bounding box center [139, 524] width 14 height 13
click at [1277, 326] on span at bounding box center [1270, 323] width 42 height 31
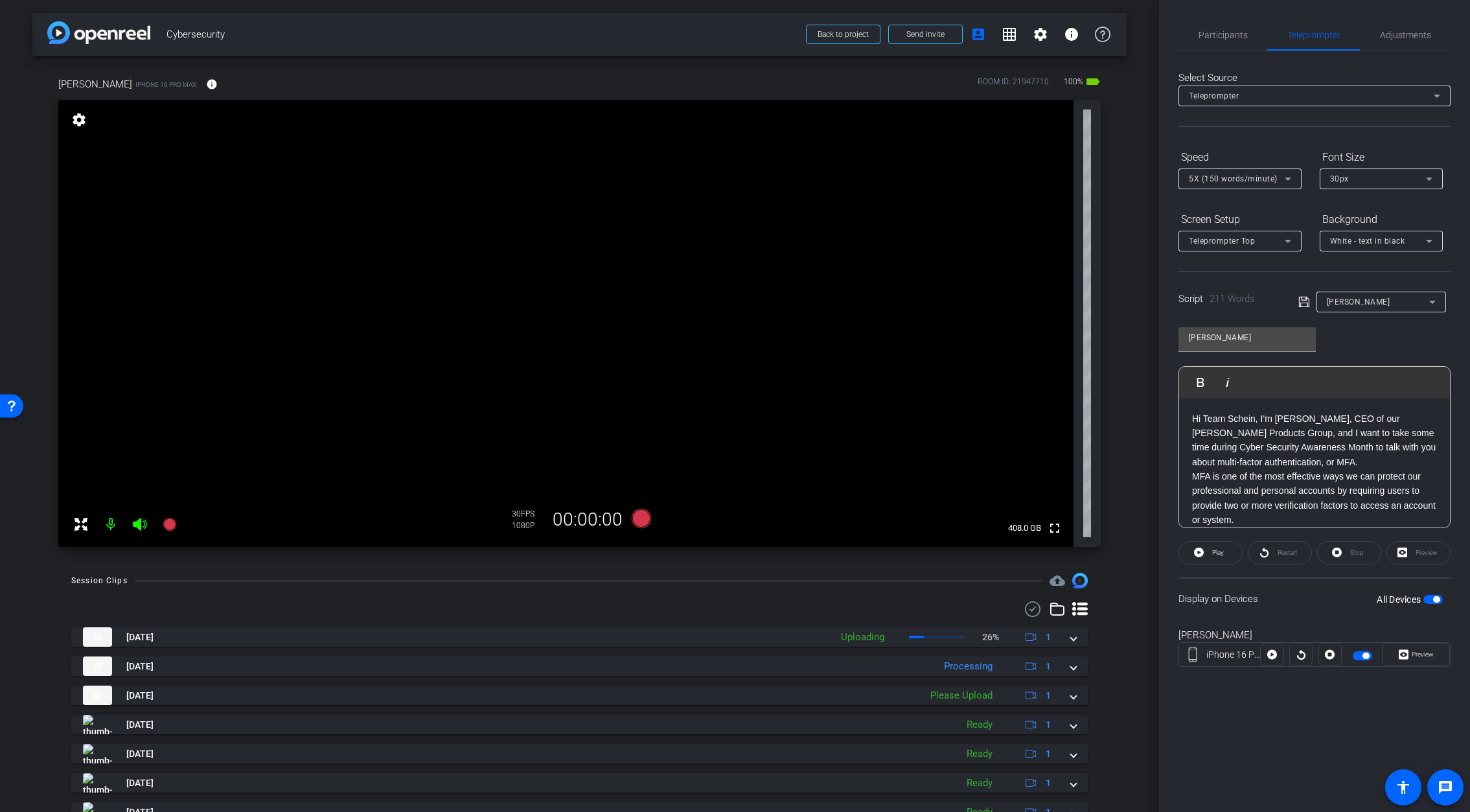
click at [1384, 596] on span "button" at bounding box center [1436, 599] width 7 height 7
click at [978, 699] on div "Please Upload" at bounding box center [961, 695] width 75 height 15
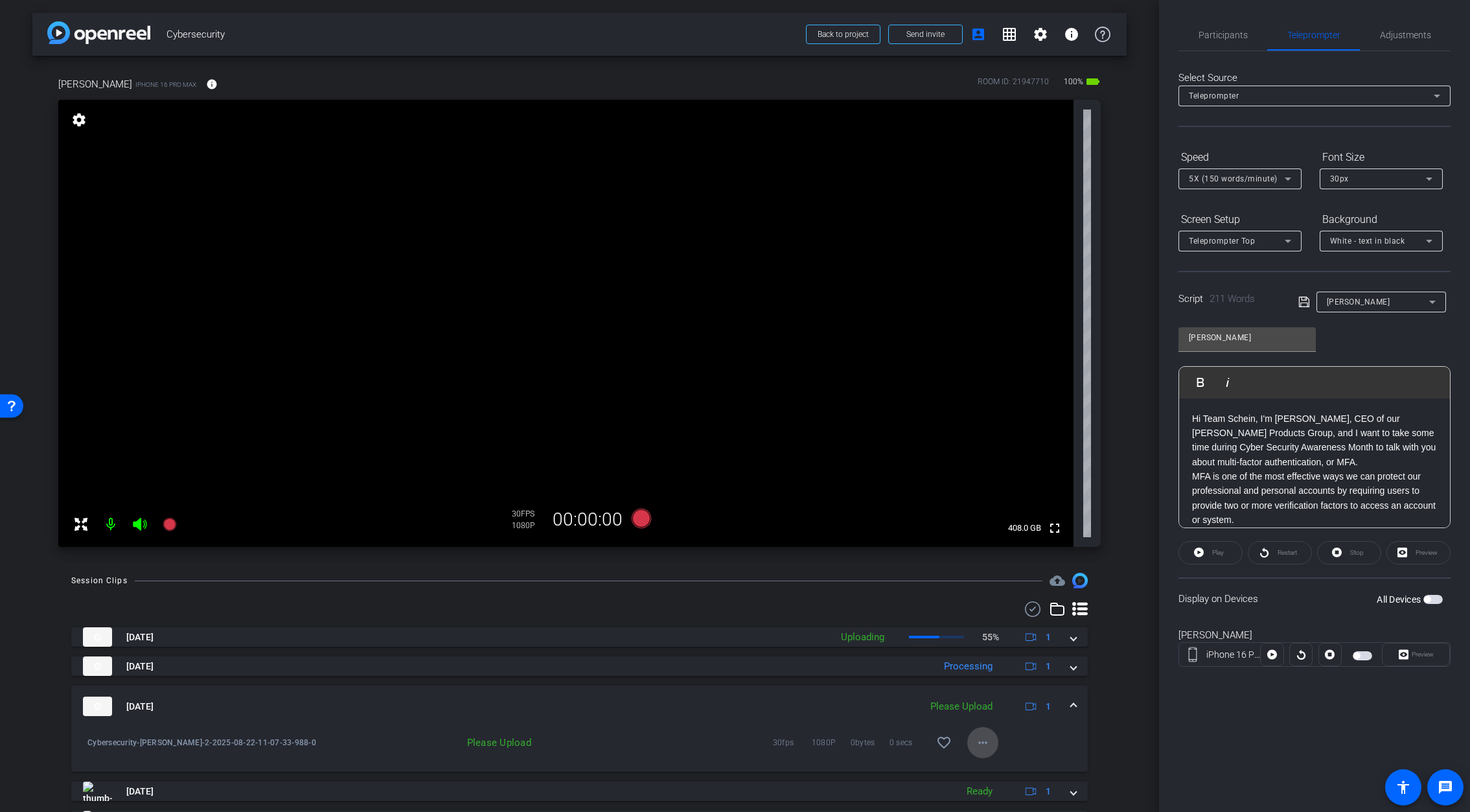
click at [988, 739] on mat-icon "more_horiz" at bounding box center [983, 743] width 16 height 16
click at [988, 683] on span "Upload" at bounding box center [1004, 684] width 52 height 16
click at [1221, 40] on span "Participants" at bounding box center [1223, 34] width 50 height 31
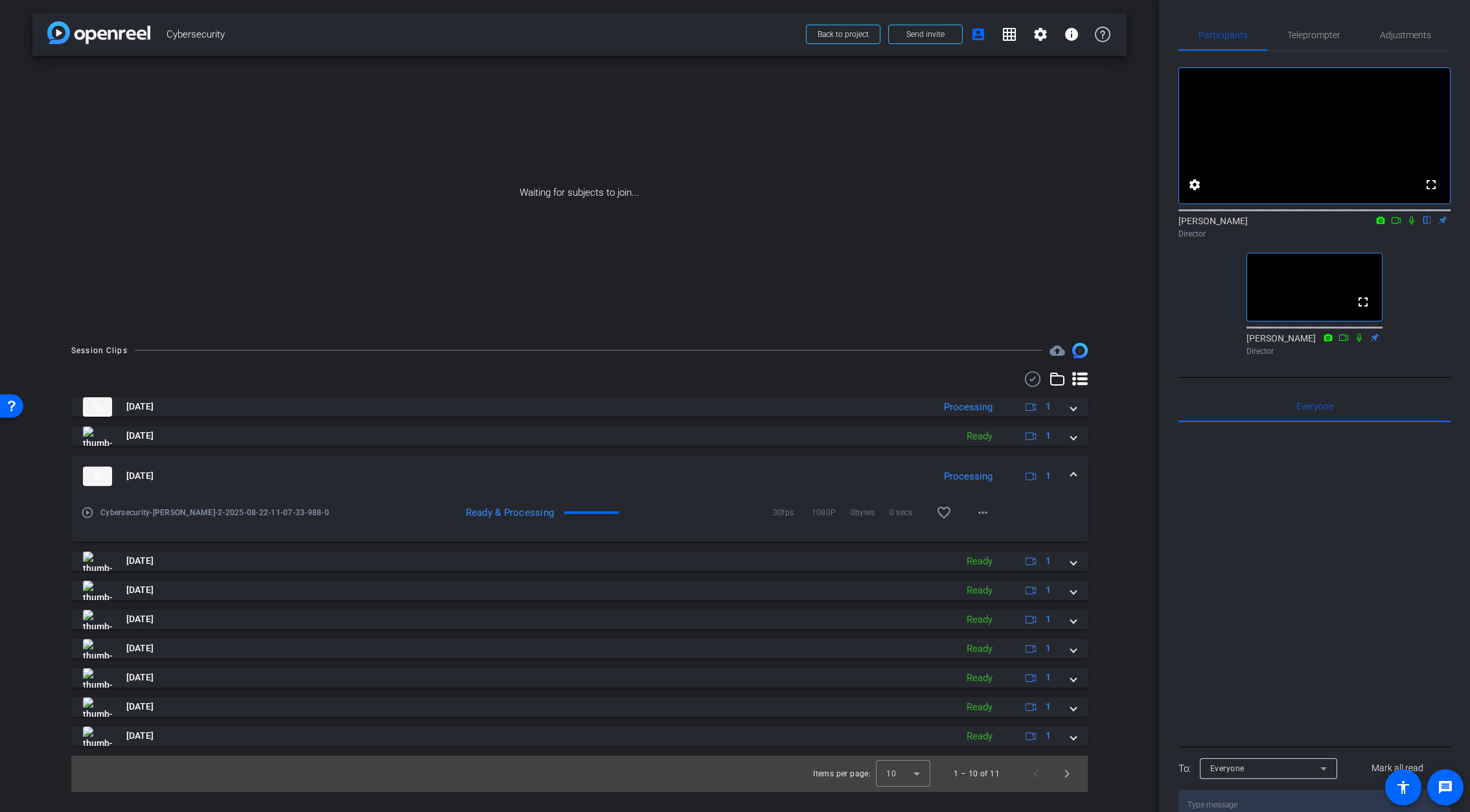
click at [964, 240] on div "Waiting for subjects to join..." at bounding box center [579, 192] width 1094 height 274
